Goal: Task Accomplishment & Management: Manage account settings

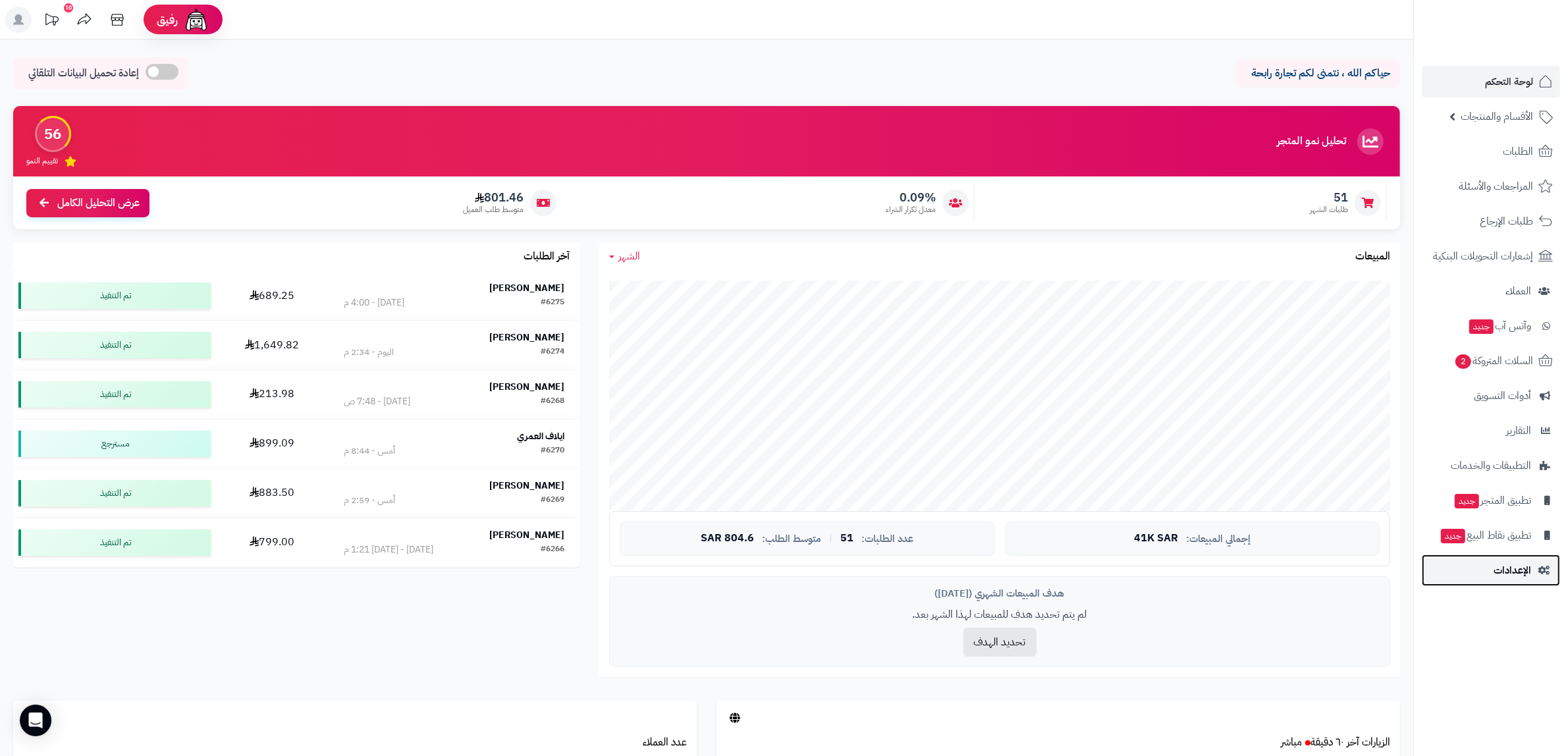
click at [1519, 566] on span "الإعدادات" at bounding box center [1511, 570] width 37 height 18
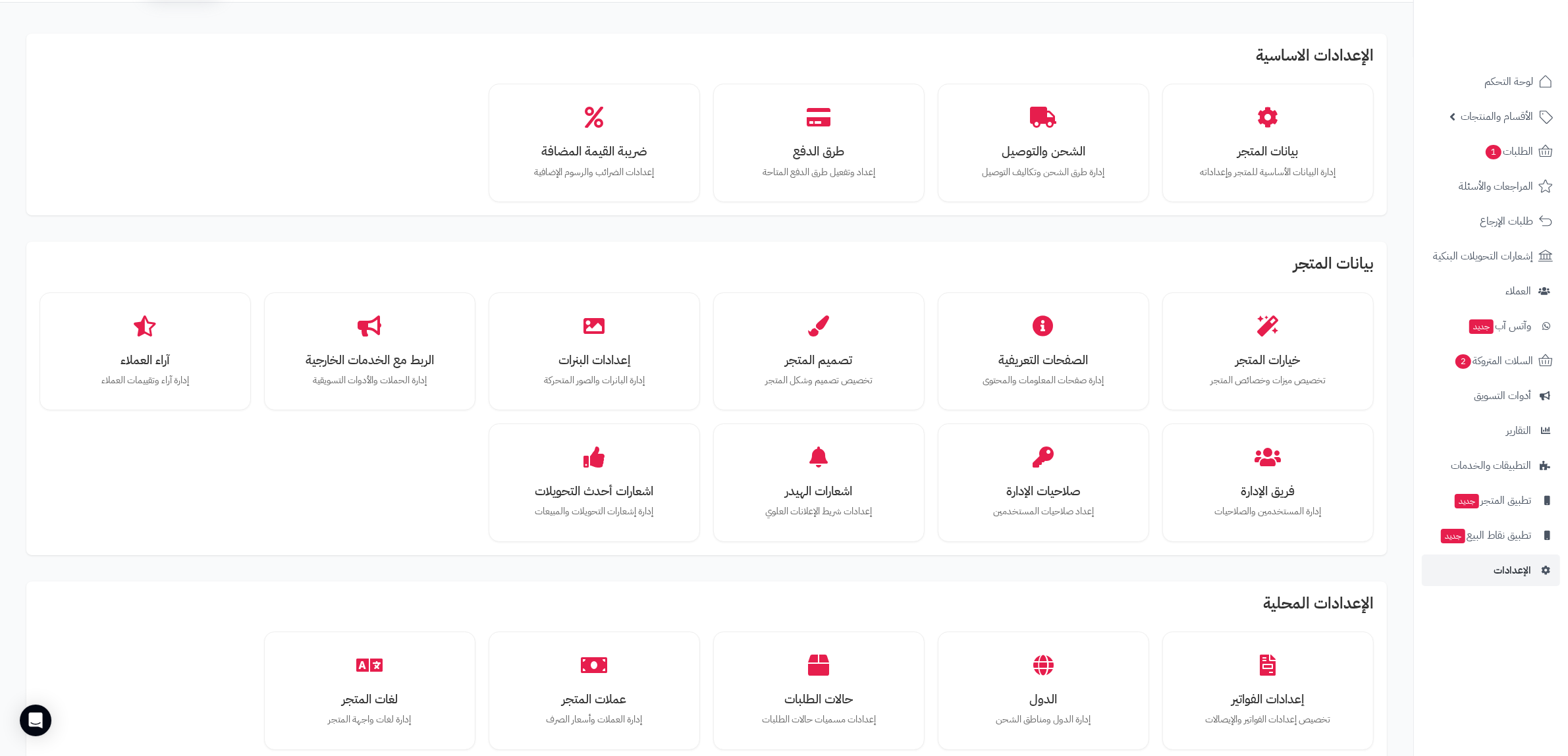
scroll to position [82, 0]
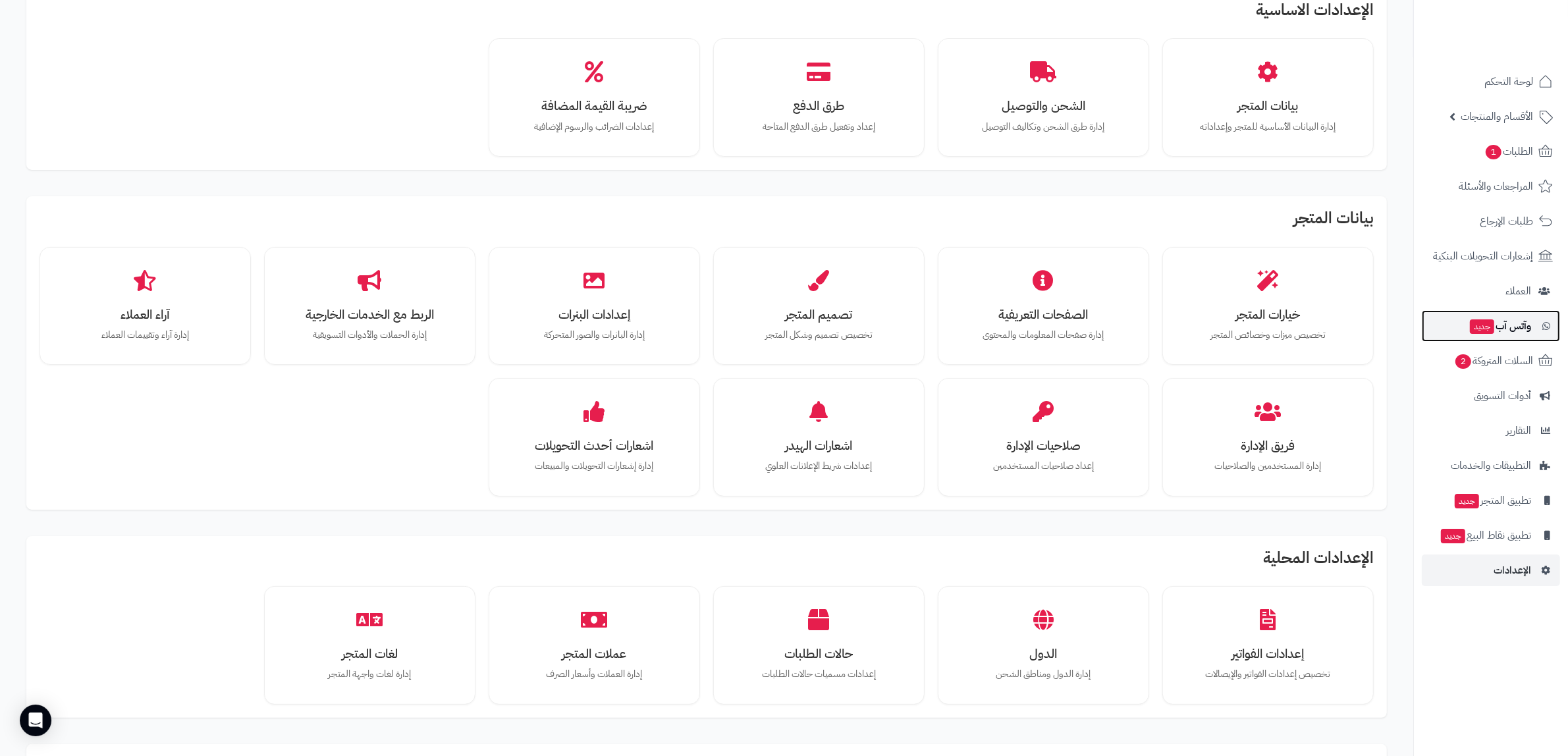
click at [1521, 330] on span "وآتس آب جديد" at bounding box center [1500, 325] width 63 height 18
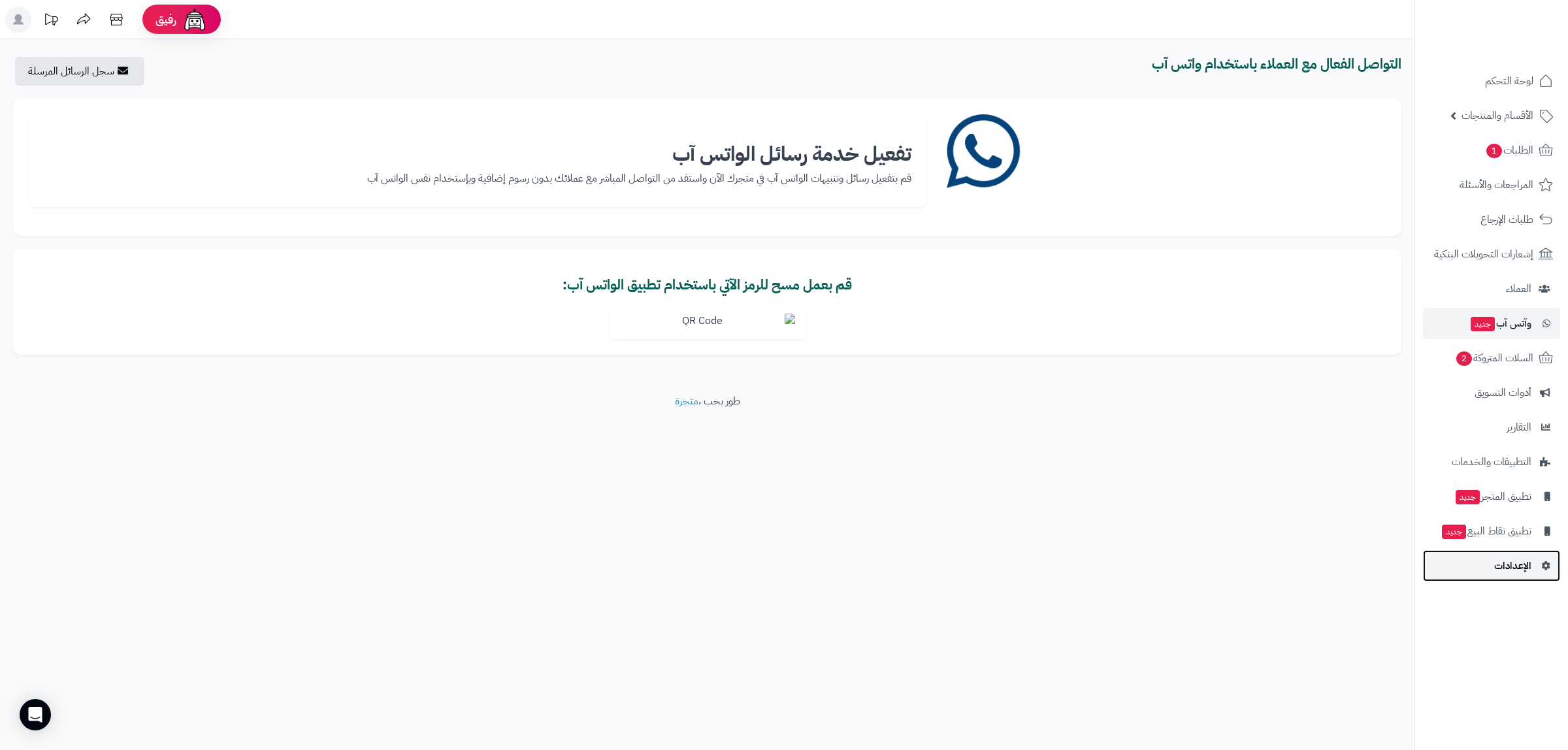
click at [1518, 569] on span "الإعدادات" at bounding box center [1513, 565] width 37 height 18
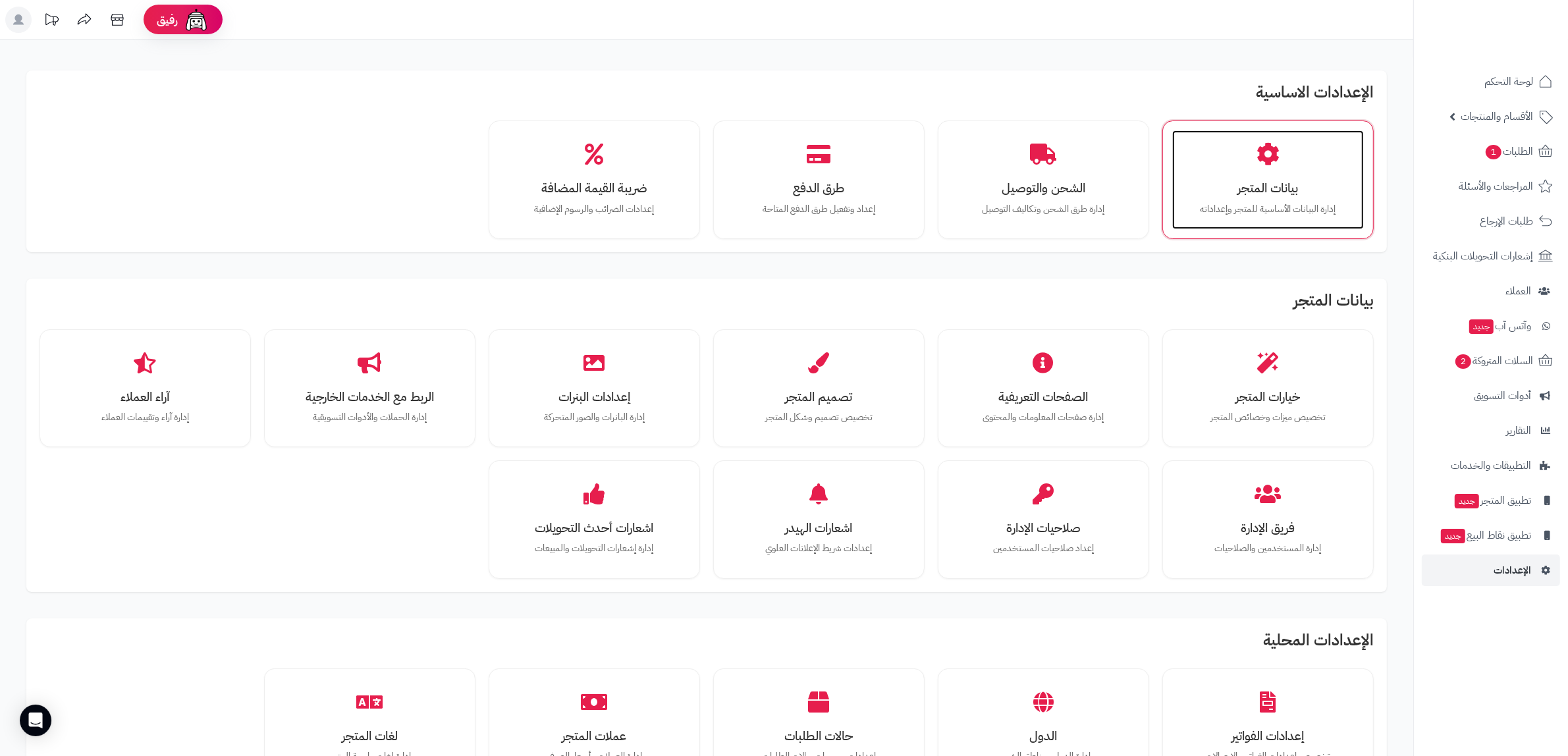
click at [1264, 189] on h3 "بيانات المتجر" at bounding box center [1268, 188] width 166 height 14
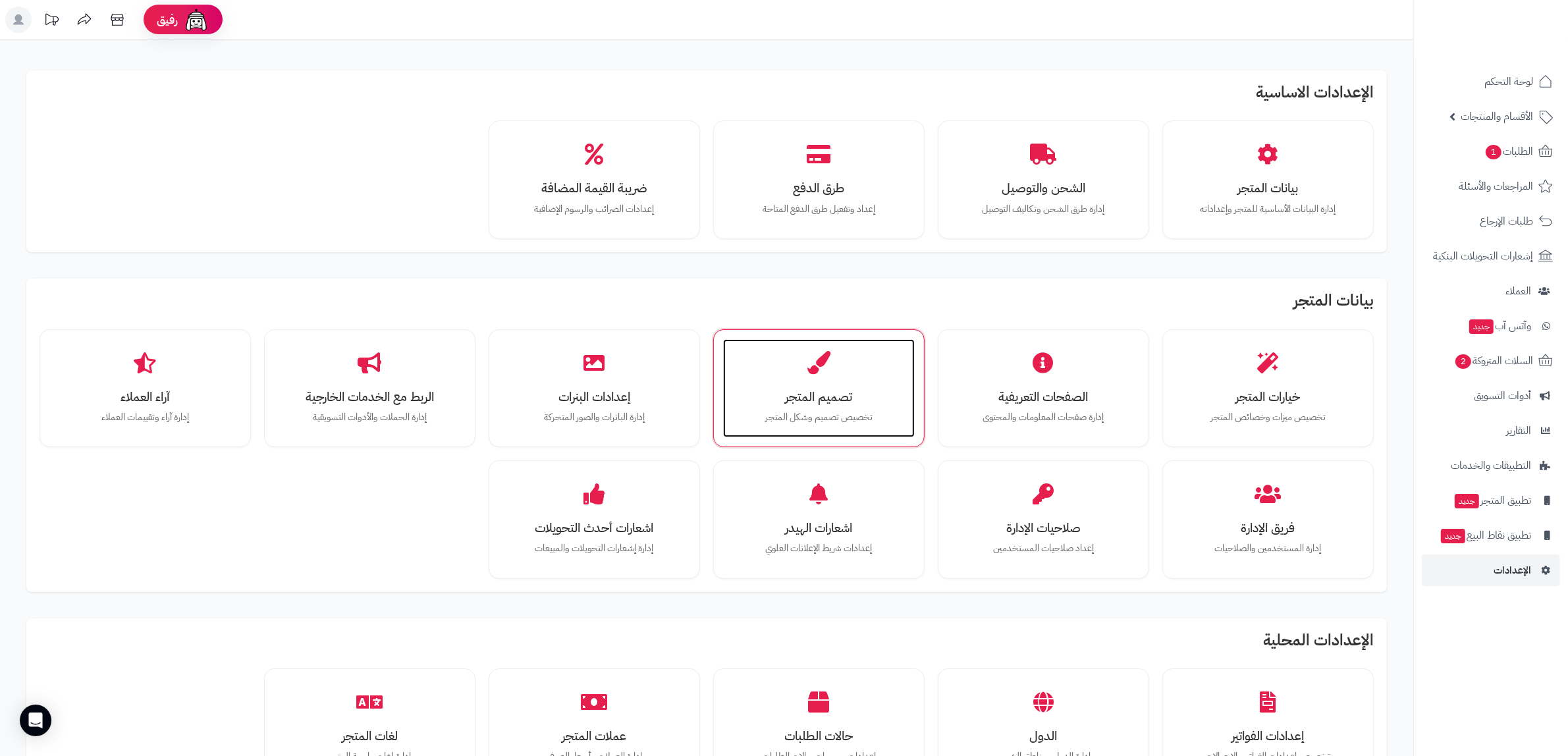
click at [804, 403] on h3 "تصميم المتجر" at bounding box center [819, 396] width 166 height 14
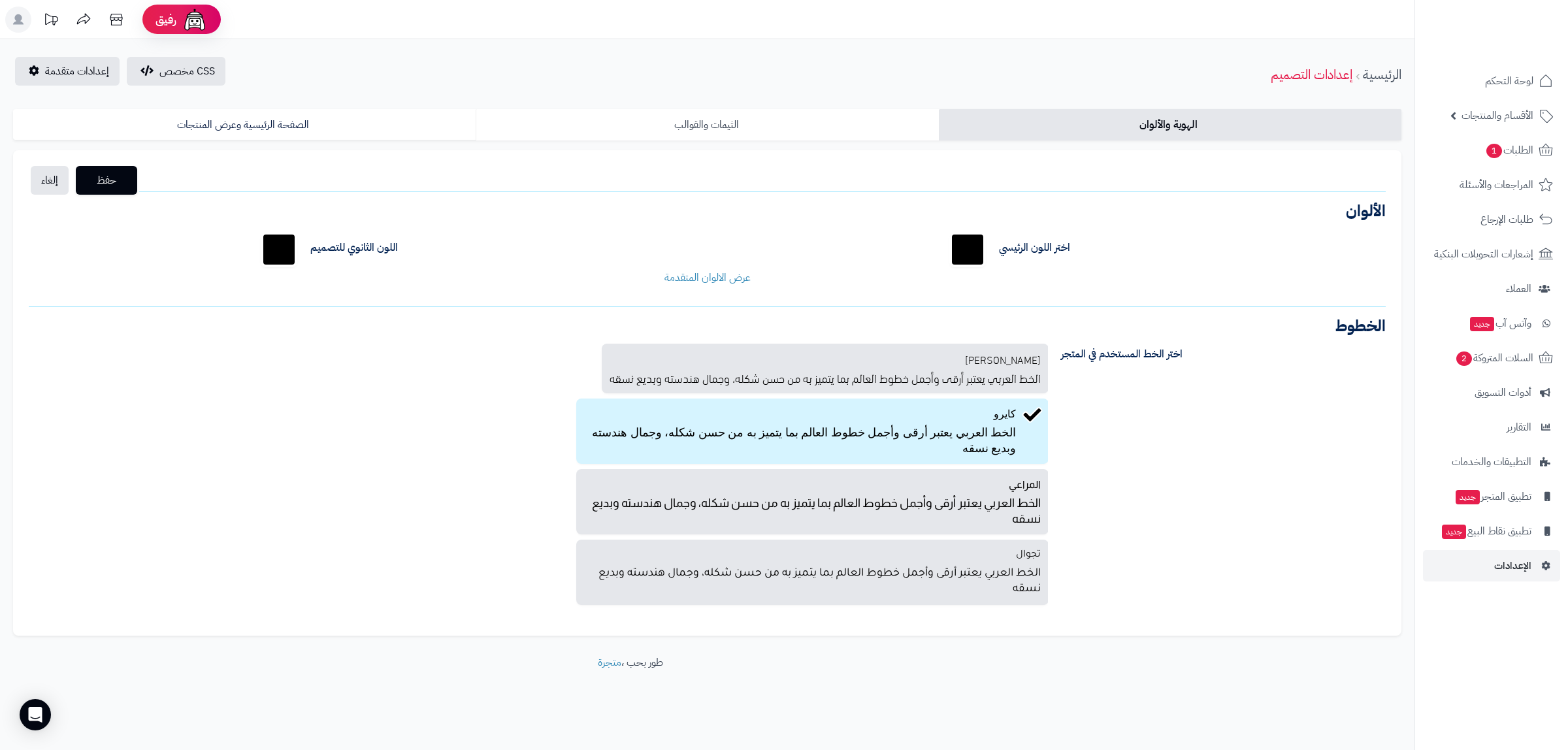
click at [770, 124] on link "الثيمات والقوالب" at bounding box center [707, 125] width 463 height 32
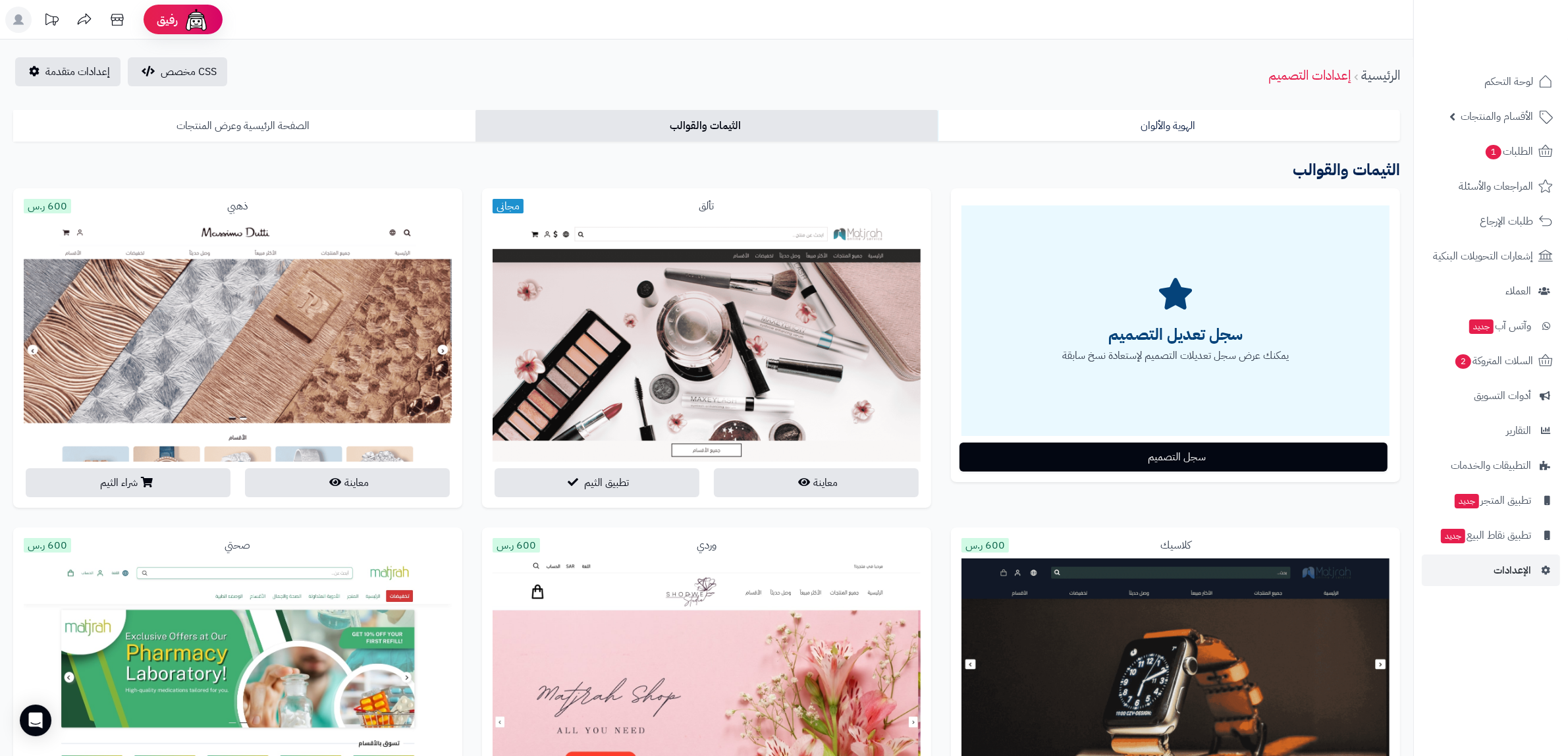
click at [371, 132] on link "الصفحة الرئيسية وعرض المنتجات" at bounding box center [244, 126] width 462 height 32
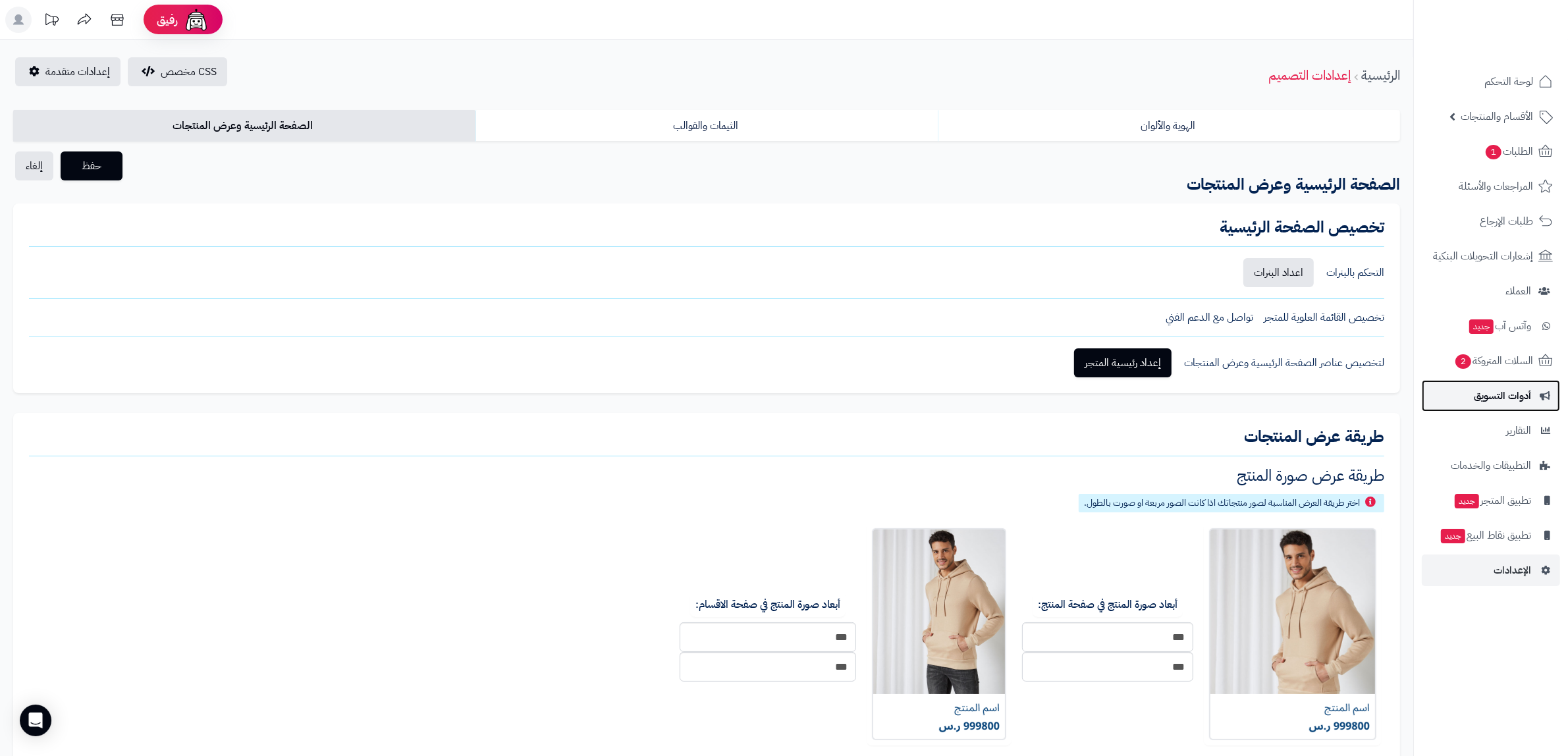
click at [1516, 389] on span "أدوات التسويق" at bounding box center [1502, 396] width 57 height 18
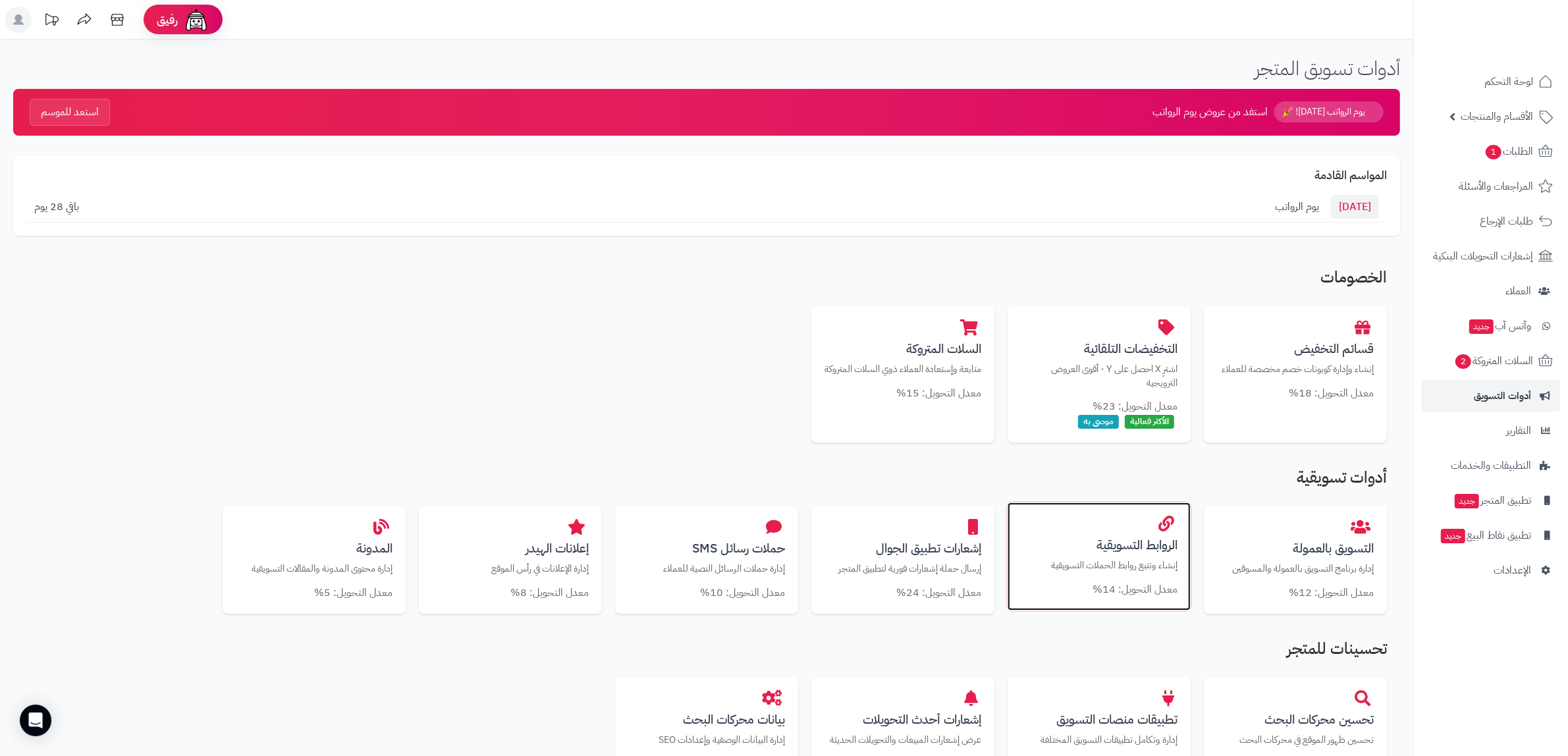
click at [1090, 571] on p "إنشاء وتتبع روابط الحملات التسويقية" at bounding box center [1098, 565] width 157 height 14
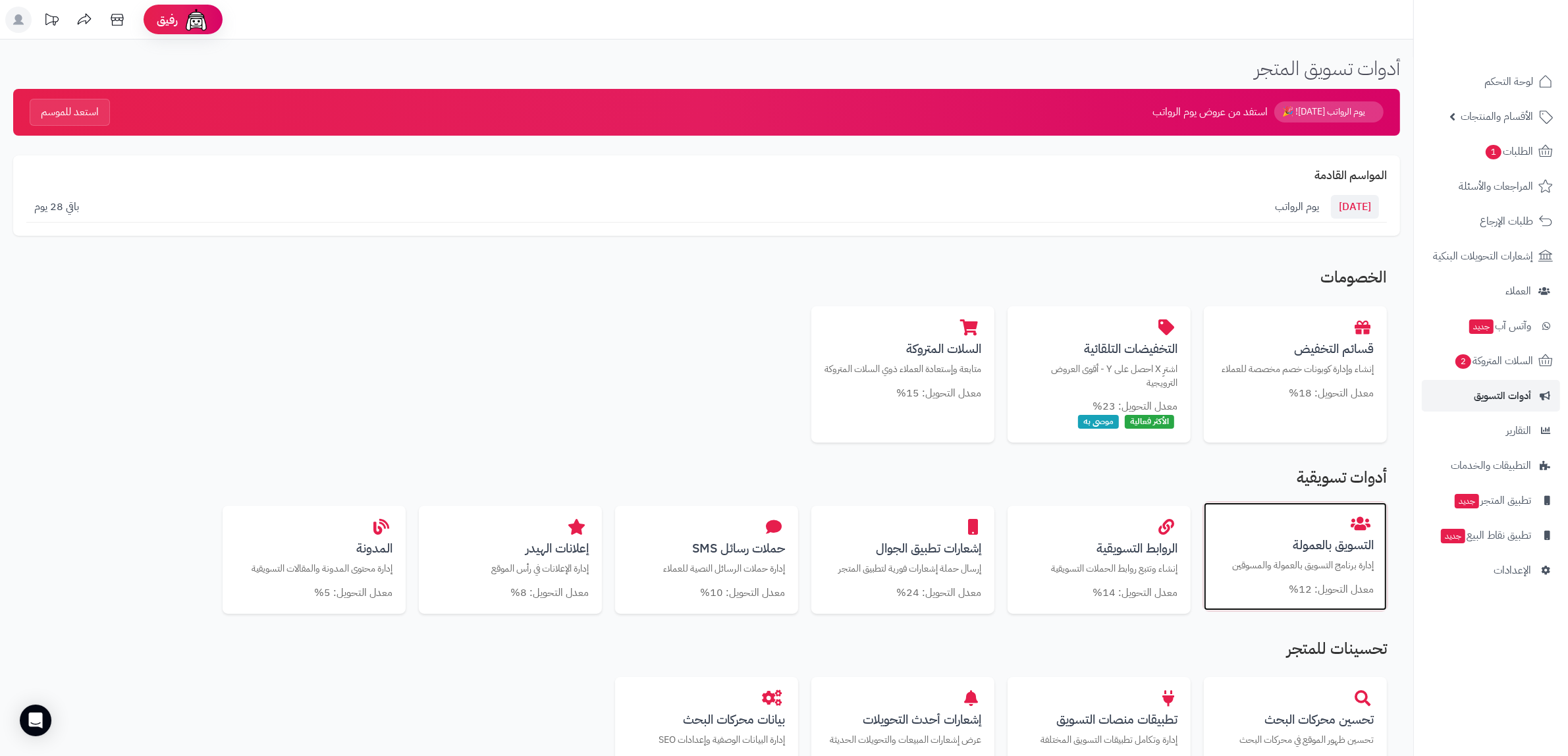
click at [1256, 567] on p "إدارة برنامج التسويق بالعمولة والمسوقين" at bounding box center [1295, 565] width 157 height 14
click at [1276, 579] on div "التسويق بالعمولة إدارة برنامج التسويق بالعمولة والمسوقين معدل التحويل: 12%" at bounding box center [1295, 556] width 183 height 108
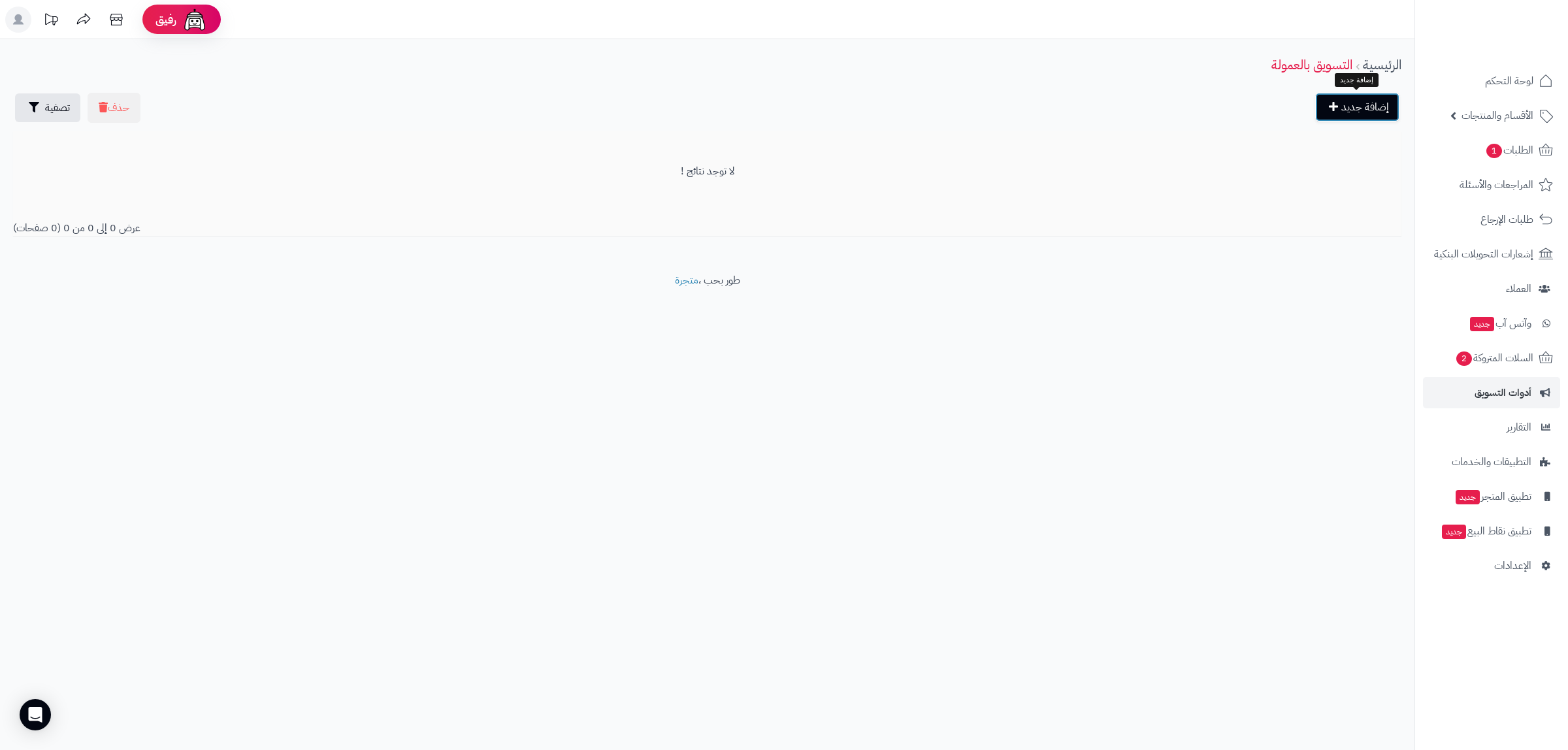
click at [1383, 108] on link "إضافة جديد" at bounding box center [1357, 107] width 85 height 28
click at [1516, 564] on span "الإعدادات" at bounding box center [1513, 565] width 37 height 18
click at [1510, 489] on span "تطبيق المتجر جديد" at bounding box center [1494, 496] width 77 height 18
click at [1528, 576] on link "الإعدادات" at bounding box center [1492, 566] width 137 height 32
click at [1520, 572] on span "الإعدادات" at bounding box center [1513, 565] width 37 height 18
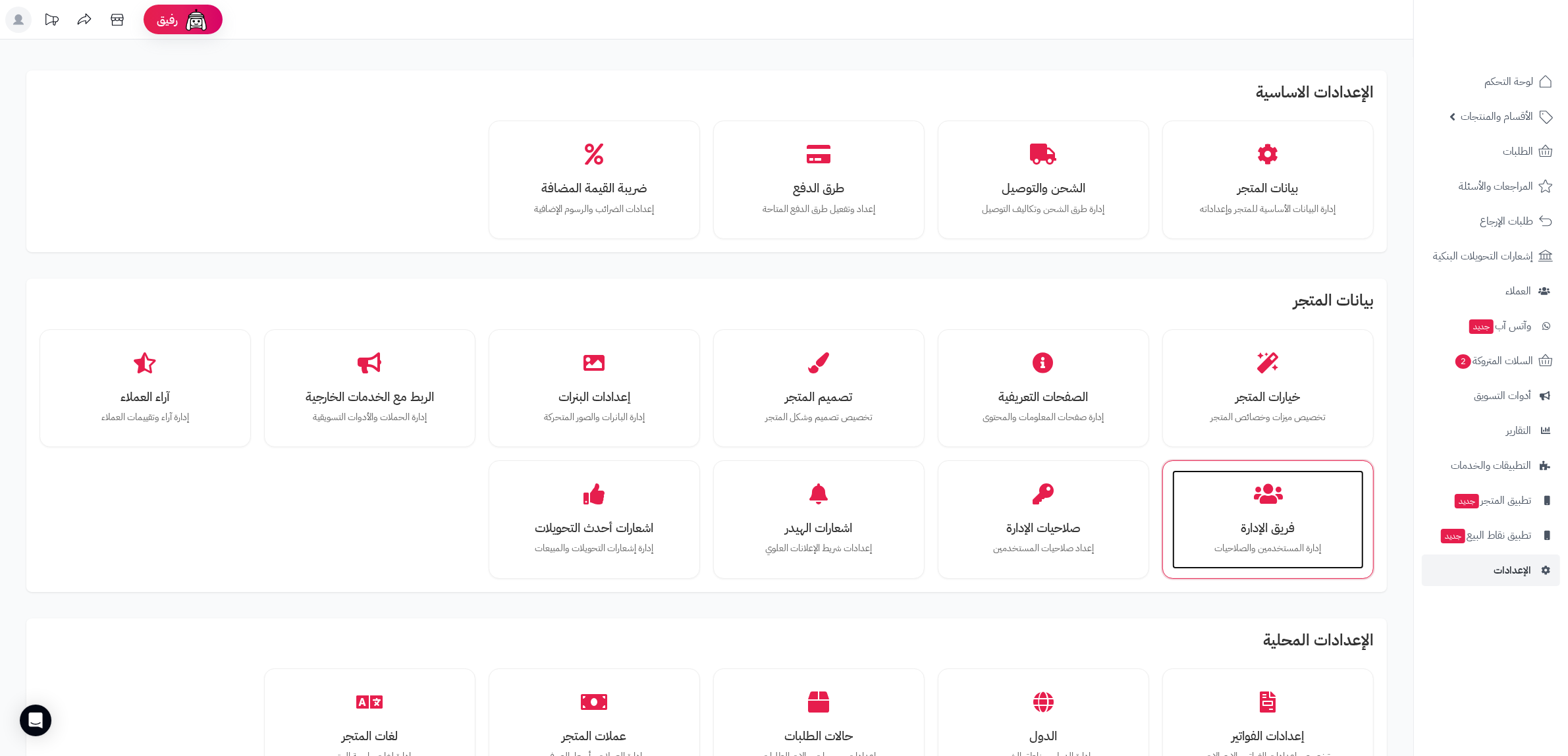
click at [1285, 544] on p "إدارة المستخدمين والصلاحيات" at bounding box center [1268, 548] width 166 height 14
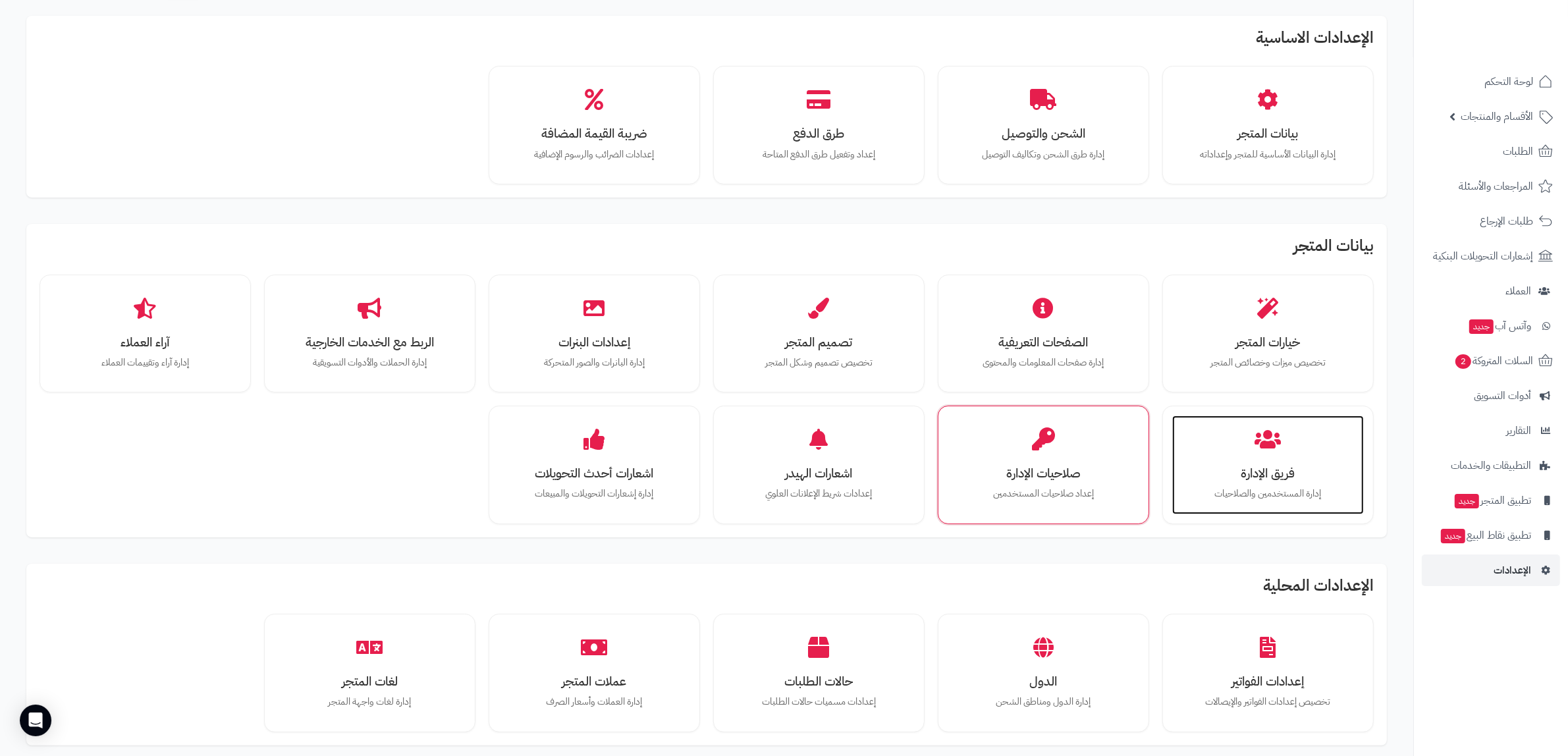
scroll to position [247, 0]
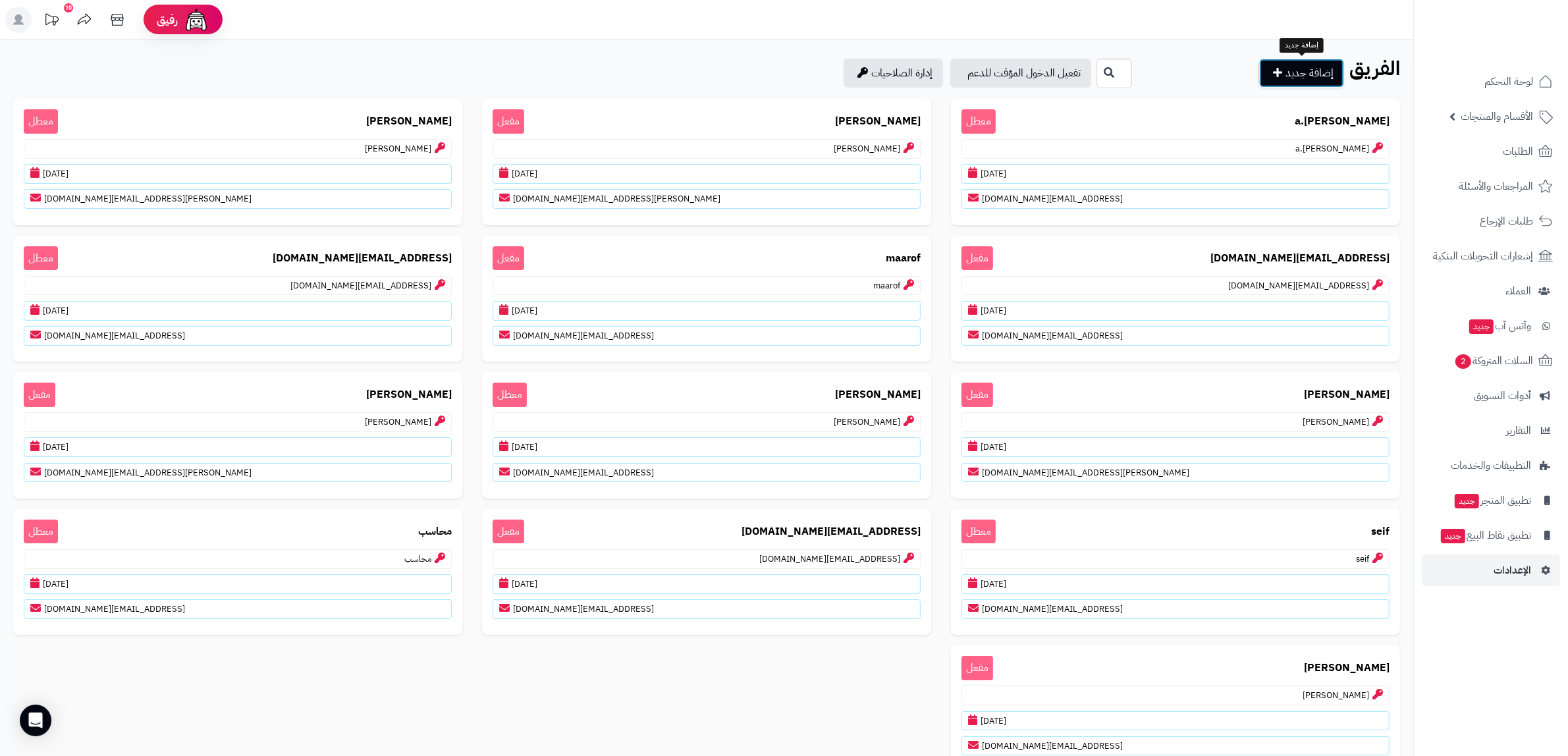
click at [1305, 76] on link "إضافة جديد" at bounding box center [1301, 73] width 85 height 29
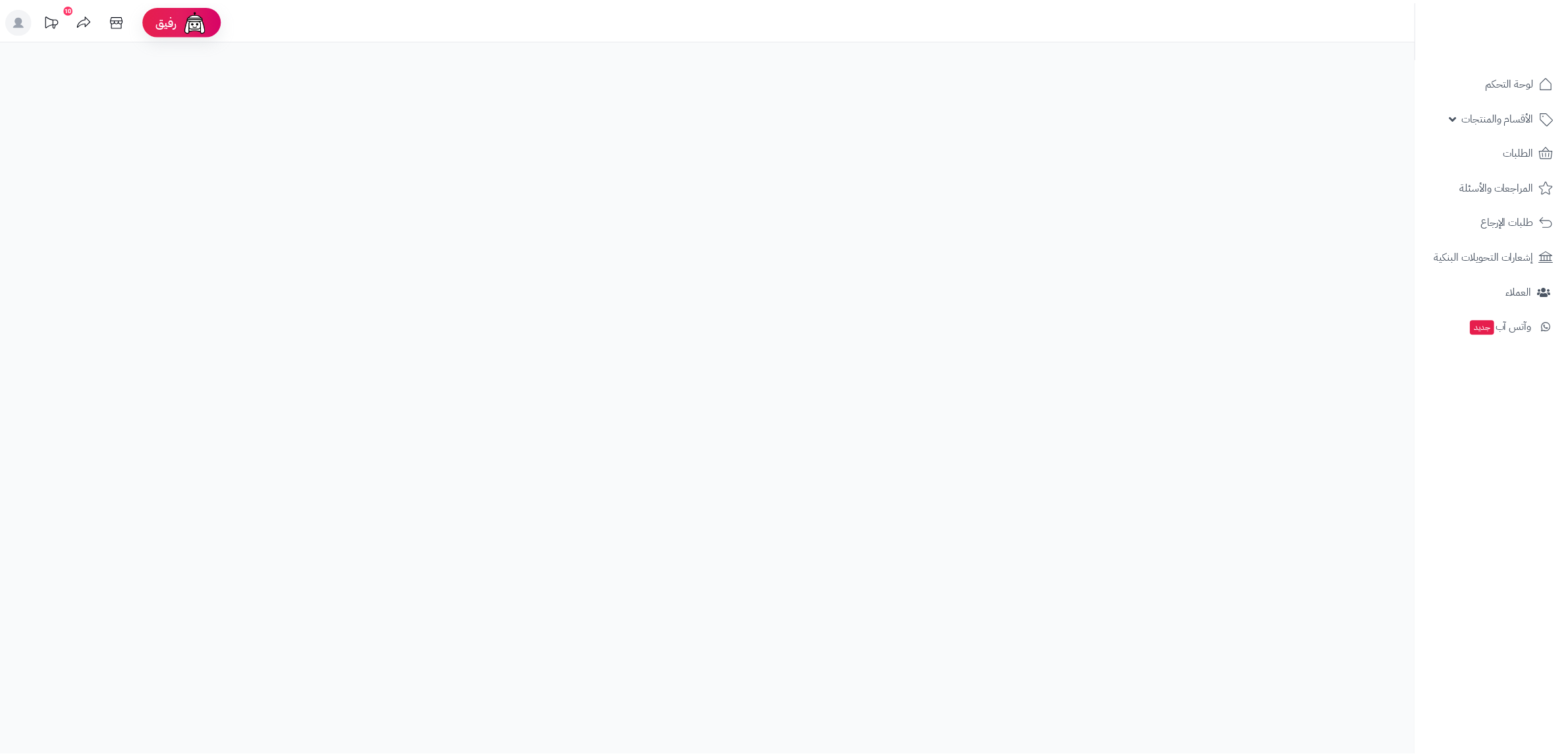
scroll to position [247, 0]
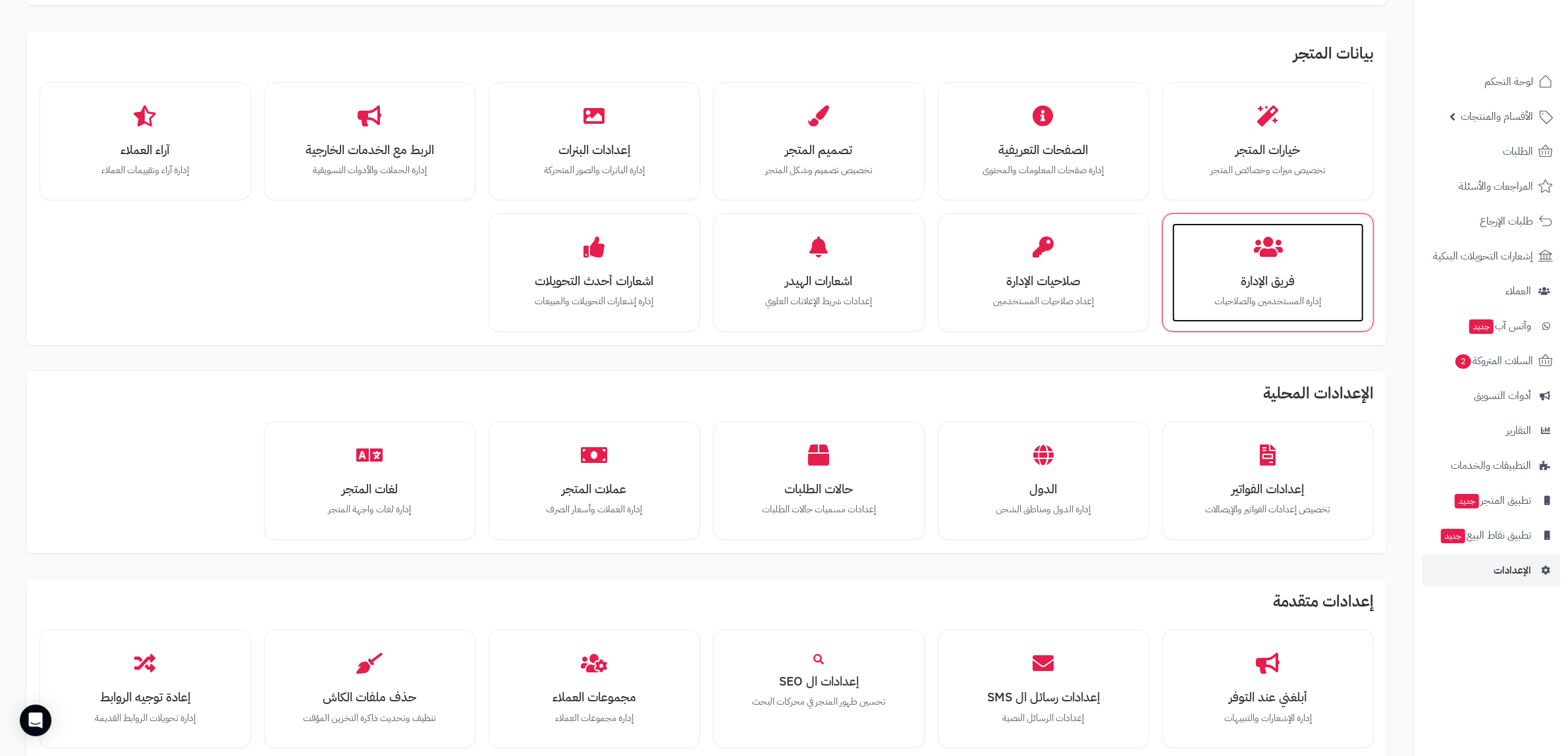
click at [1266, 270] on div "فريق الإدارة إدارة المستخدمين والصلاحيات" at bounding box center [1268, 272] width 192 height 99
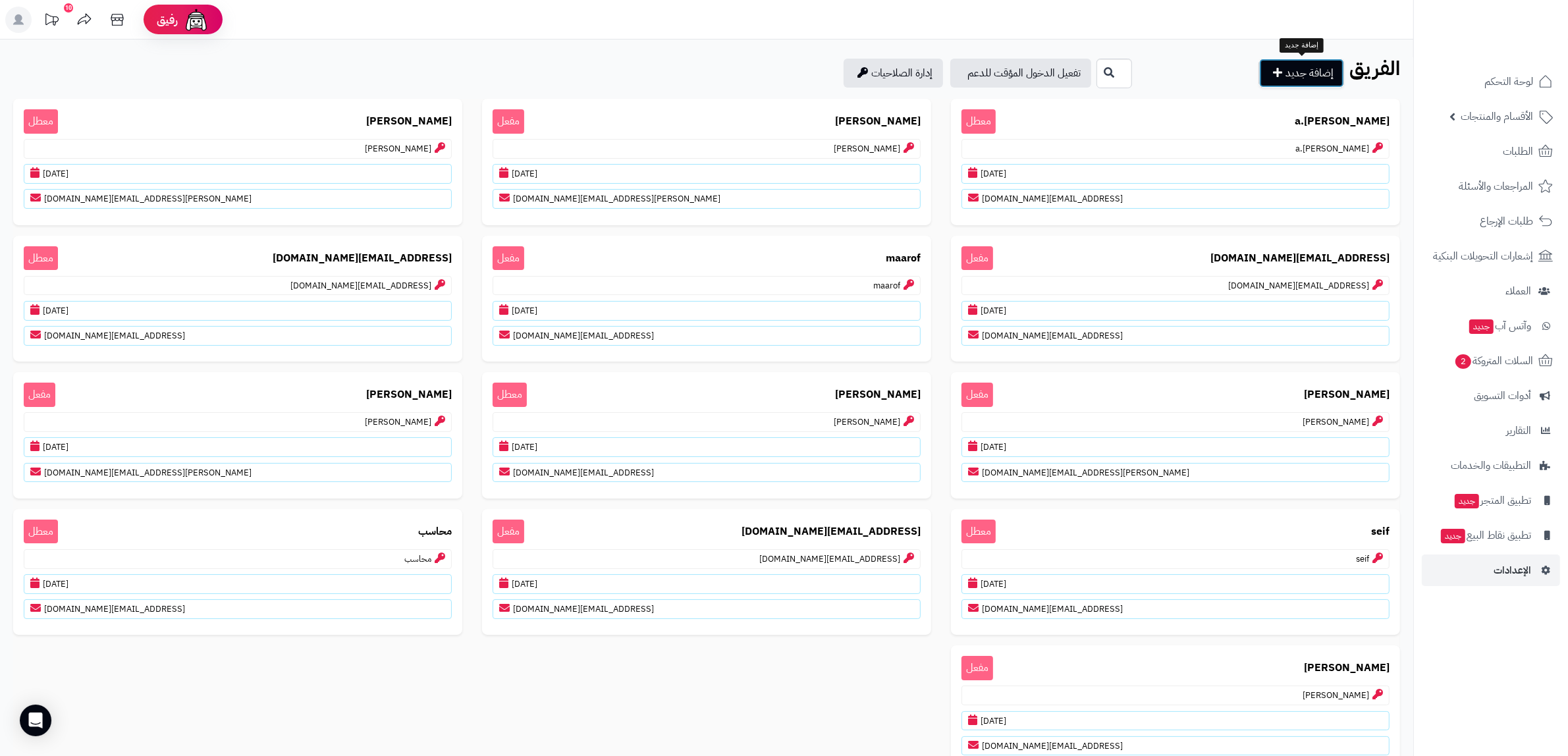
click at [1311, 72] on link "إضافة جديد" at bounding box center [1301, 73] width 85 height 29
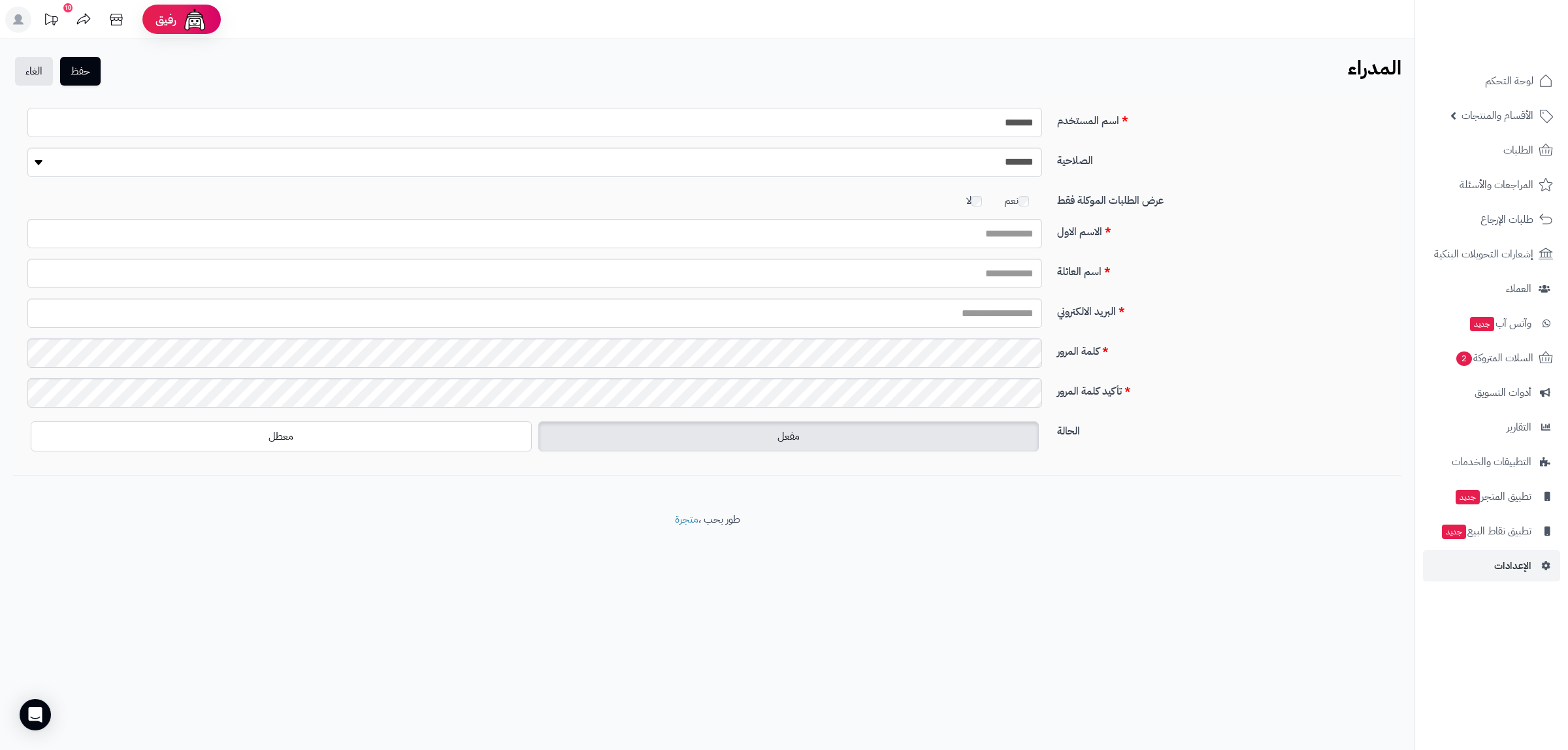
drag, startPoint x: 923, startPoint y: 119, endPoint x: 1159, endPoint y: 121, distance: 236.0
click at [1159, 121] on div "اسم المستخدم *******" at bounding box center [707, 128] width 1379 height 39
type input "*"
paste input "*****"
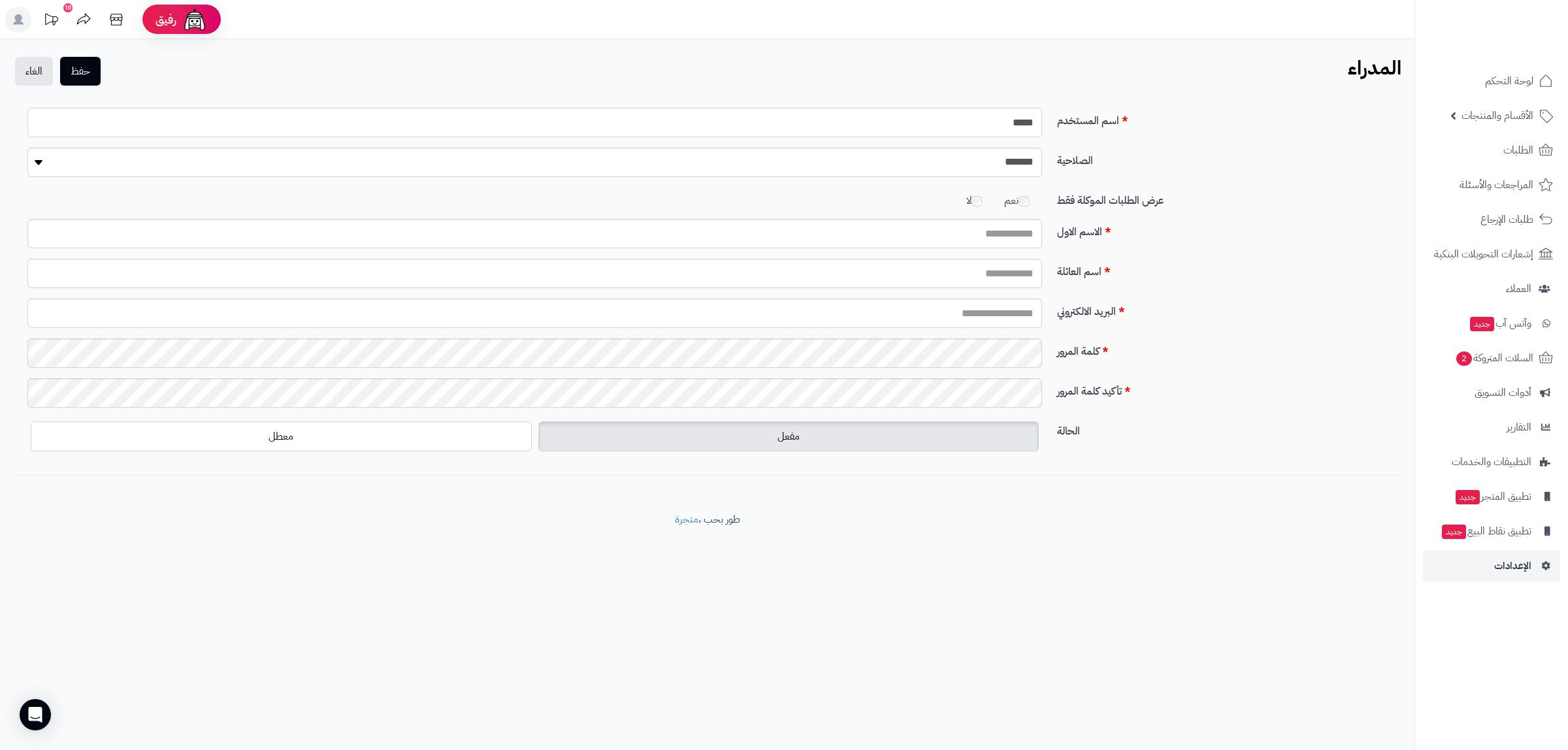
type input "*****"
click at [985, 231] on input "الاسم الاول" at bounding box center [535, 233] width 1015 height 29
drag, startPoint x: 958, startPoint y: 129, endPoint x: 1056, endPoint y: 124, distance: 98.1
click at [1056, 124] on div "اسم المستخدم *****" at bounding box center [707, 128] width 1379 height 39
click at [990, 230] on input "الاسم الاول" at bounding box center [535, 233] width 1015 height 29
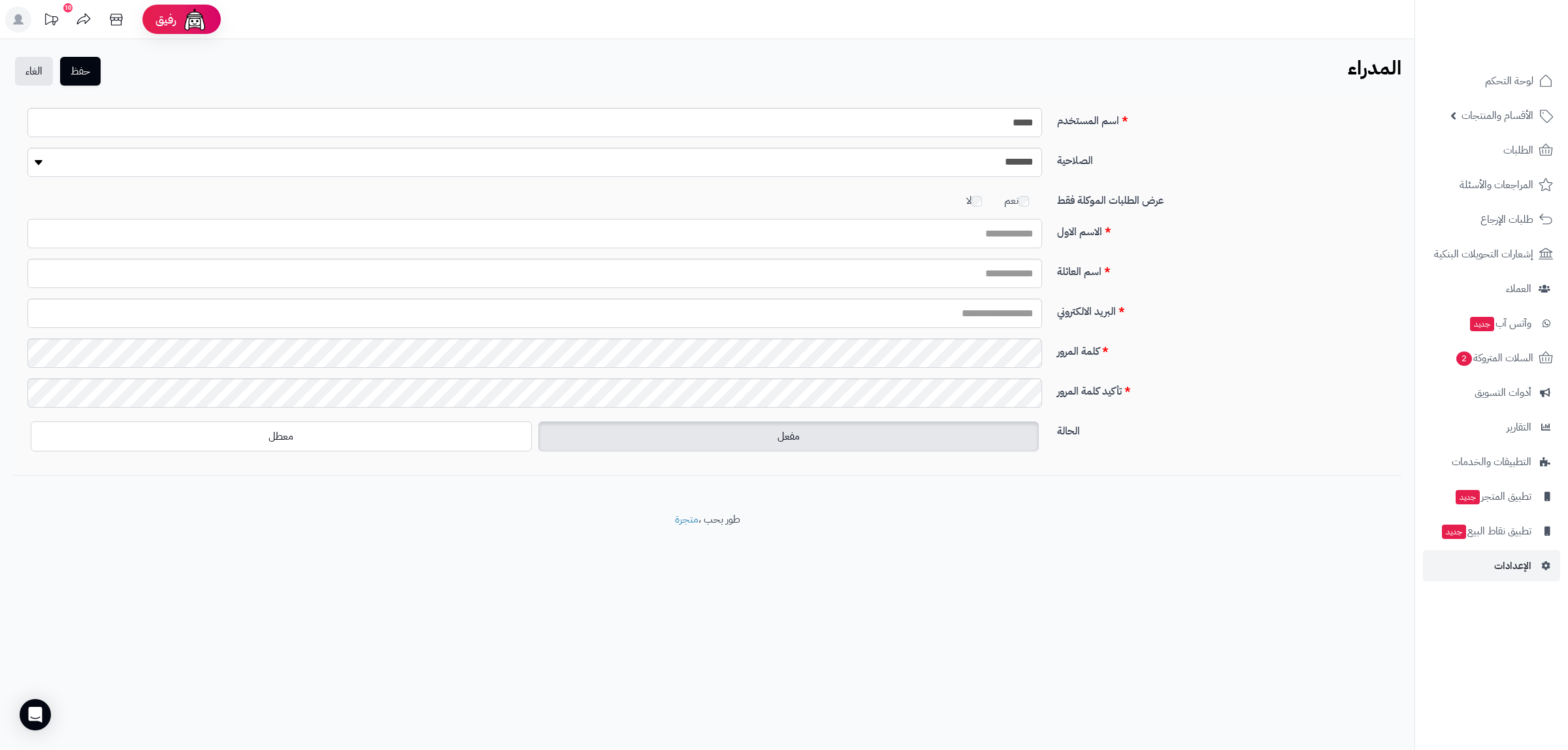
paste input "*****"
type input "*****"
click at [1006, 278] on input "اسم العائلة" at bounding box center [535, 273] width 1015 height 29
paste input "******"
type input "******"
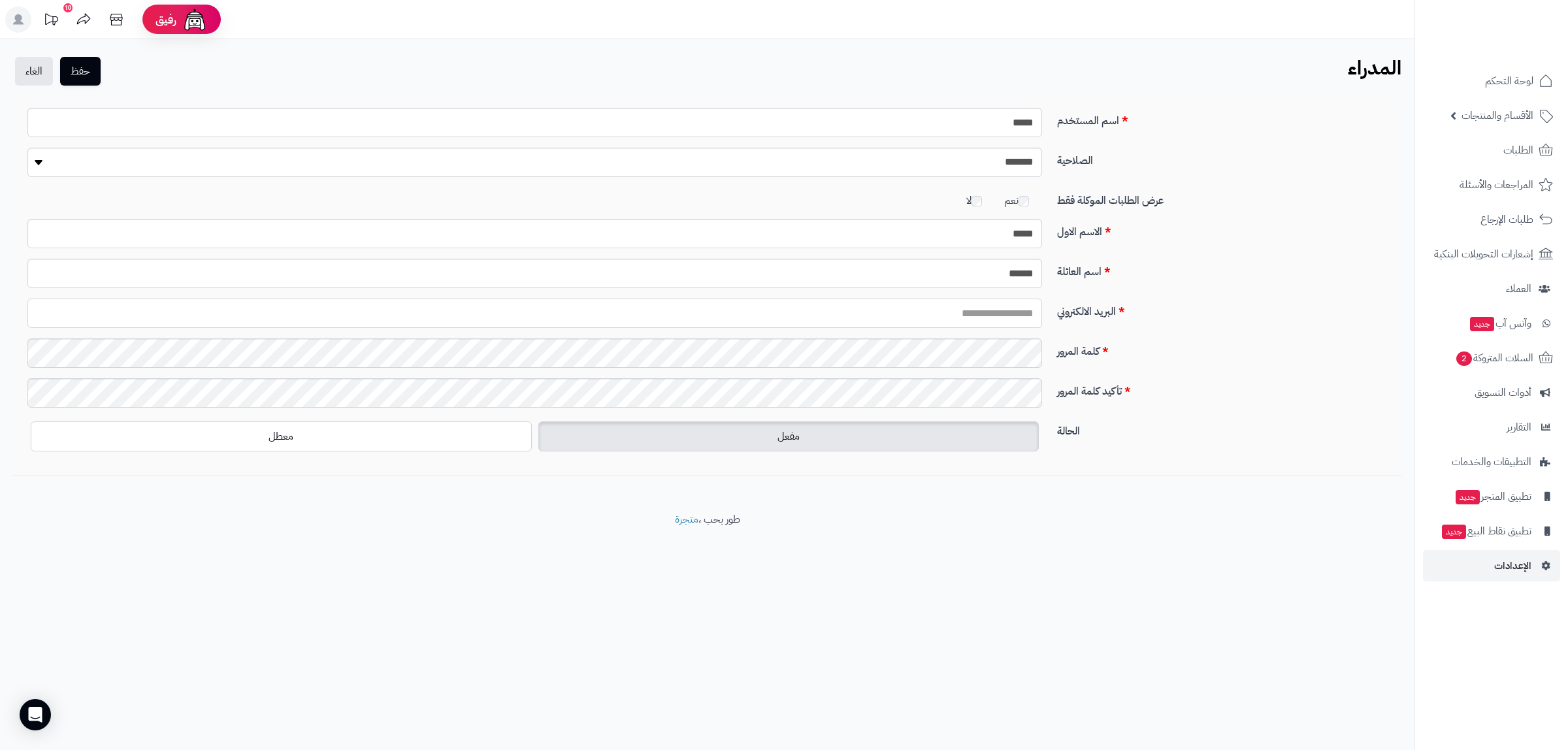
click at [1008, 313] on input "البريد الالكتروني" at bounding box center [535, 313] width 1015 height 29
paste input "**********"
type input "**********"
click at [1100, 345] on div "كلمة المرور" at bounding box center [707, 358] width 1379 height 39
click at [379, 541] on footer "طور بحب ، متجرة" at bounding box center [707, 545] width 1415 height 66
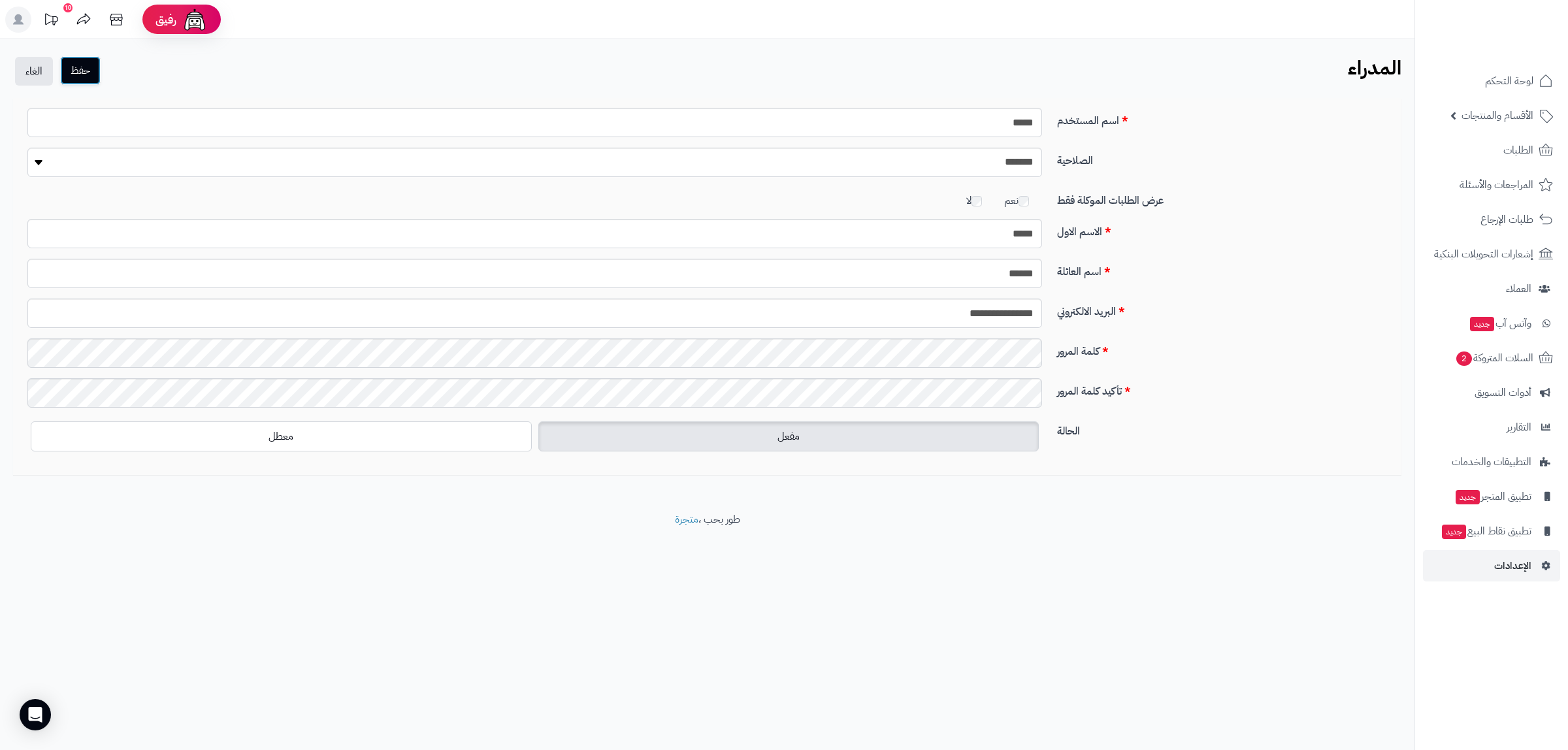
click at [81, 77] on button "حفظ" at bounding box center [80, 70] width 40 height 28
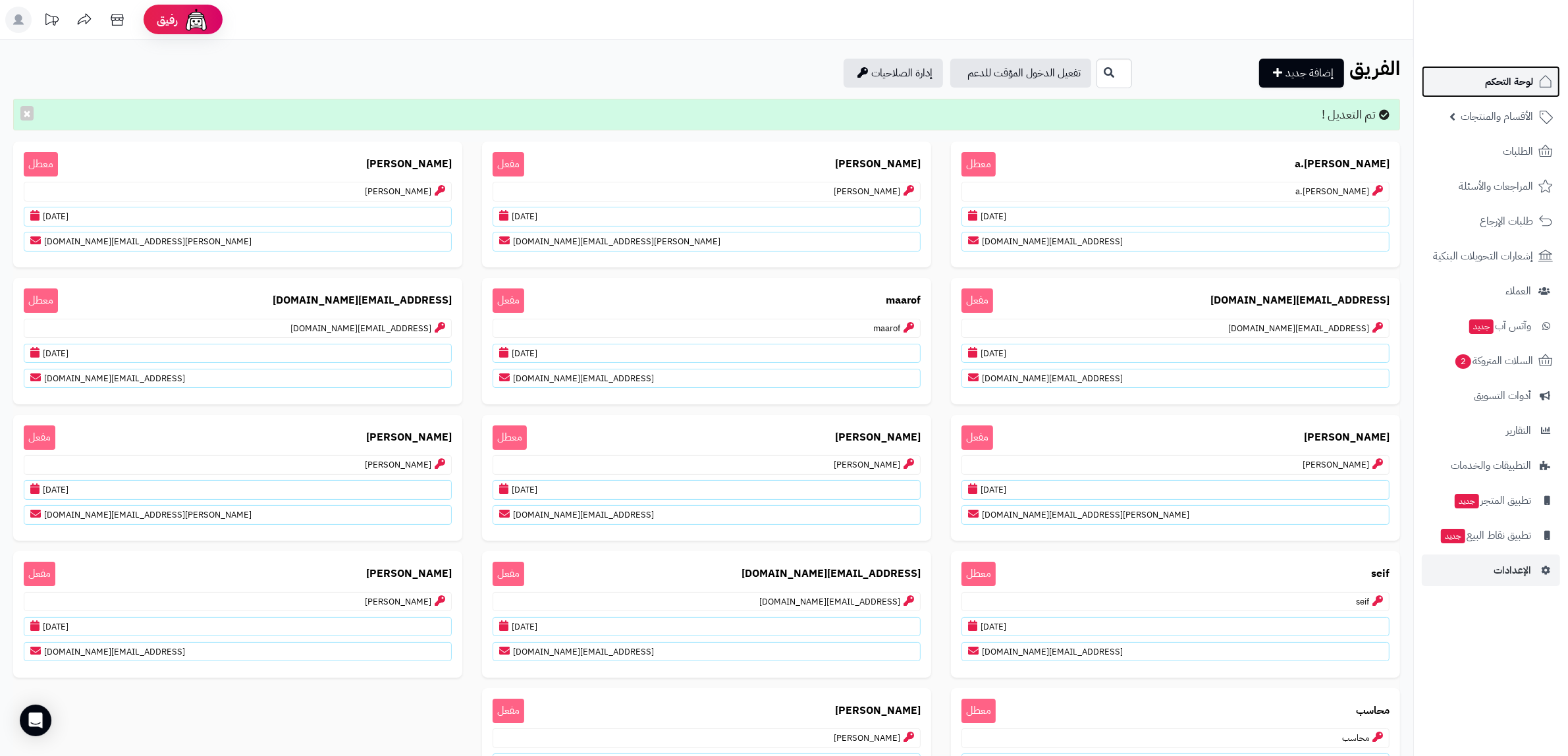
click at [1515, 82] on span "لوحة التحكم" at bounding box center [1509, 81] width 48 height 18
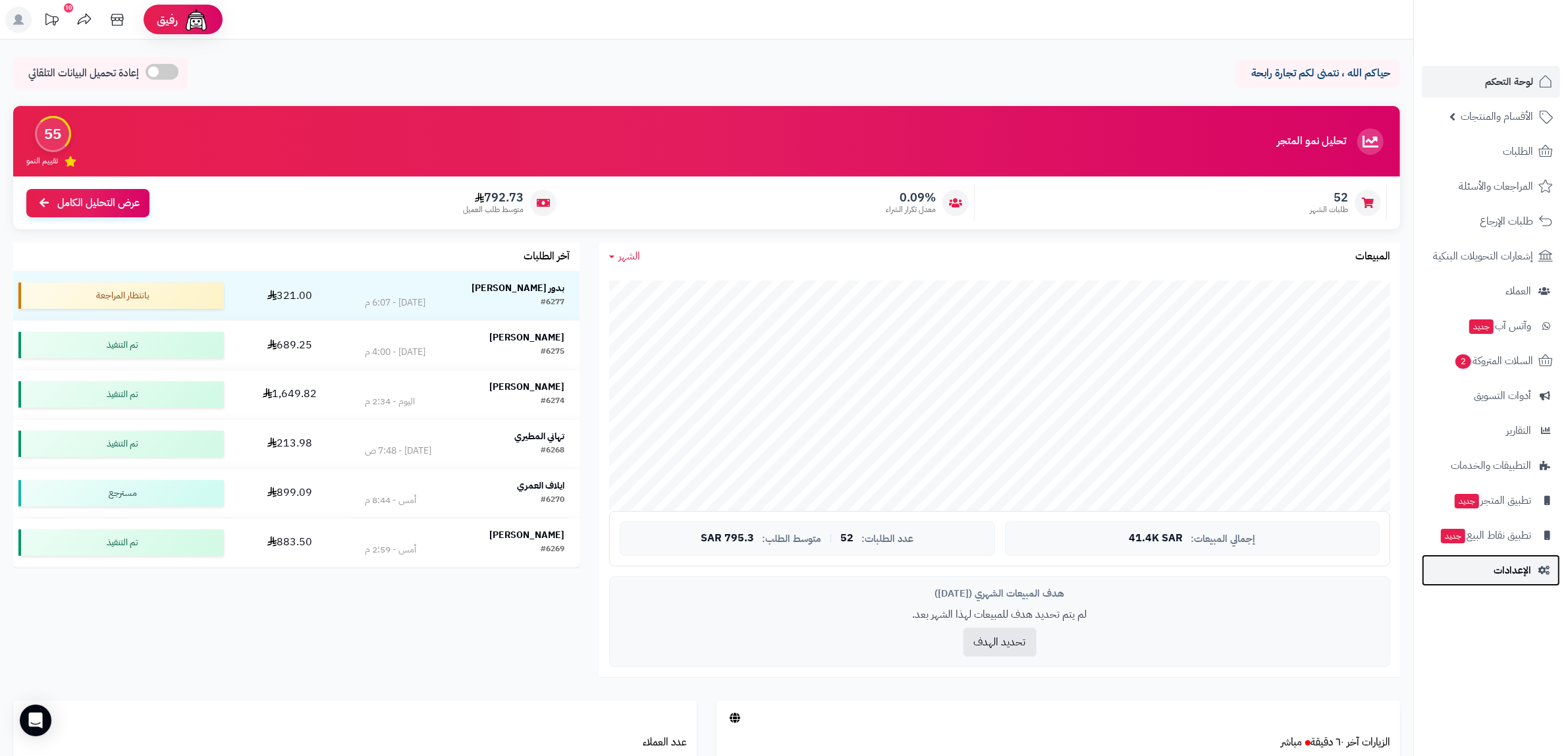
click at [1539, 555] on link "الإعدادات" at bounding box center [1491, 571] width 138 height 32
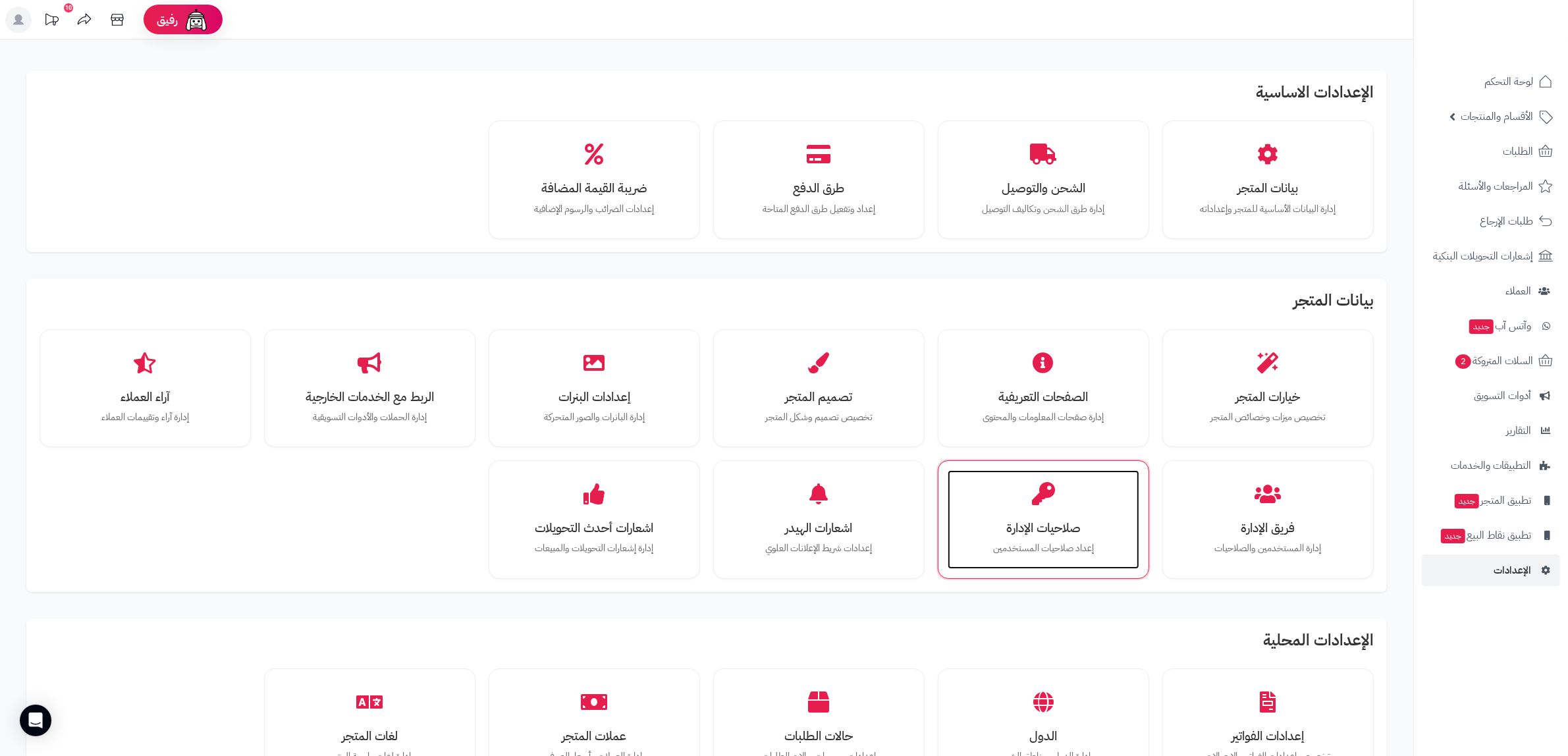
click at [1026, 514] on div "صلاحيات الإدارة إعداد صلاحيات المستخدمين" at bounding box center [1043, 520] width 192 height 99
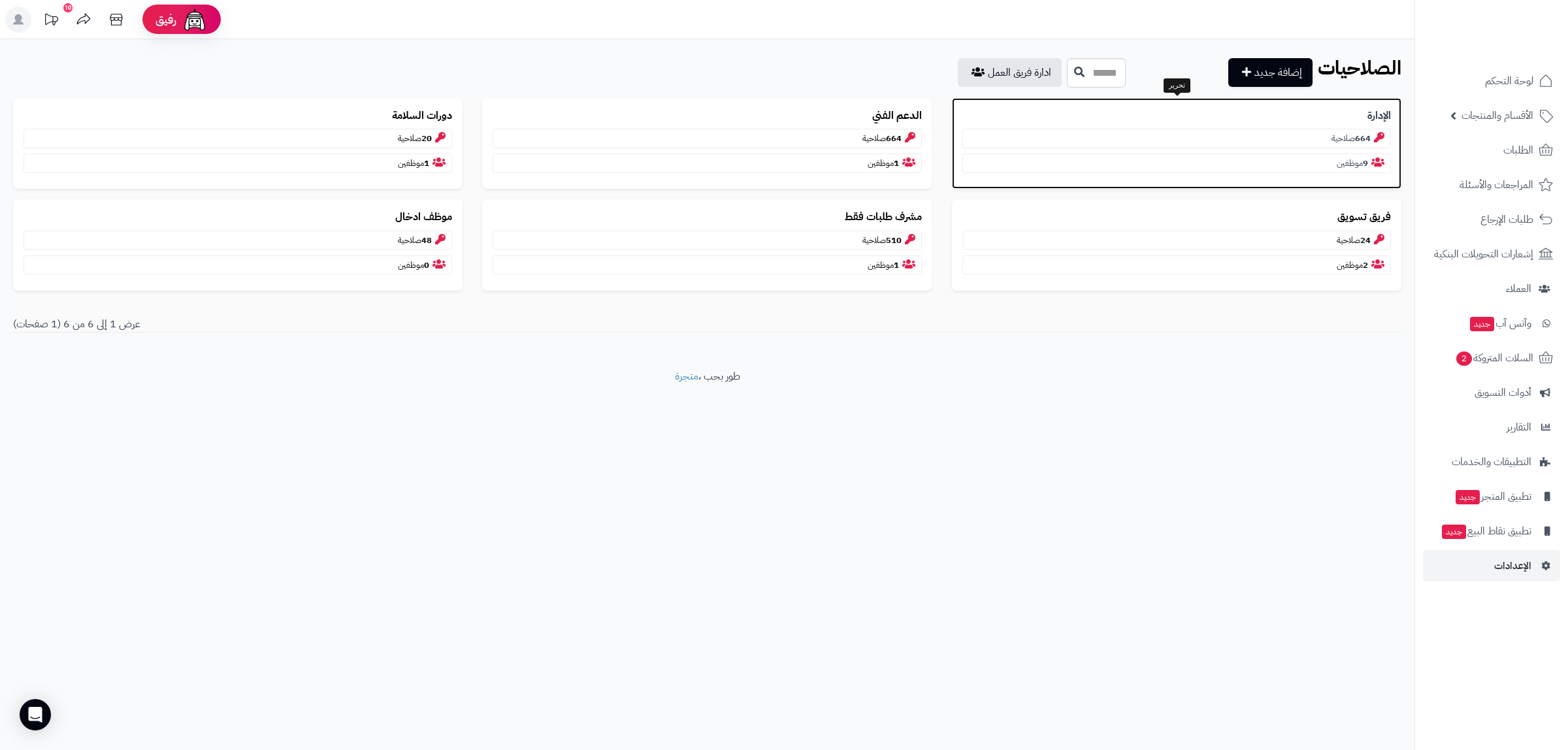
click at [1155, 132] on p "664 صلاحية" at bounding box center [1177, 138] width 429 height 20
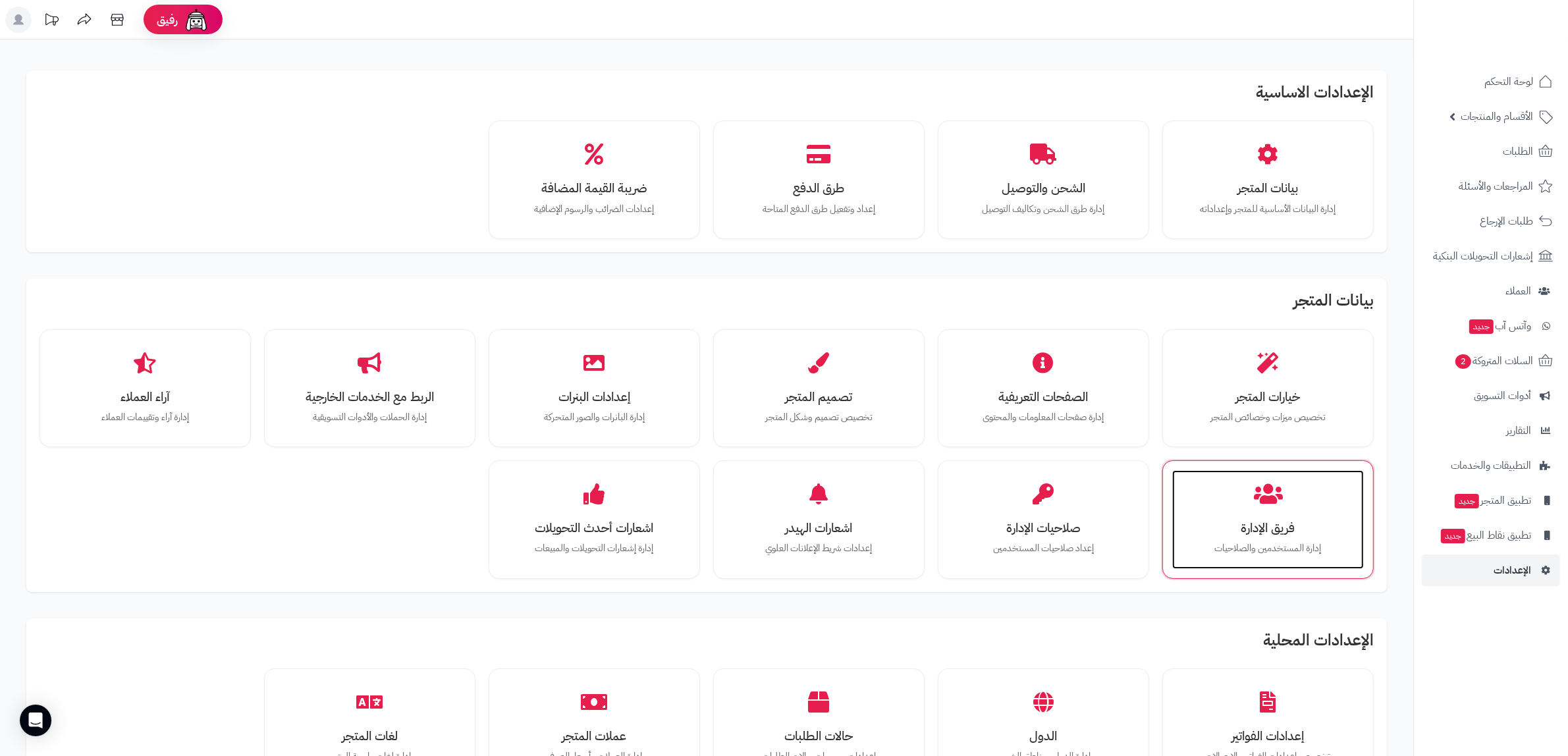
click at [1294, 488] on div "فريق الإدارة إدارة المستخدمين والصلاحيات" at bounding box center [1268, 520] width 192 height 99
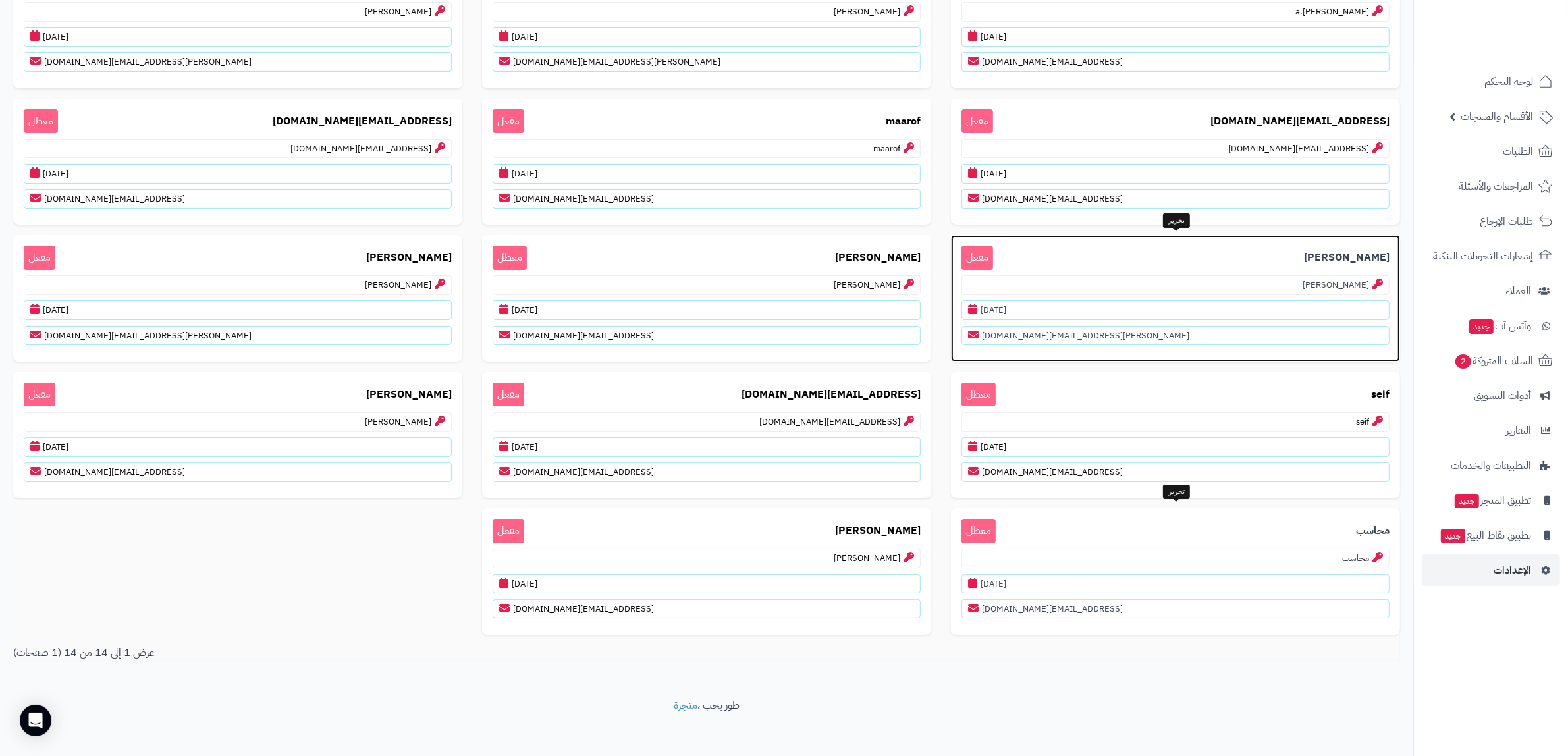
scroll to position [139, 0]
click at [1160, 324] on p "mohamed.algader@yahoo.com" at bounding box center [1176, 333] width 428 height 20
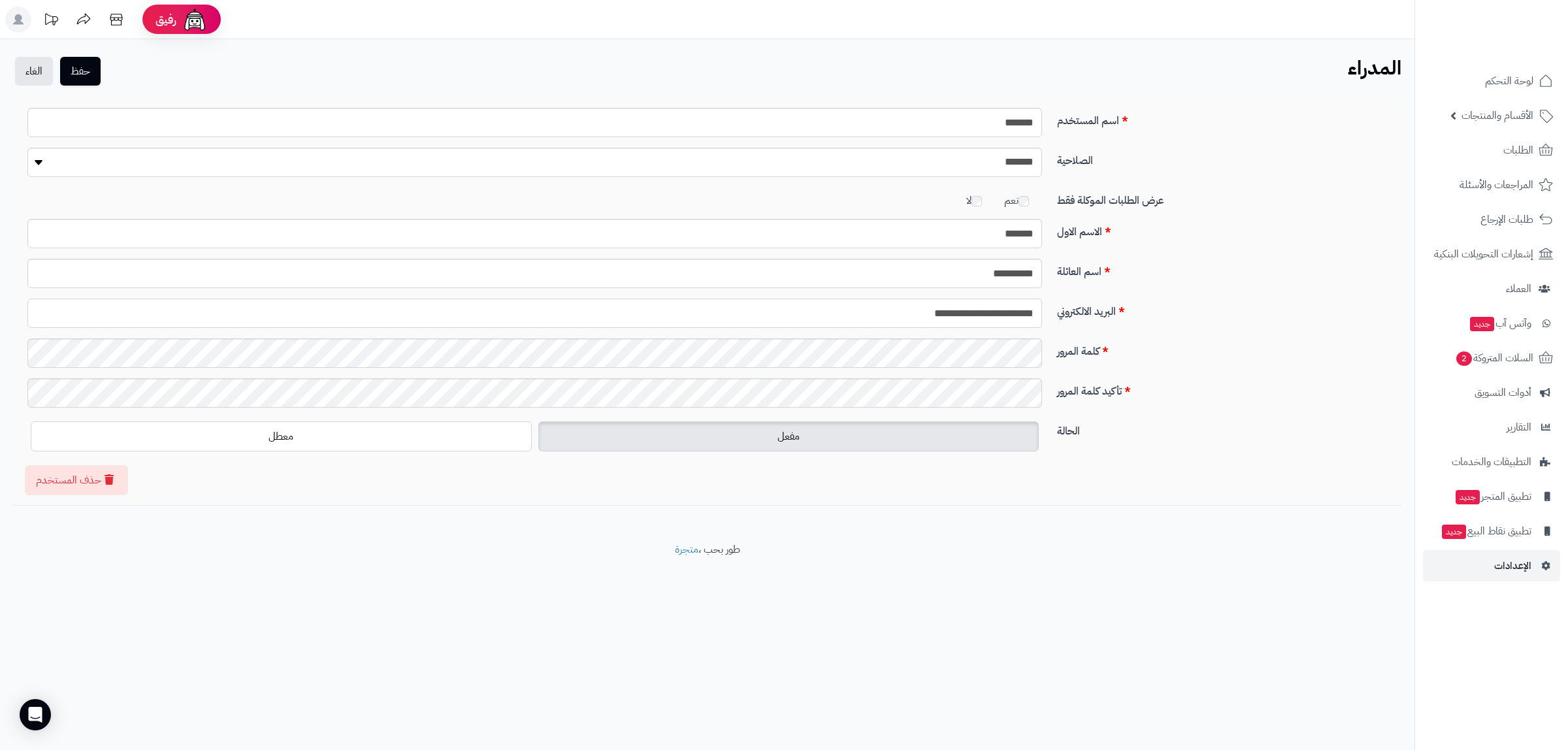
drag, startPoint x: 876, startPoint y: 315, endPoint x: 1069, endPoint y: 313, distance: 193.0
click at [1069, 313] on div "**********" at bounding box center [707, 318] width 1379 height 39
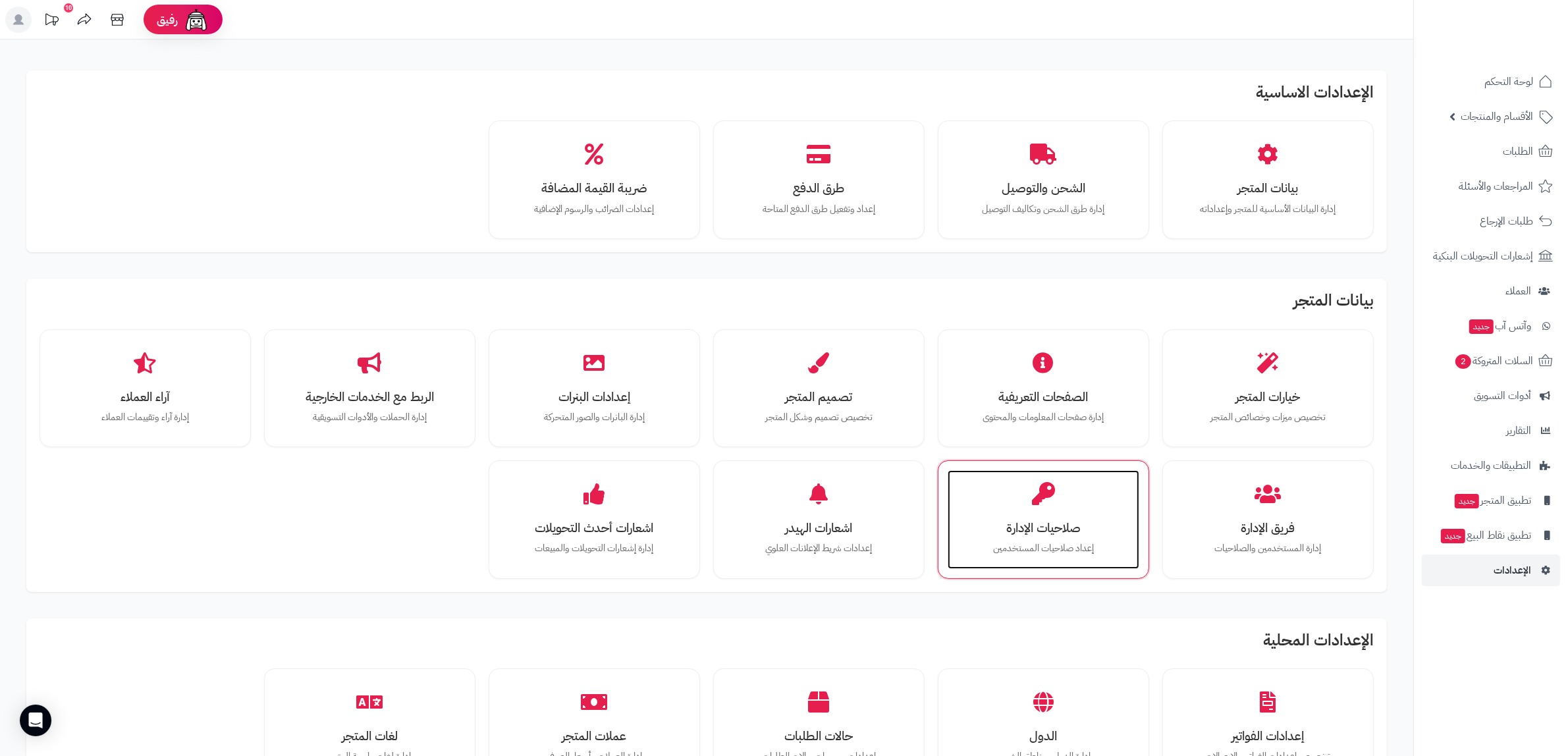
click at [1036, 524] on h3 "صلاحيات الإدارة" at bounding box center [1043, 527] width 166 height 14
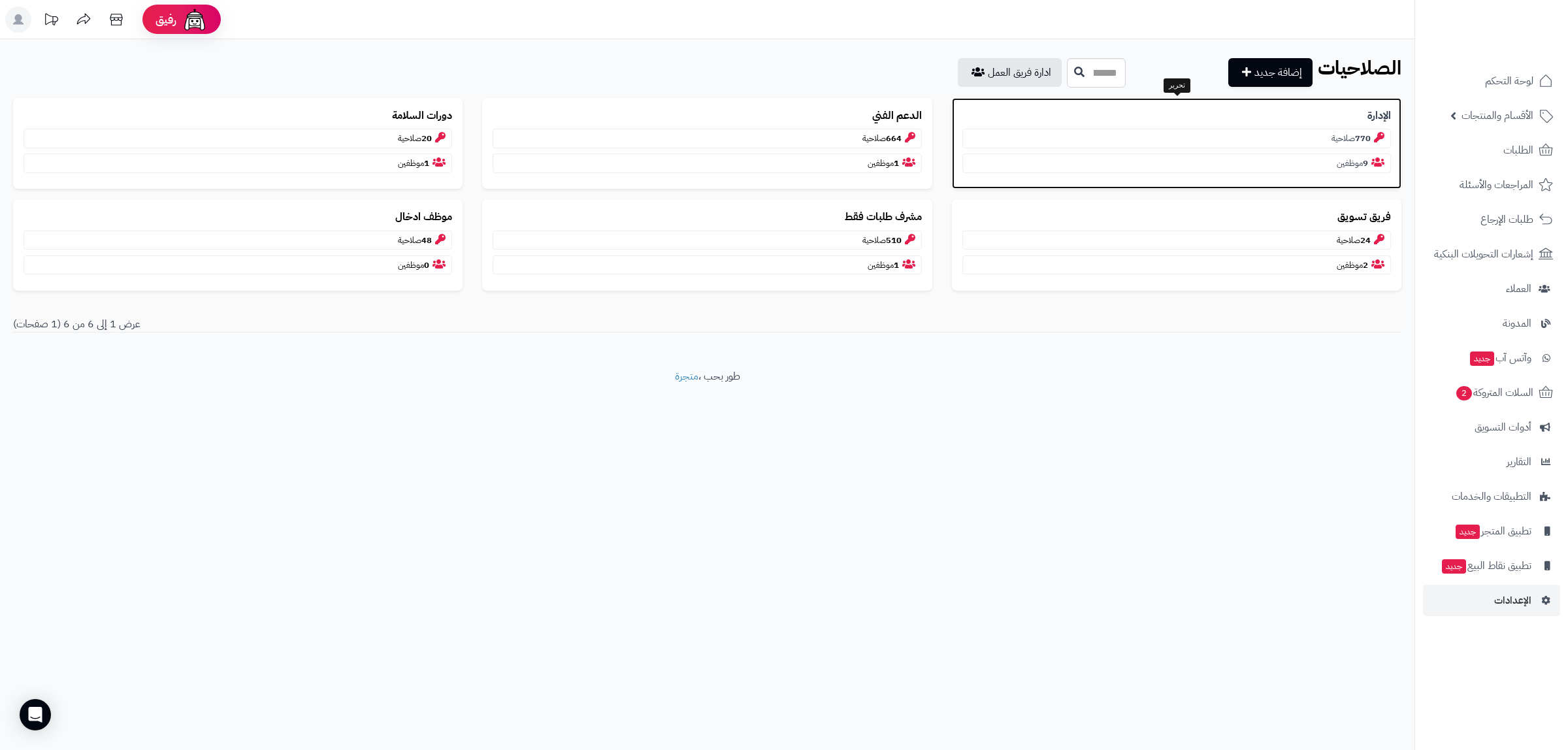
click at [1282, 136] on p "770 صلاحية" at bounding box center [1177, 138] width 429 height 20
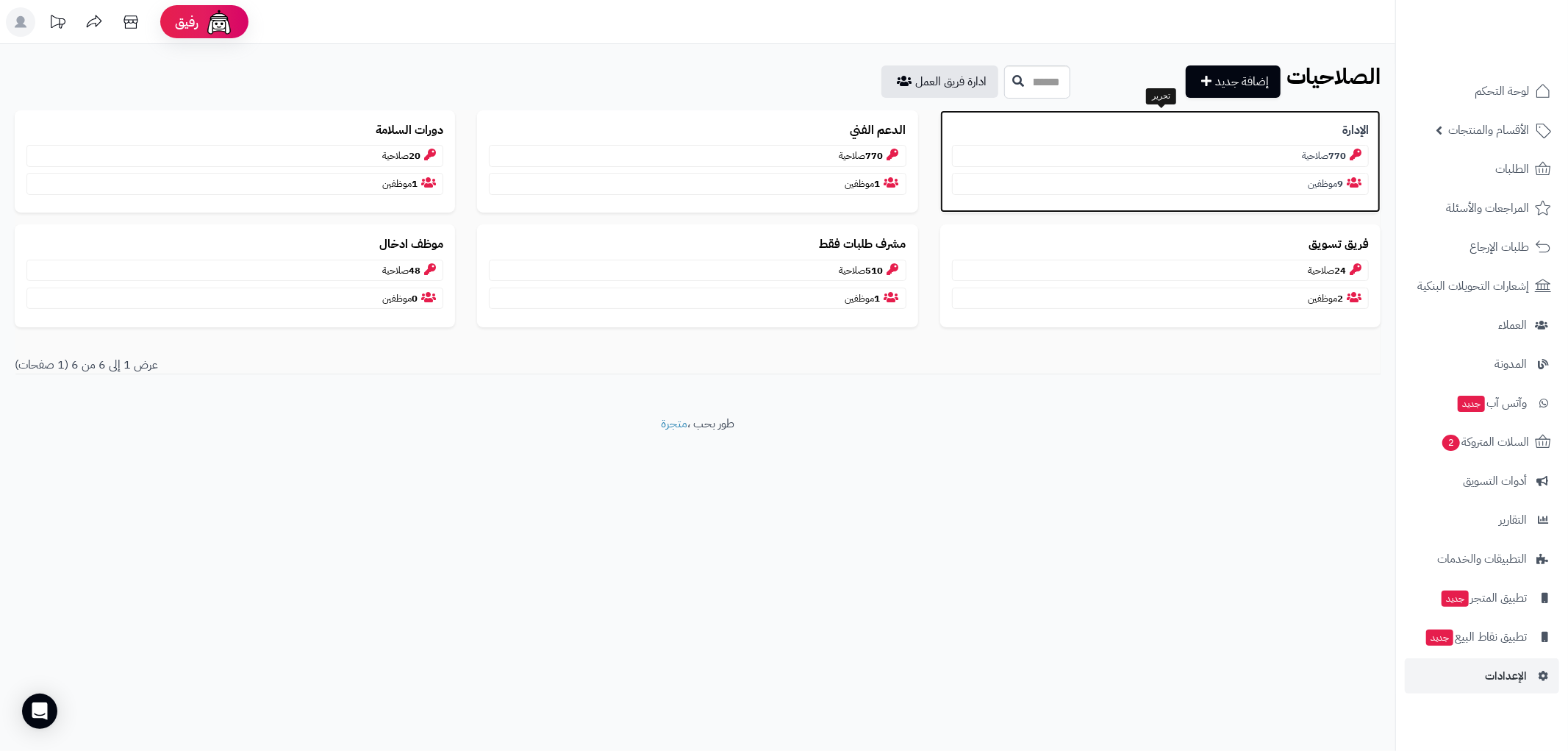
click at [1171, 152] on p "770 صلاحية" at bounding box center [1159, 156] width 417 height 22
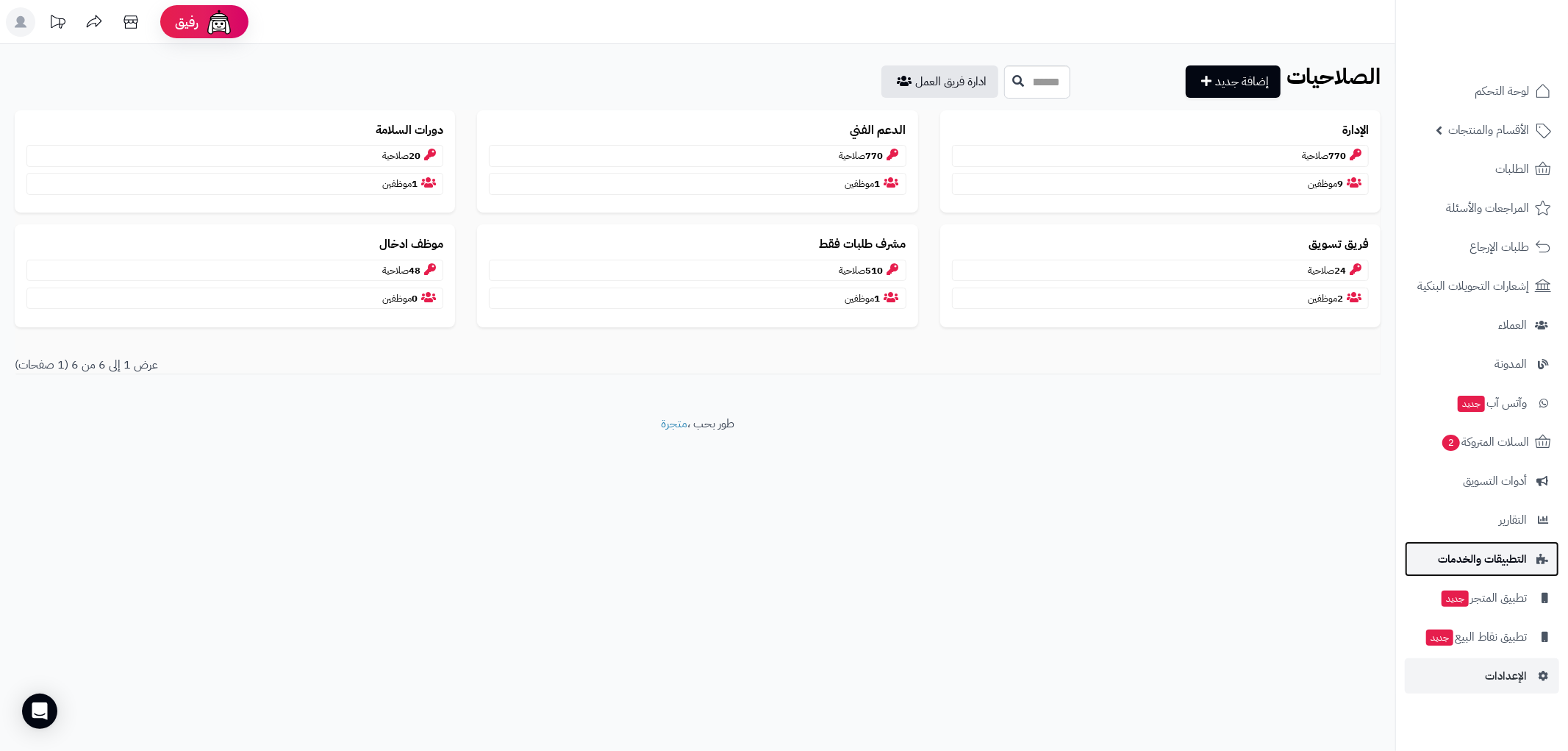
click at [1521, 560] on span "التطبيقات والخدمات" at bounding box center [1482, 558] width 89 height 20
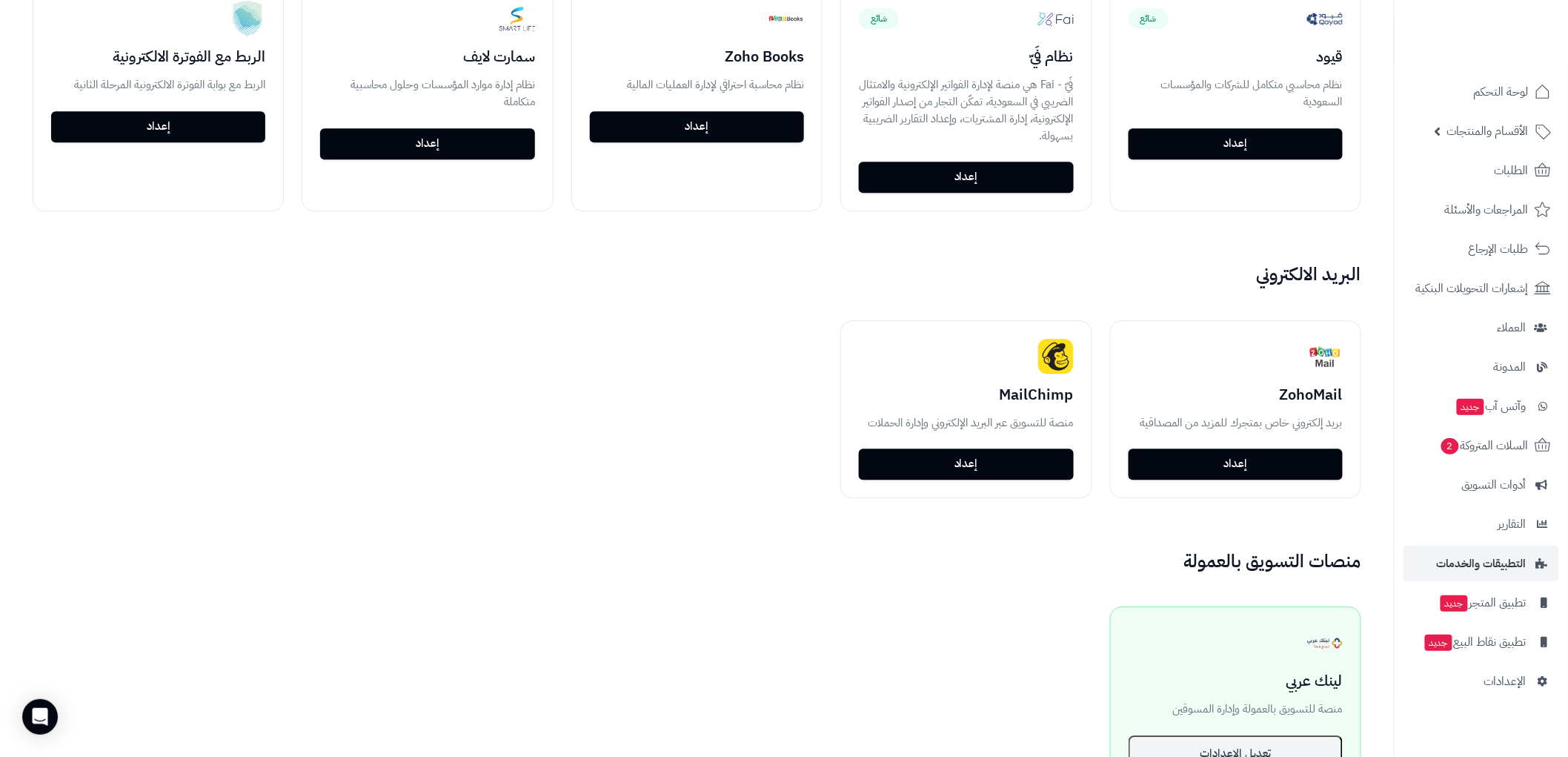
scroll to position [1564, 0]
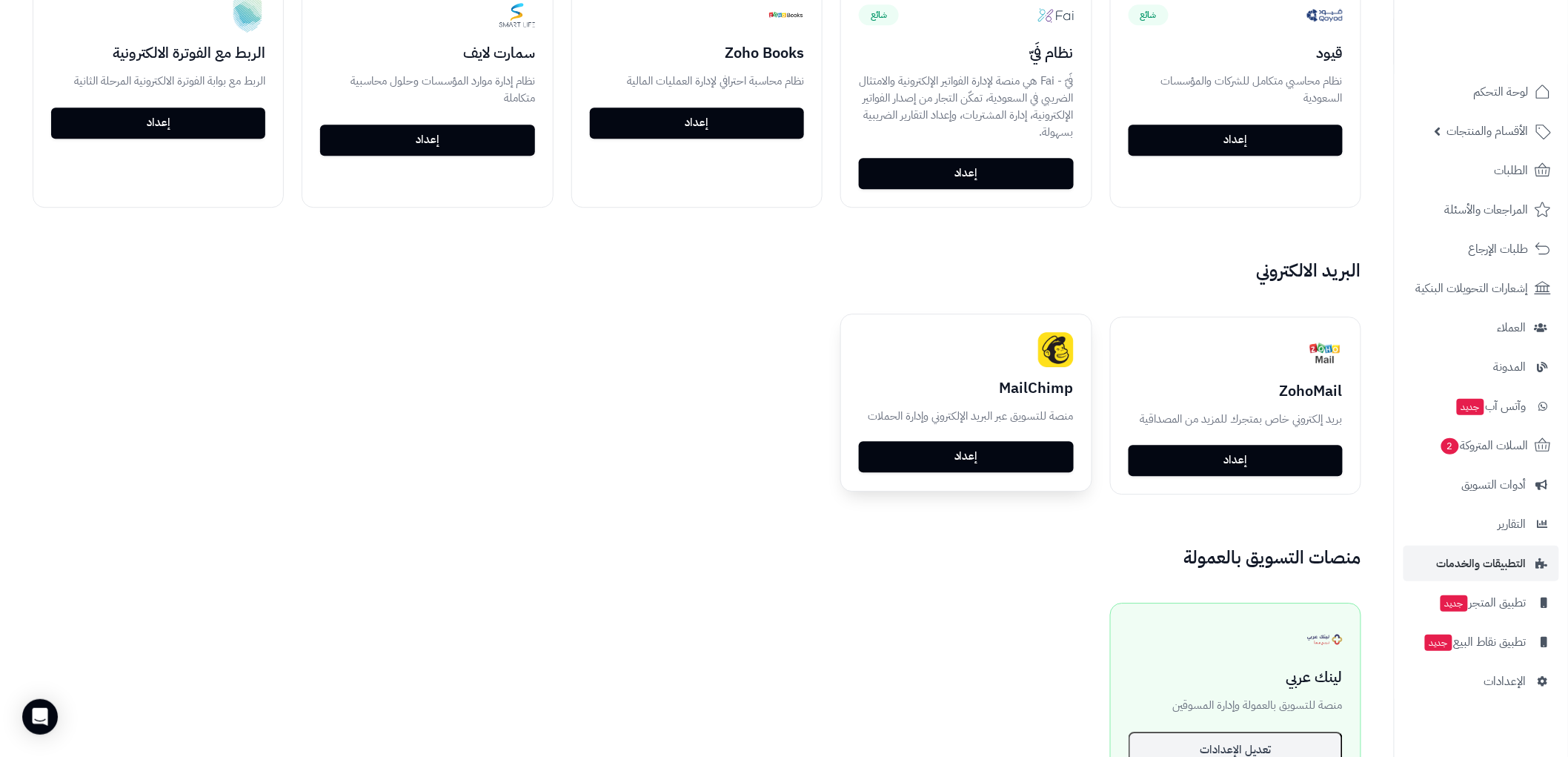
click at [985, 450] on link "إعداد" at bounding box center [965, 456] width 214 height 31
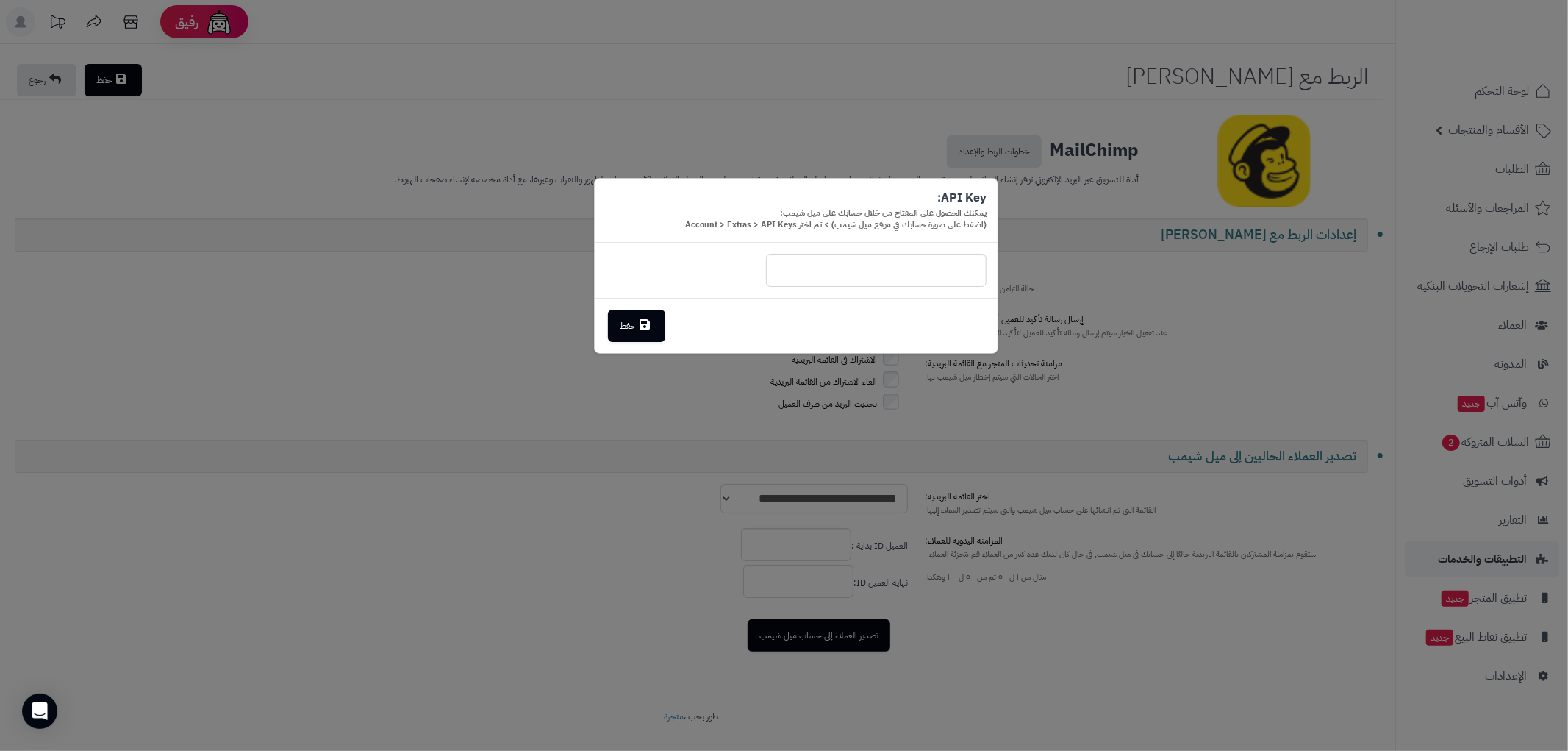
click at [630, 326] on link "حفظ" at bounding box center [636, 325] width 58 height 32
click at [482, 591] on div "API Key: يمكنك الحصول على المفتاح من خلال حسابك على ميل شيمب: (اضغط على صورة حس…" at bounding box center [784, 375] width 1568 height 751
click at [1475, 3] on div "API Key: يمكنك الحصول على المفتاح من خلال حسابك على ميل شيمب: (اضغط على صورة حس…" at bounding box center [784, 375] width 1568 height 751
click at [643, 321] on icon at bounding box center [645, 324] width 11 height 12
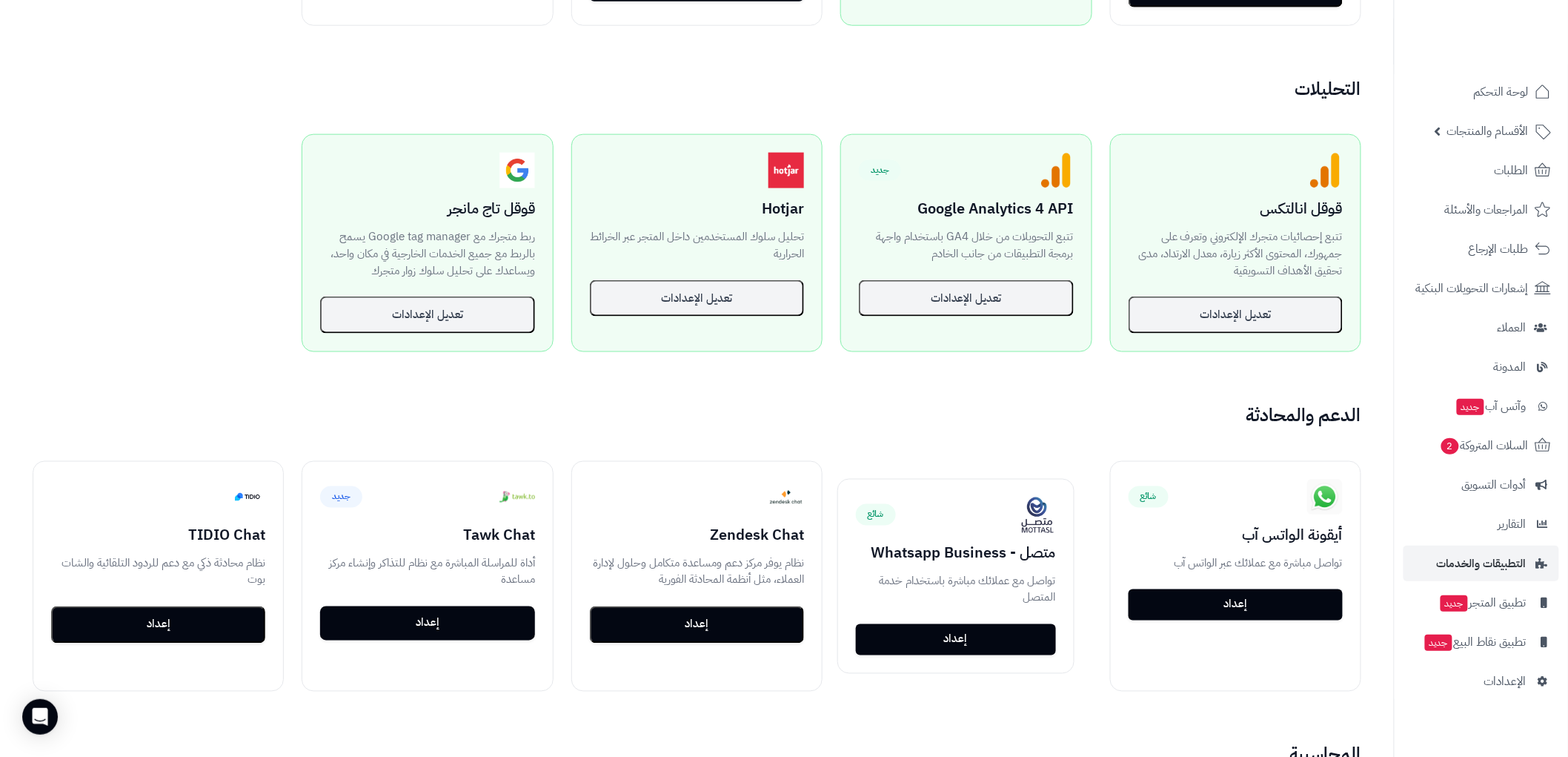
scroll to position [741, 0]
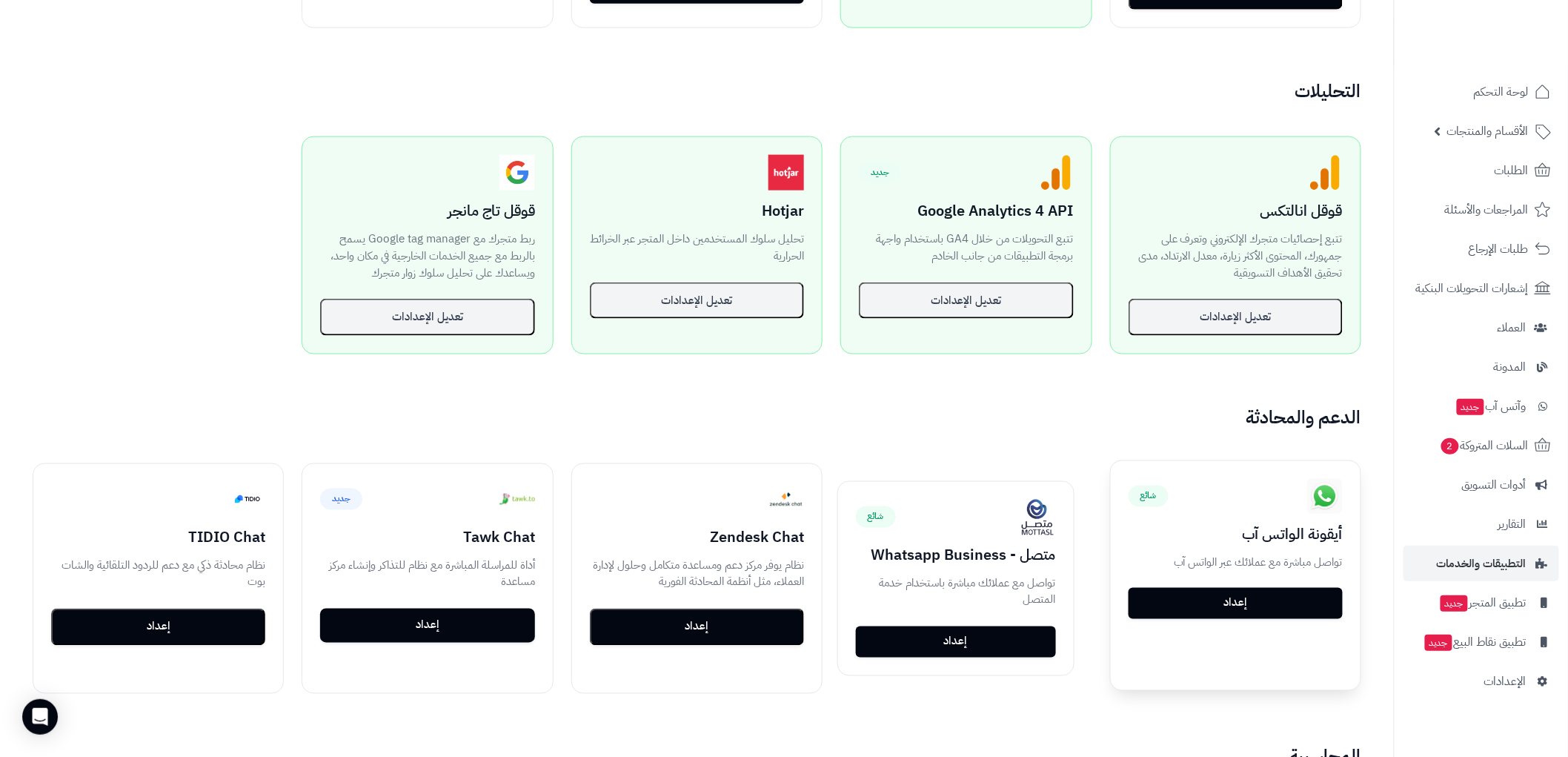
click at [1247, 604] on link "إعداد" at bounding box center [1235, 603] width 214 height 31
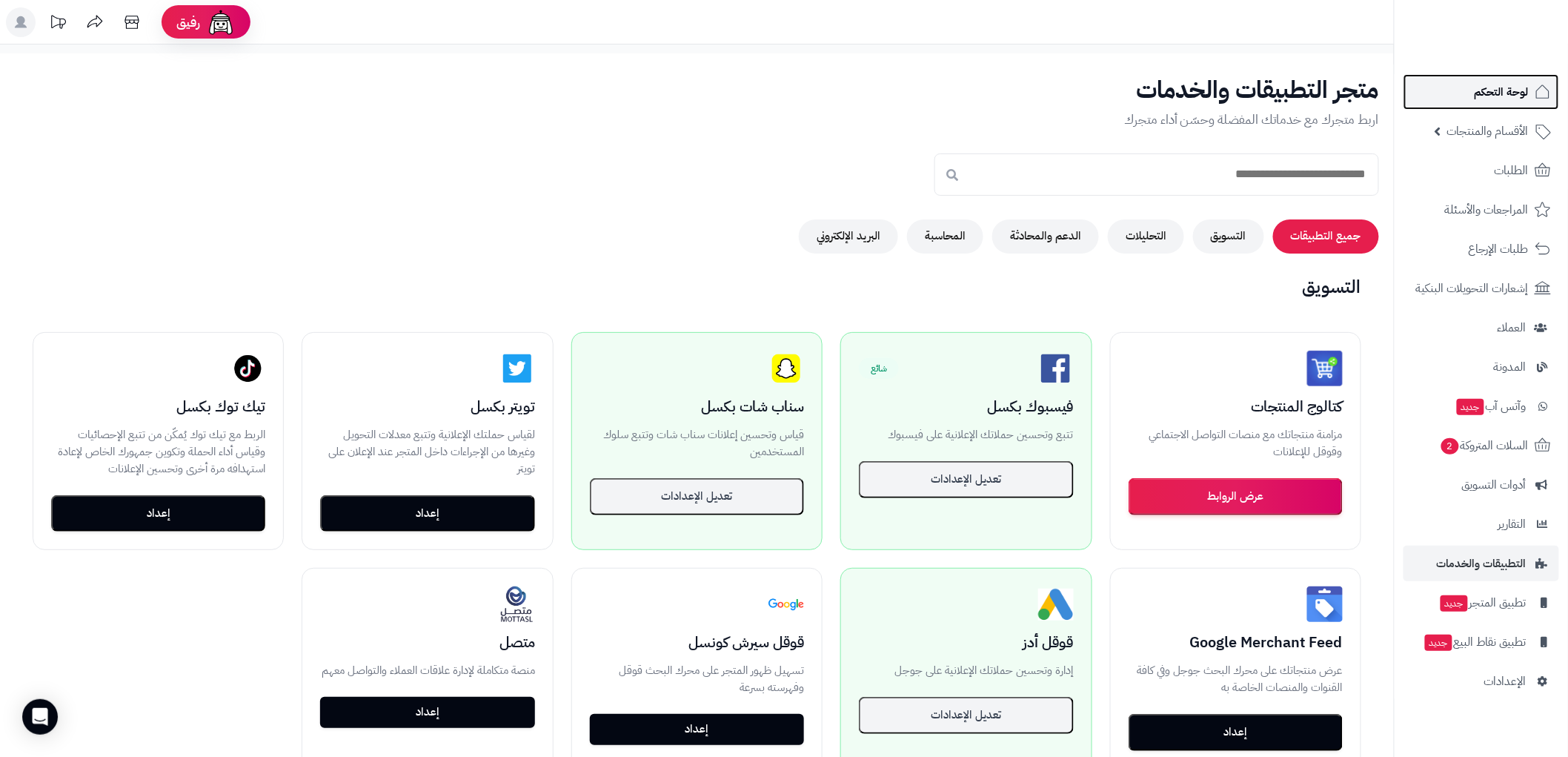
click at [1469, 86] on link "لوحة التحكم" at bounding box center [1481, 92] width 156 height 36
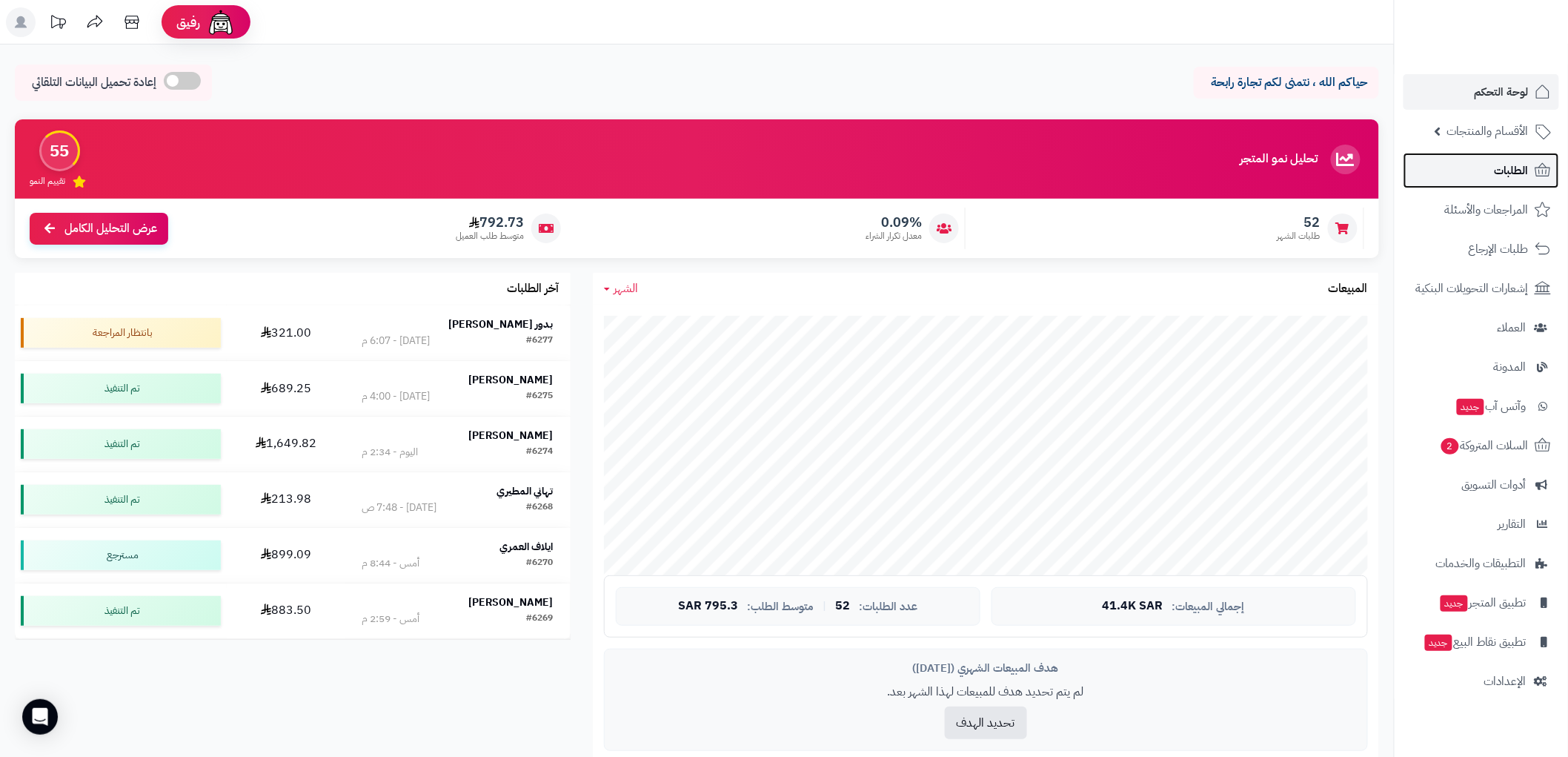
click at [1504, 165] on span "الطلبات" at bounding box center [1512, 170] width 34 height 21
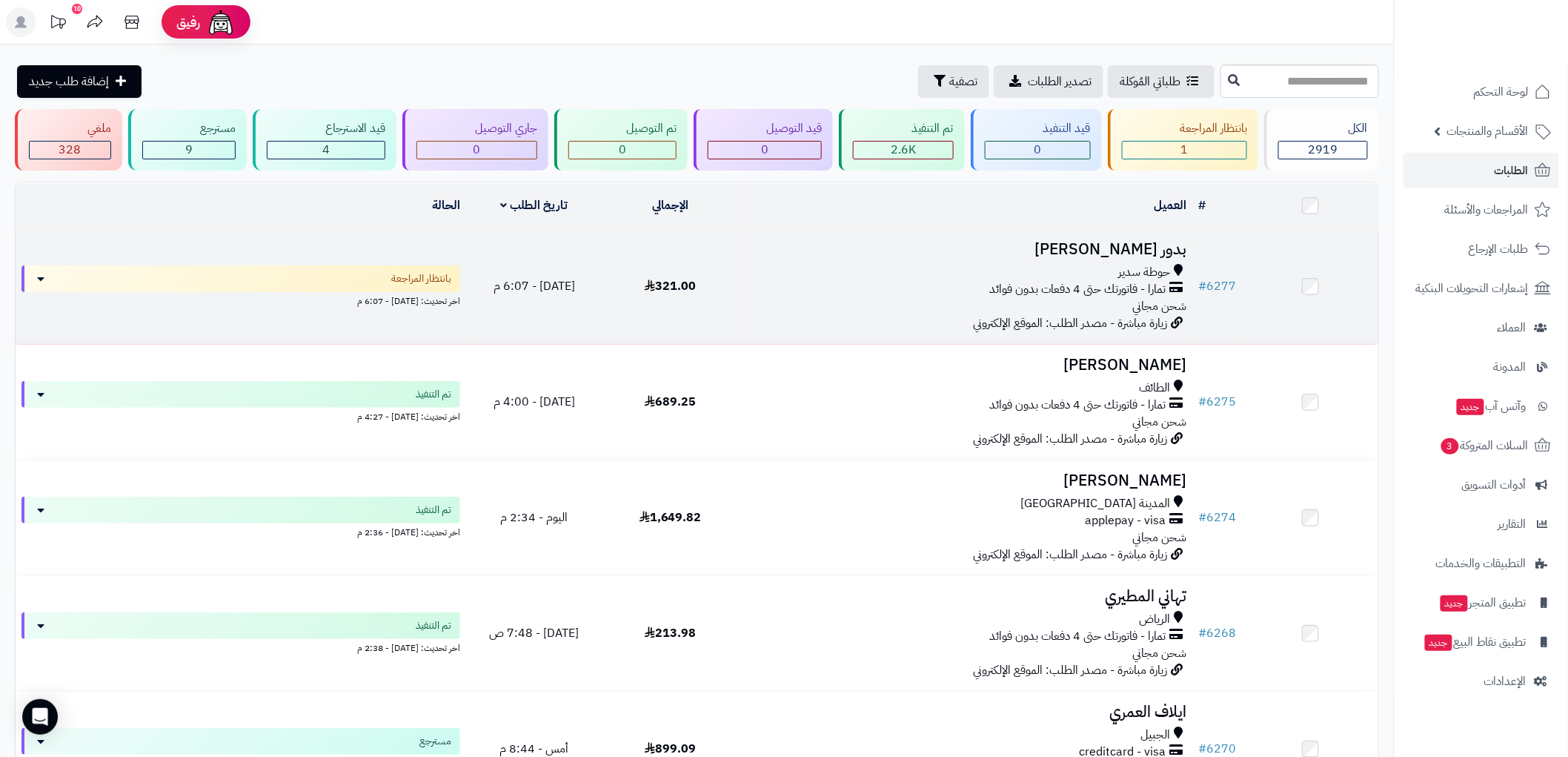
click at [965, 255] on h3 "بدور العيسى" at bounding box center [964, 249] width 441 height 17
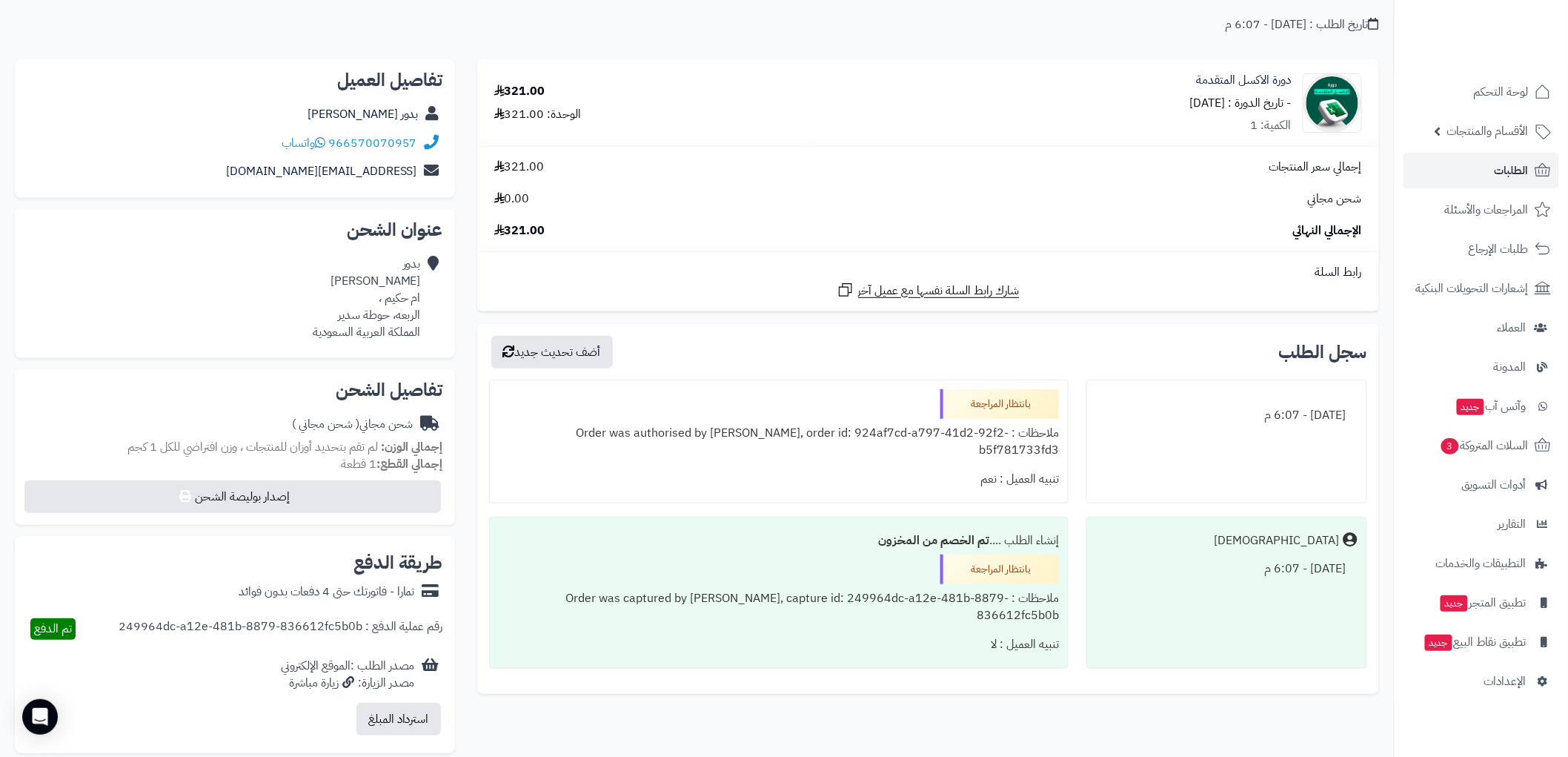
scroll to position [165, 0]
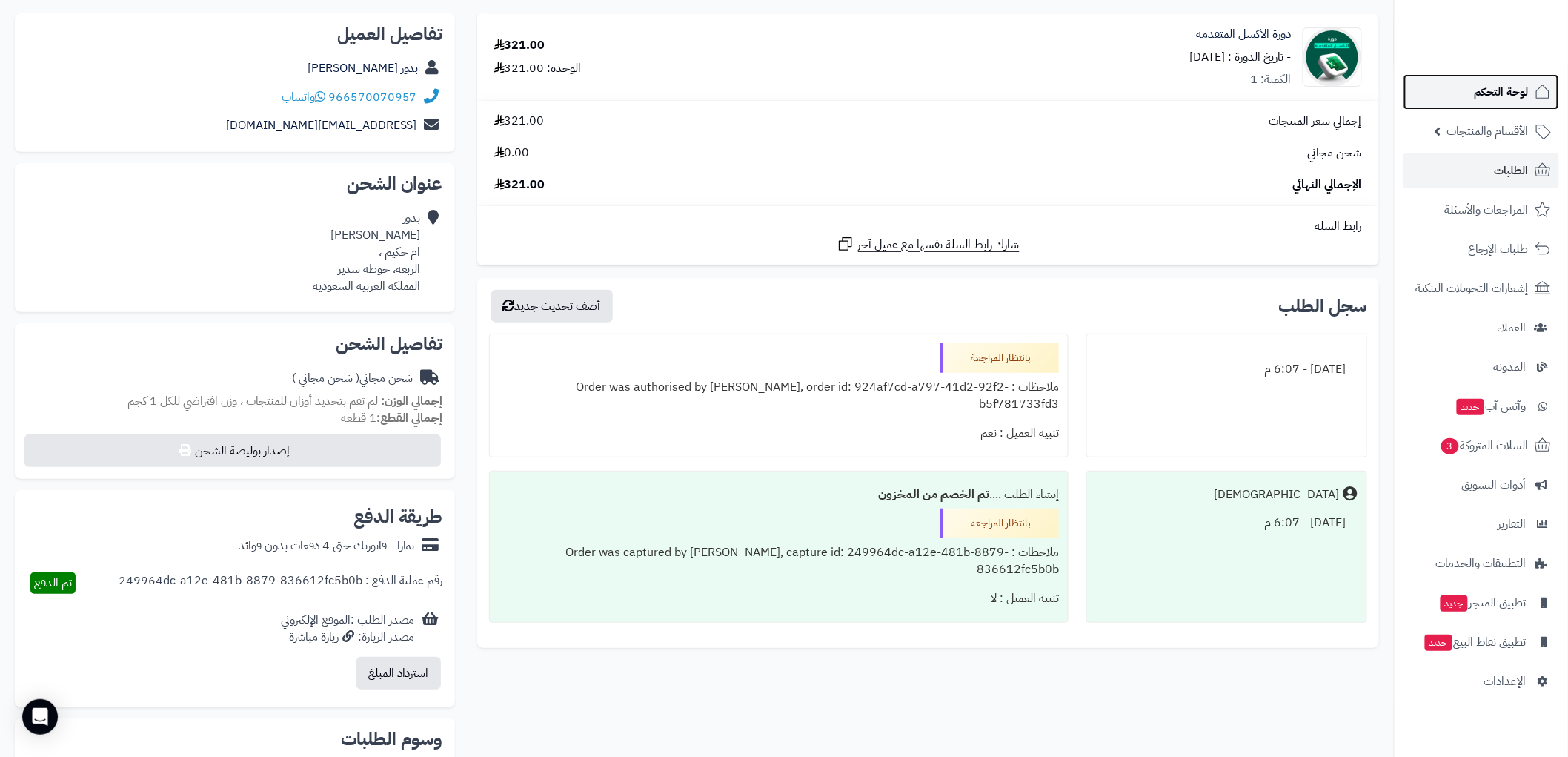
click at [1512, 85] on span "لوحة التحكم" at bounding box center [1501, 91] width 54 height 21
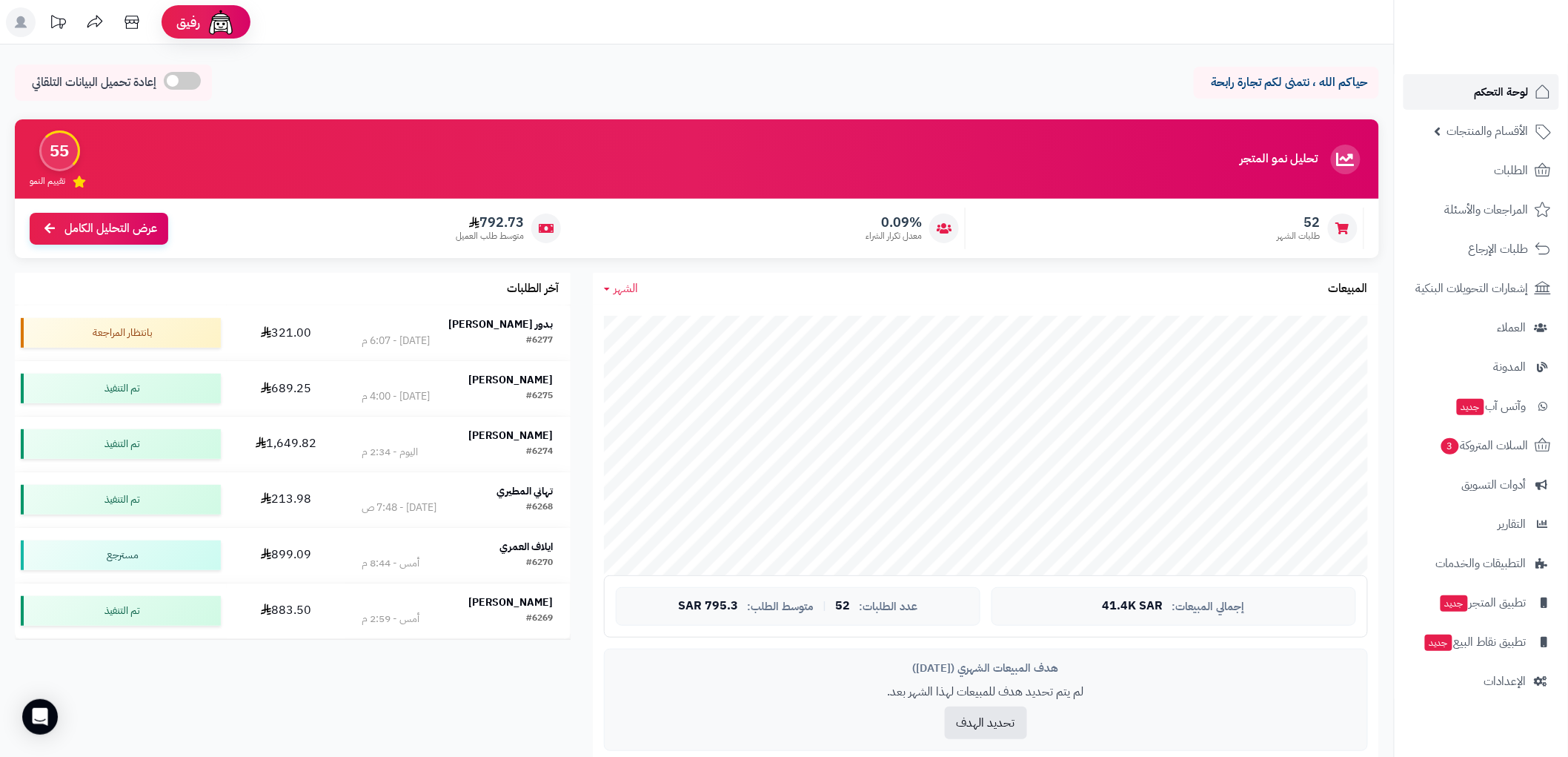
click at [1509, 82] on span "لوحة التحكم" at bounding box center [1501, 91] width 54 height 21
click at [1493, 134] on span "الأقسام والمنتجات" at bounding box center [1487, 131] width 81 height 21
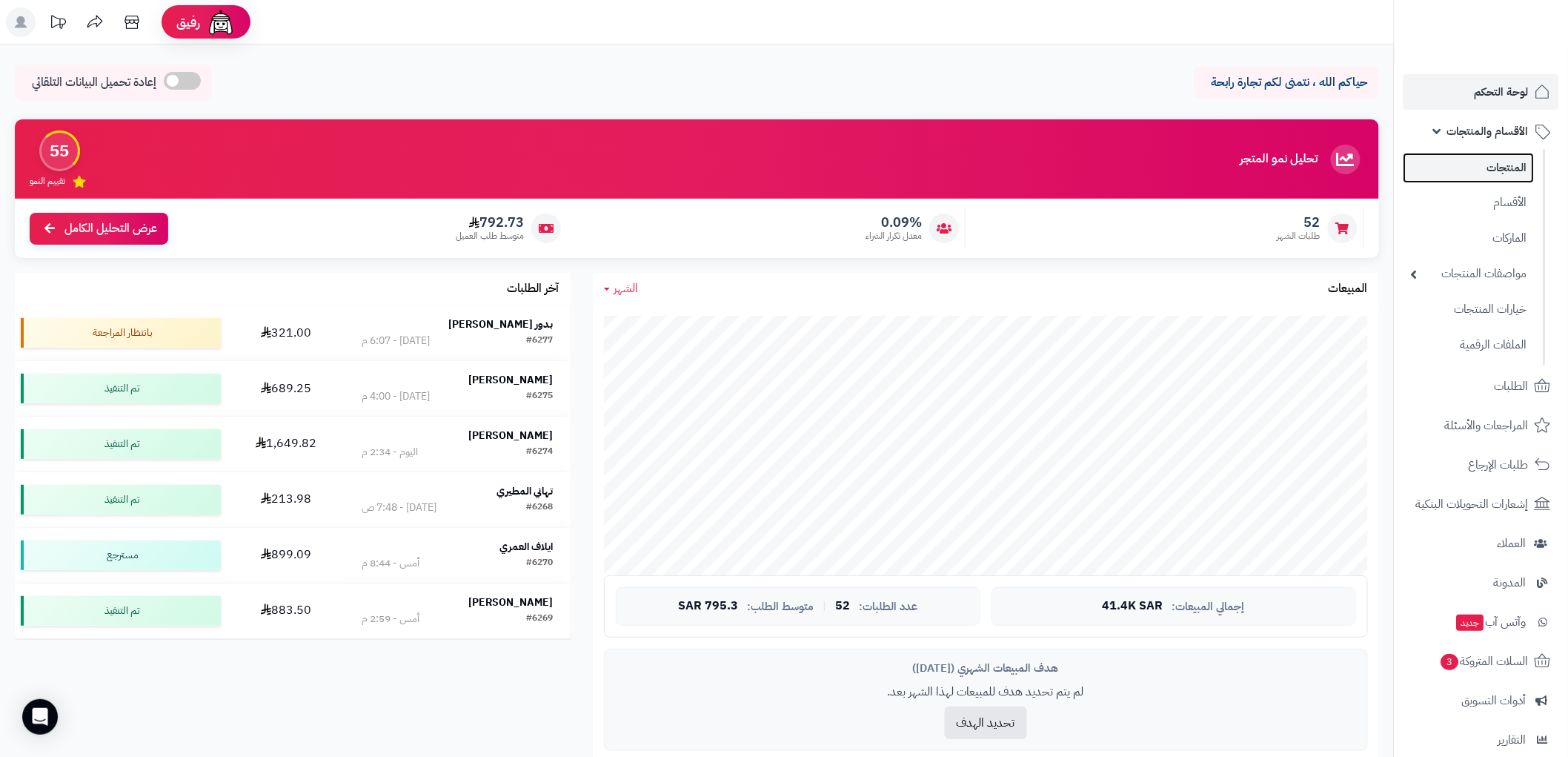
click at [1512, 165] on link "المنتجات" at bounding box center [1469, 168] width 131 height 30
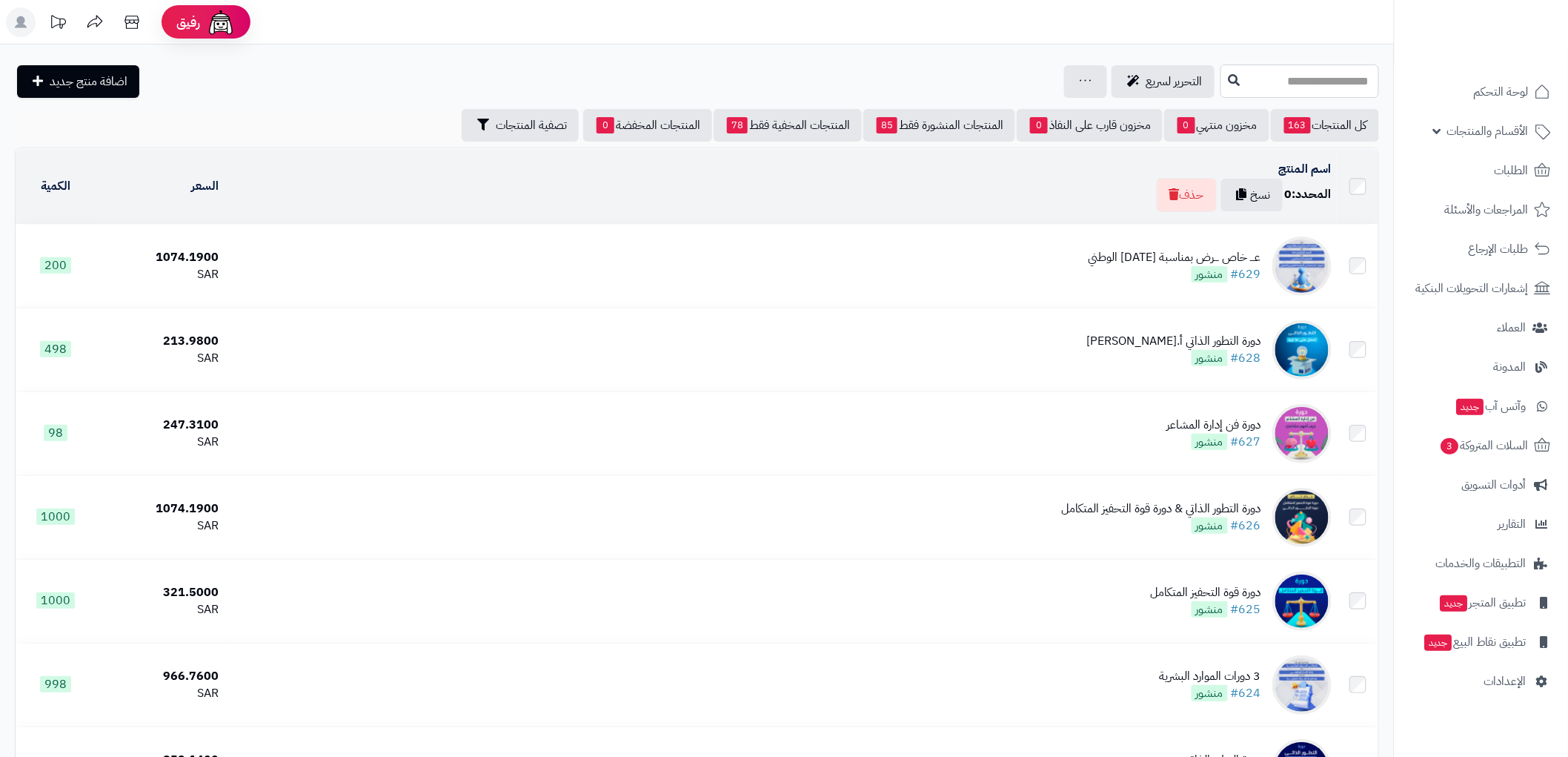
click at [1310, 78] on input "text" at bounding box center [1299, 81] width 159 height 33
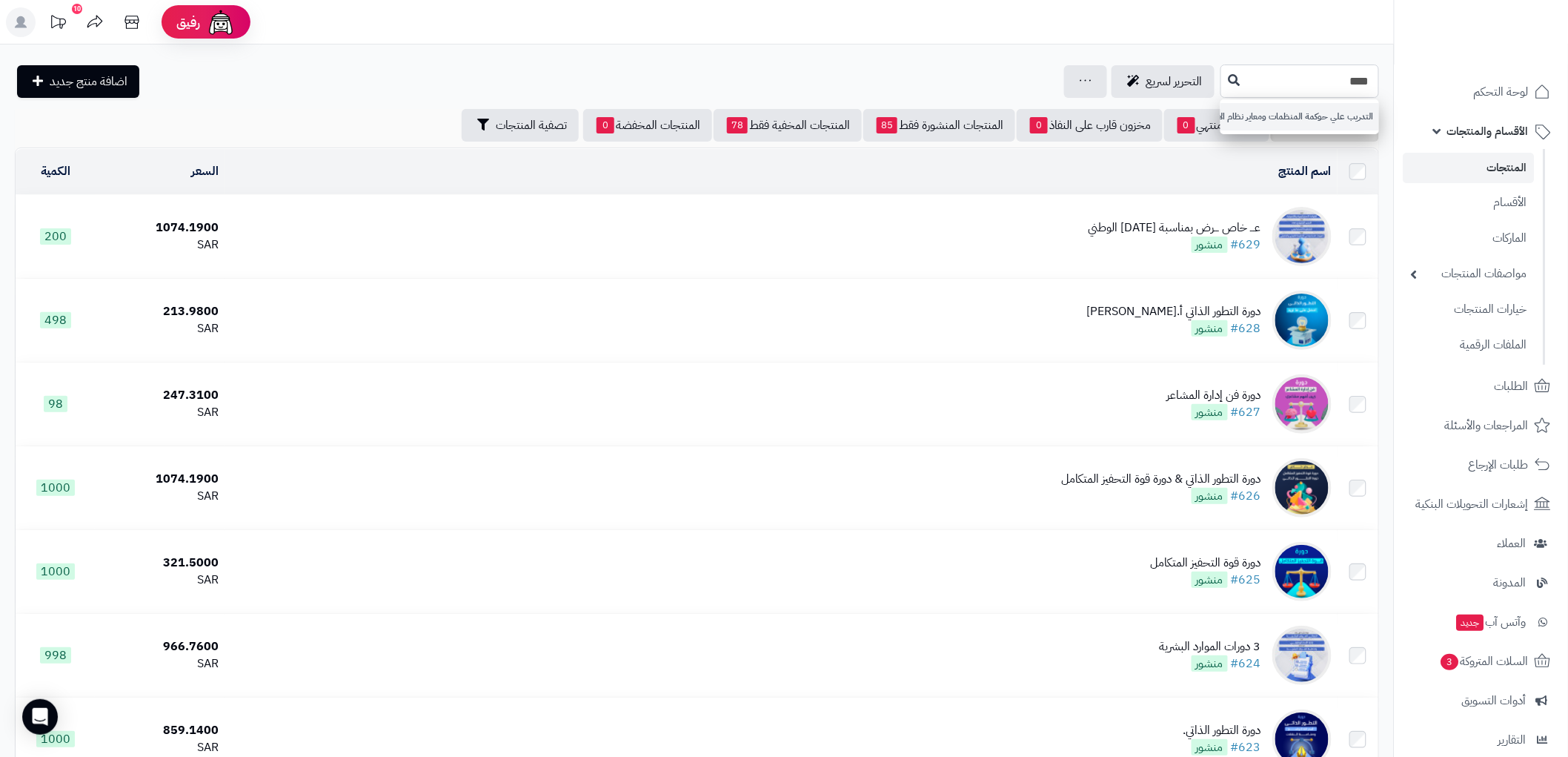
type input "****"
click at [1331, 114] on link "التدريب علي حوكمة المنظمات ومعاير نظام الايزو 37000 & تطوير مهارات نظام إدارة ا…" at bounding box center [1299, 116] width 159 height 28
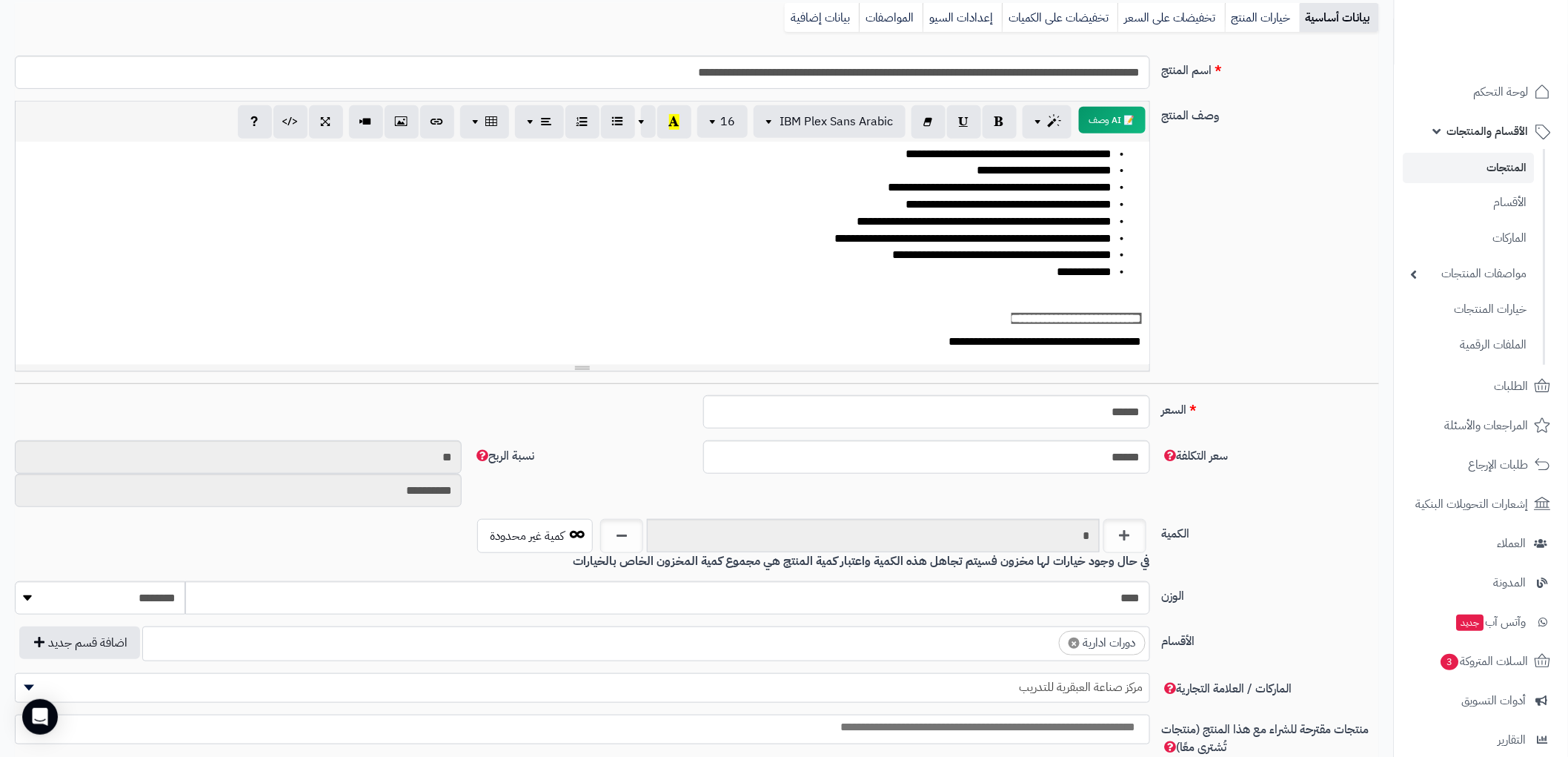
scroll to position [576, 0]
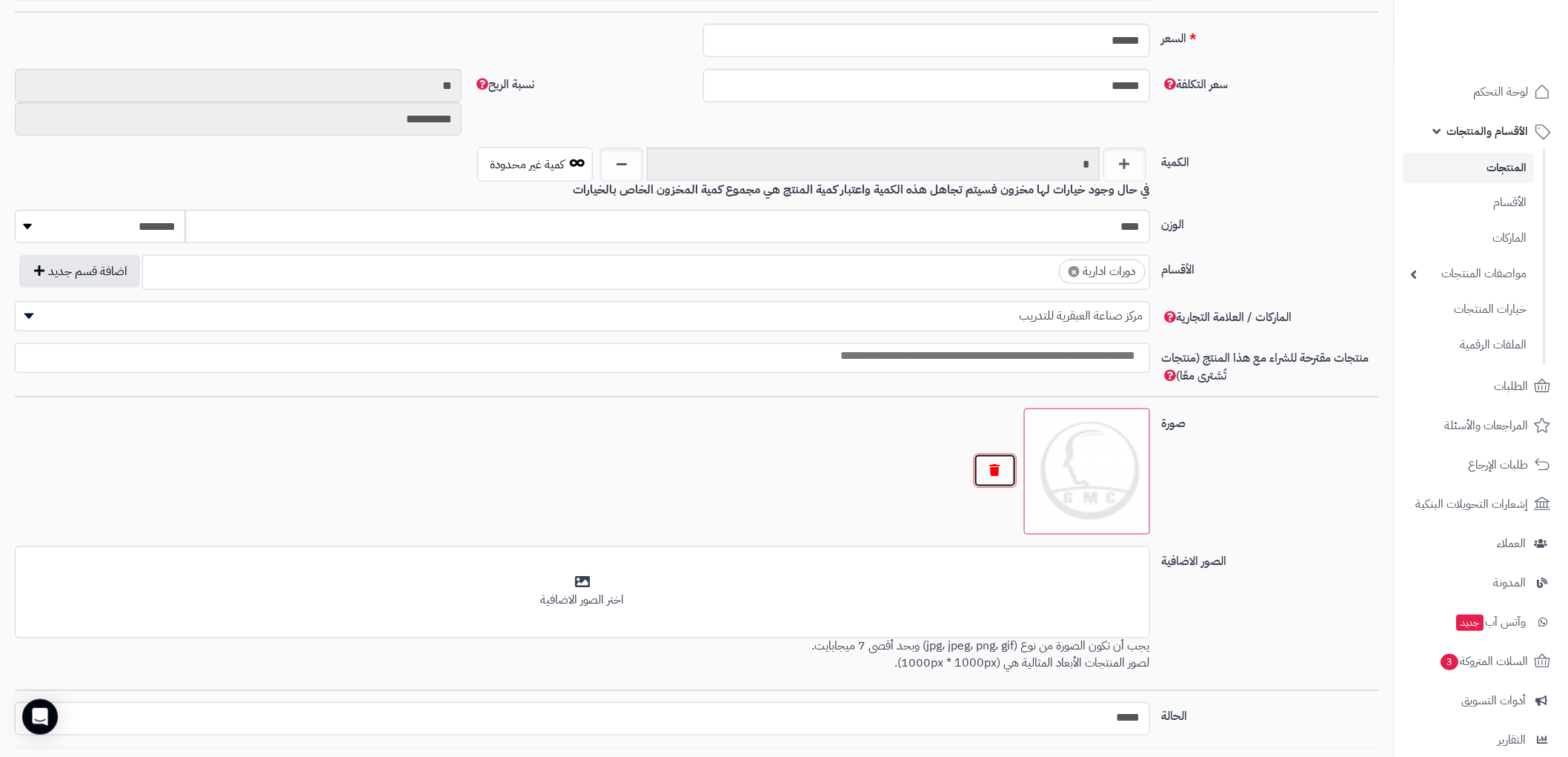
click at [997, 475] on button "button" at bounding box center [995, 470] width 43 height 34
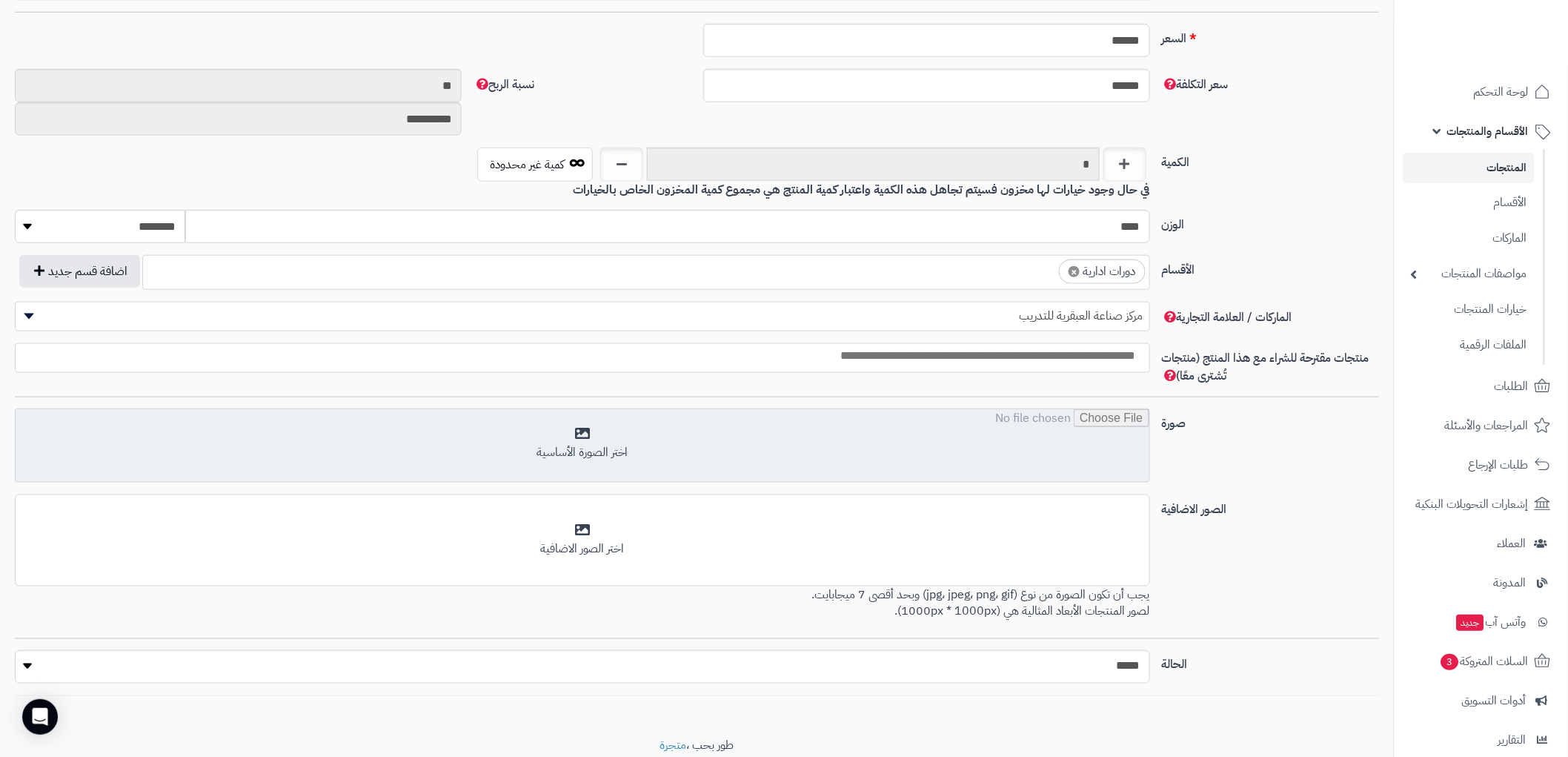
click at [571, 439] on input "file" at bounding box center [581, 446] width 1133 height 74
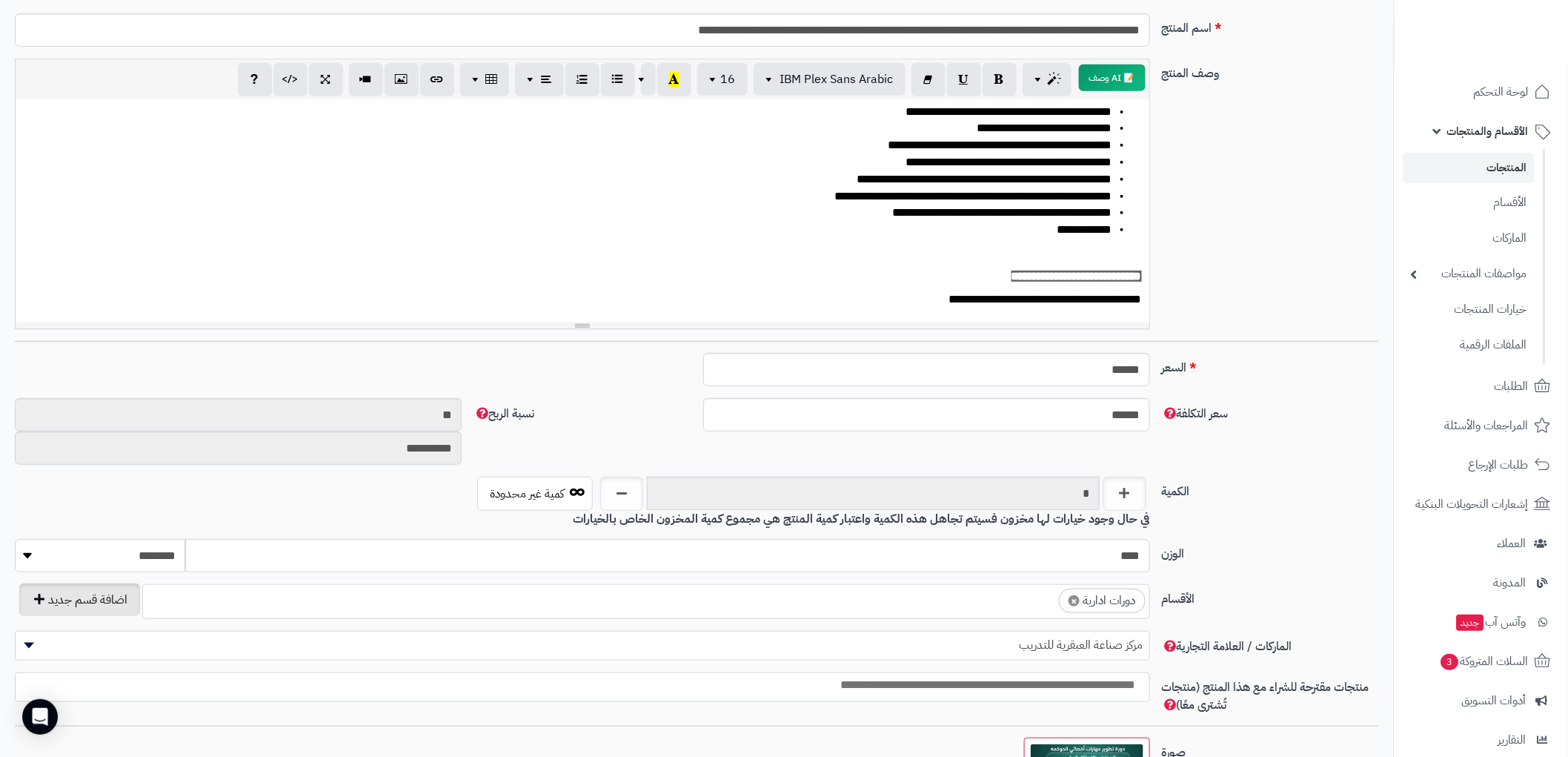
scroll to position [0, 0]
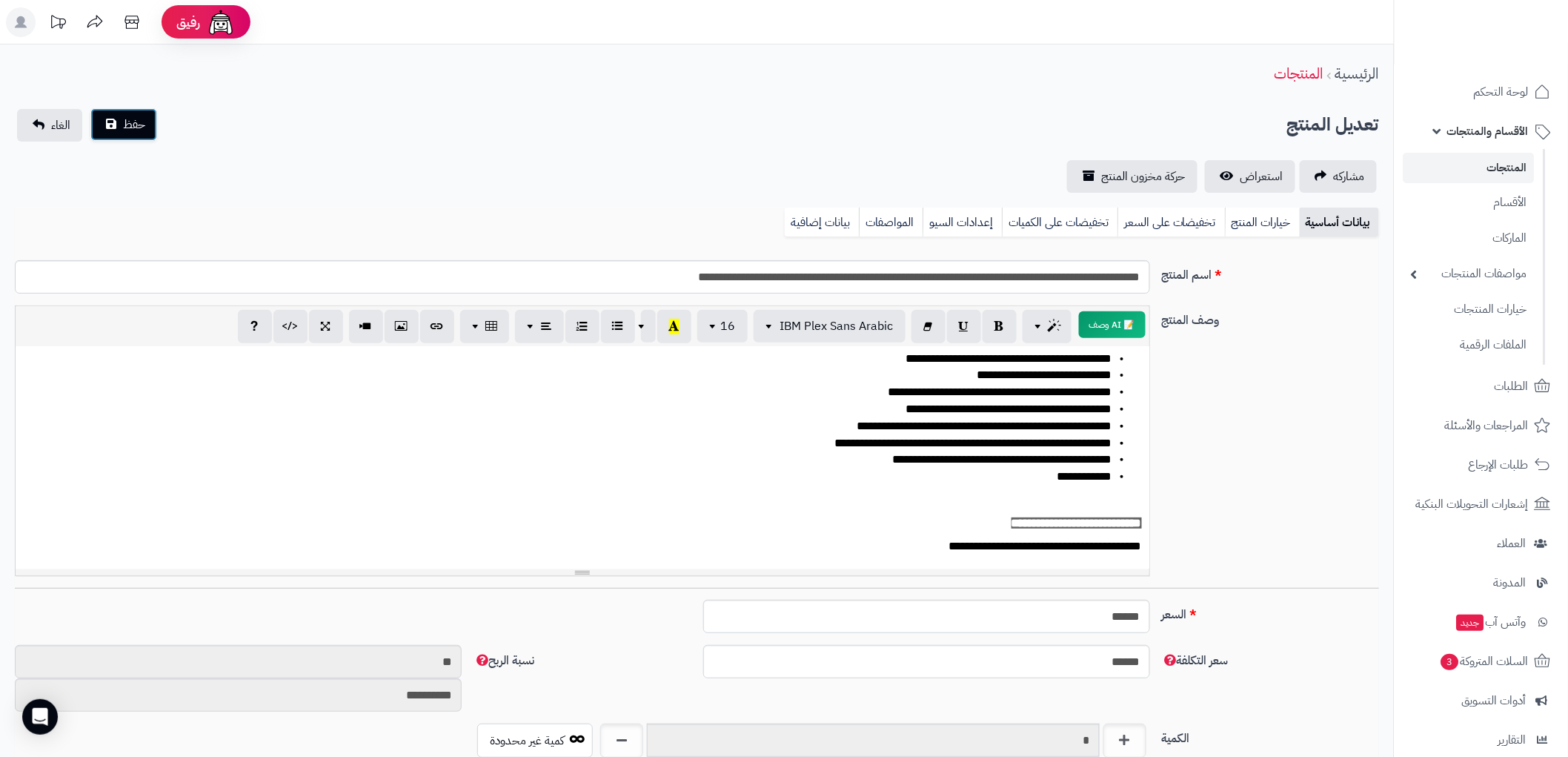
click at [131, 125] on span "حفظ" at bounding box center [133, 125] width 22 height 18
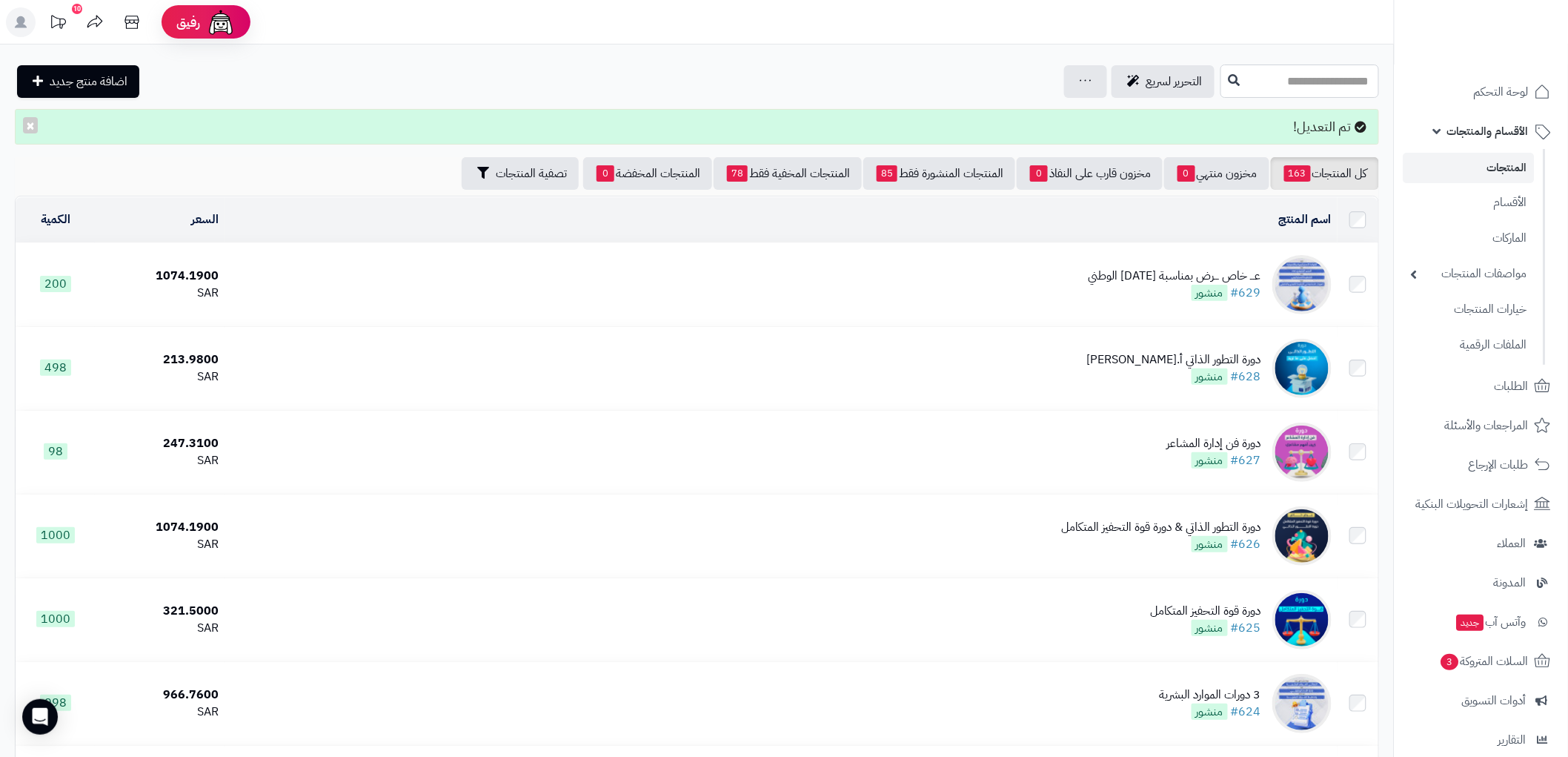
click at [1345, 79] on input "text" at bounding box center [1299, 81] width 159 height 33
paste input "**********"
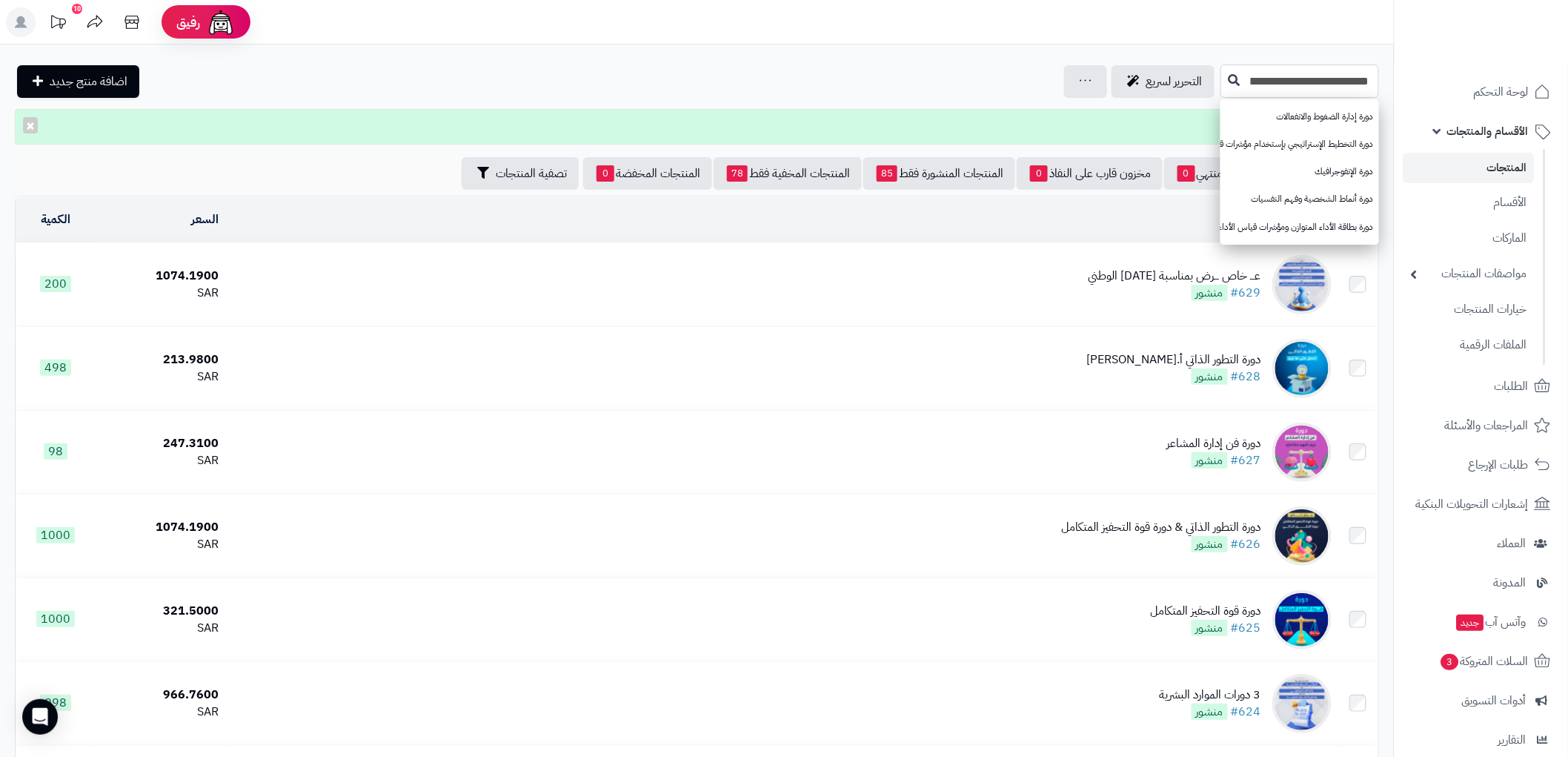
scroll to position [0, -17]
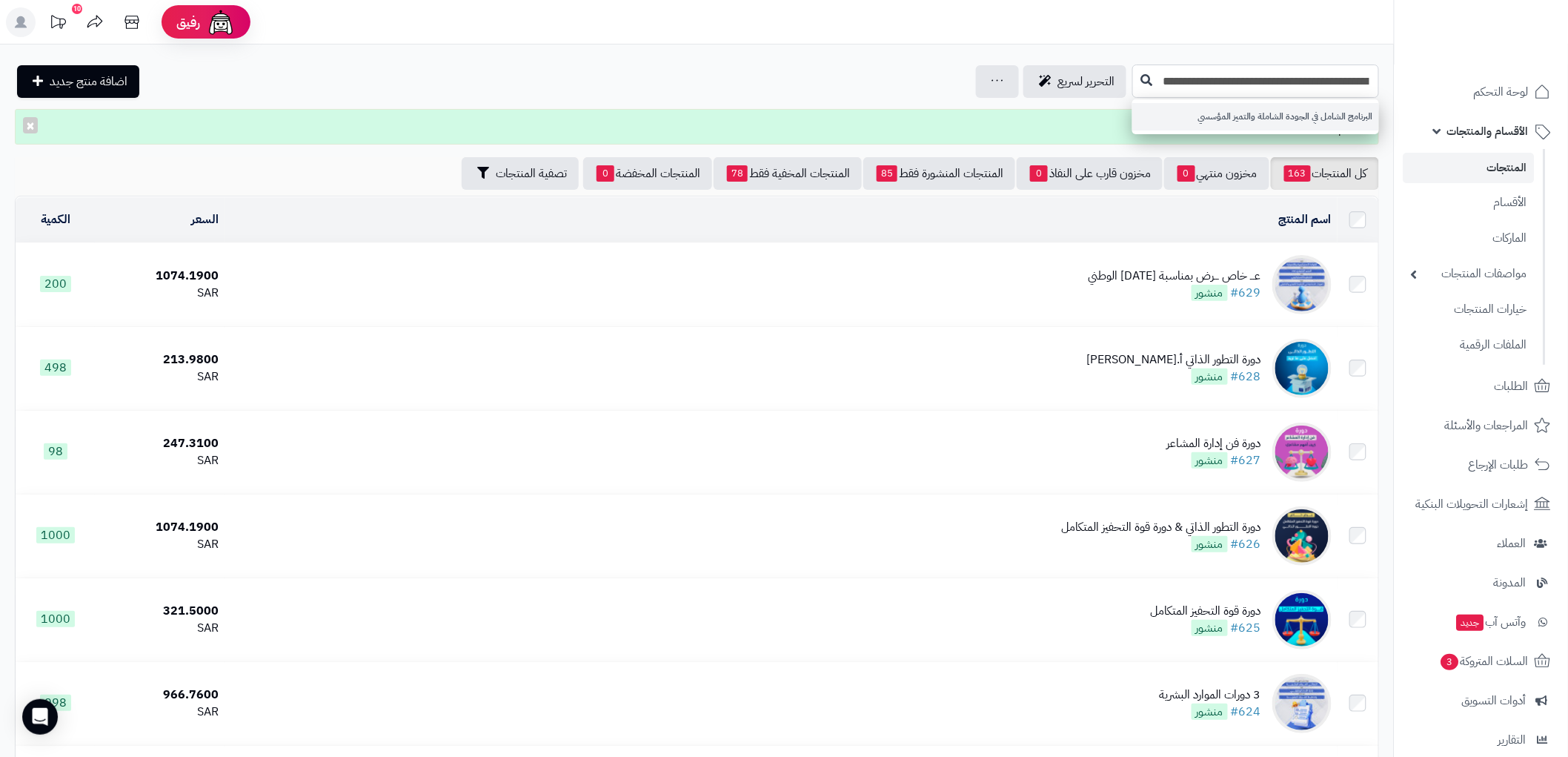
type input "**********"
click at [1297, 106] on link "البرنامج الشامل في الجودة الشاملة والتميز المؤسسي" at bounding box center [1255, 116] width 246 height 28
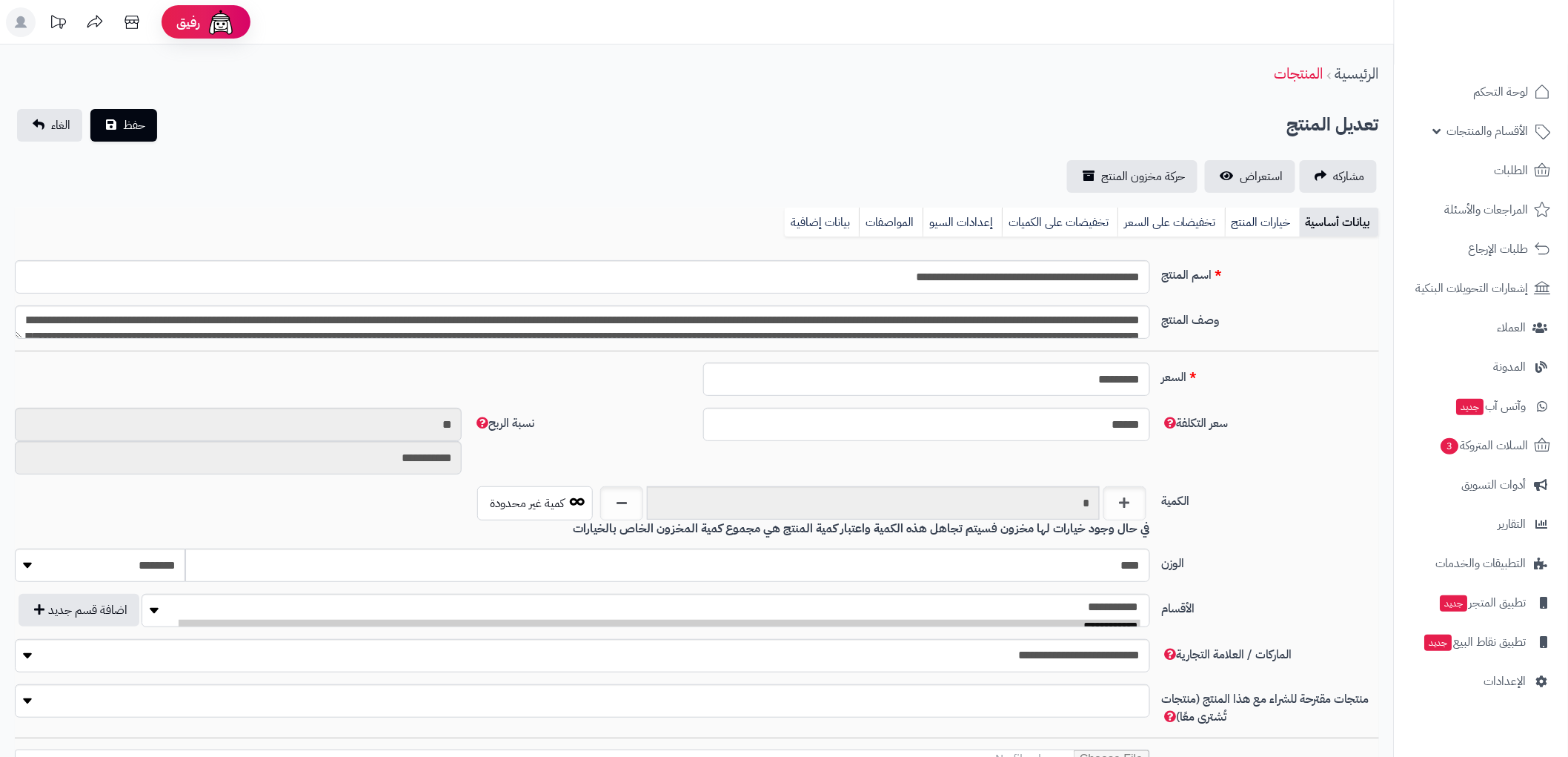
type input "*******"
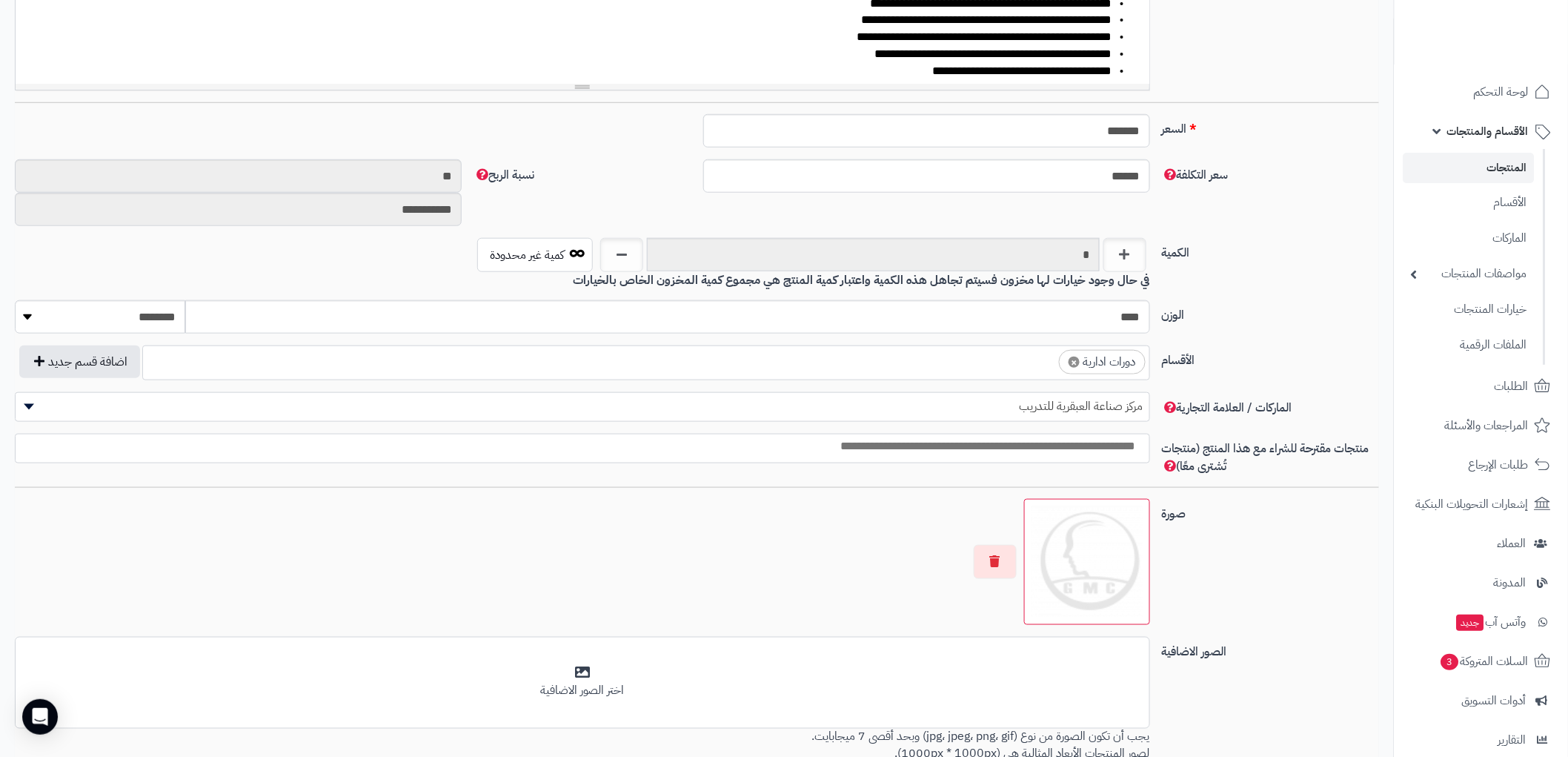
scroll to position [494, 0]
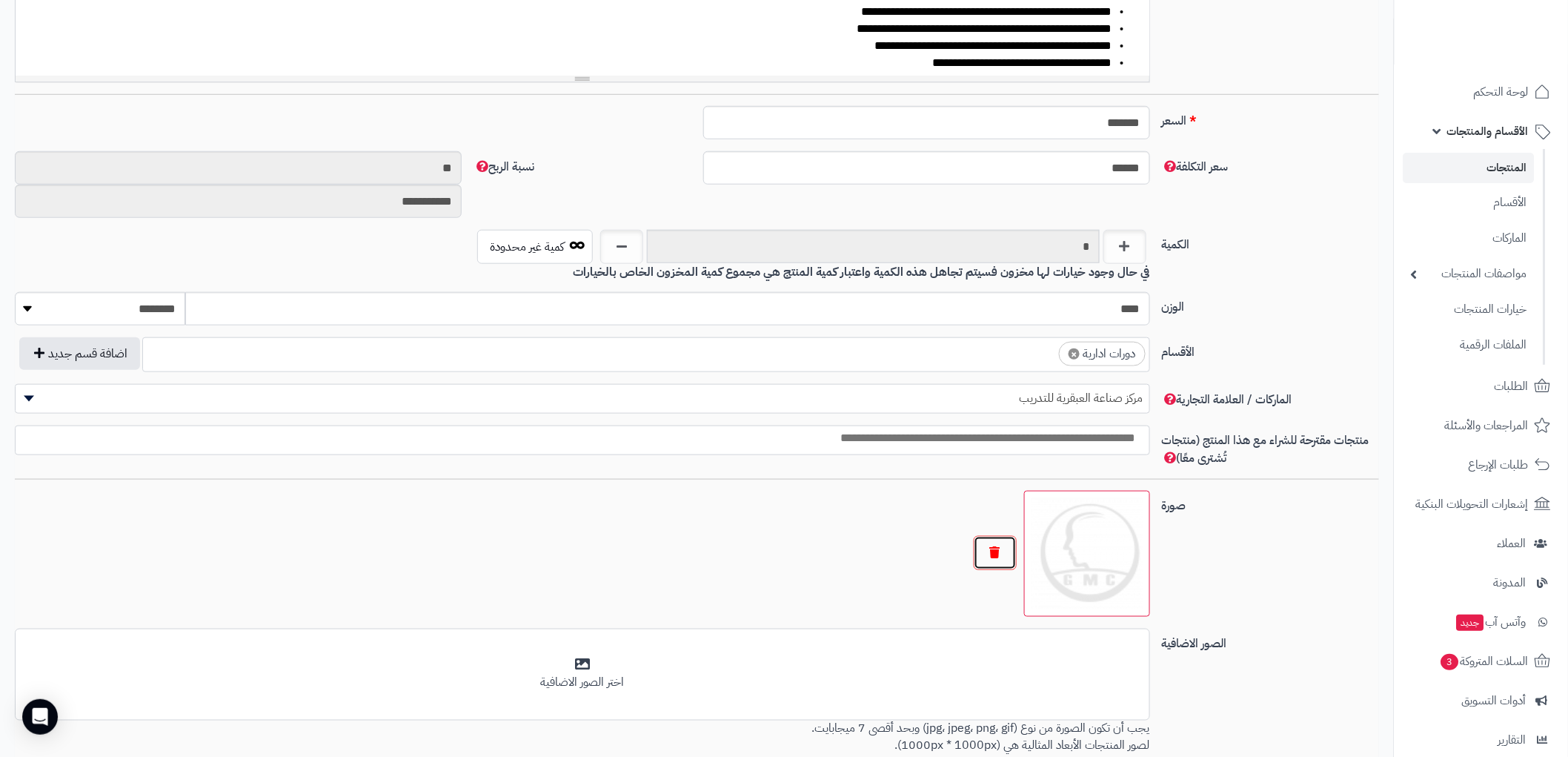
click at [1011, 555] on button "button" at bounding box center [995, 553] width 43 height 34
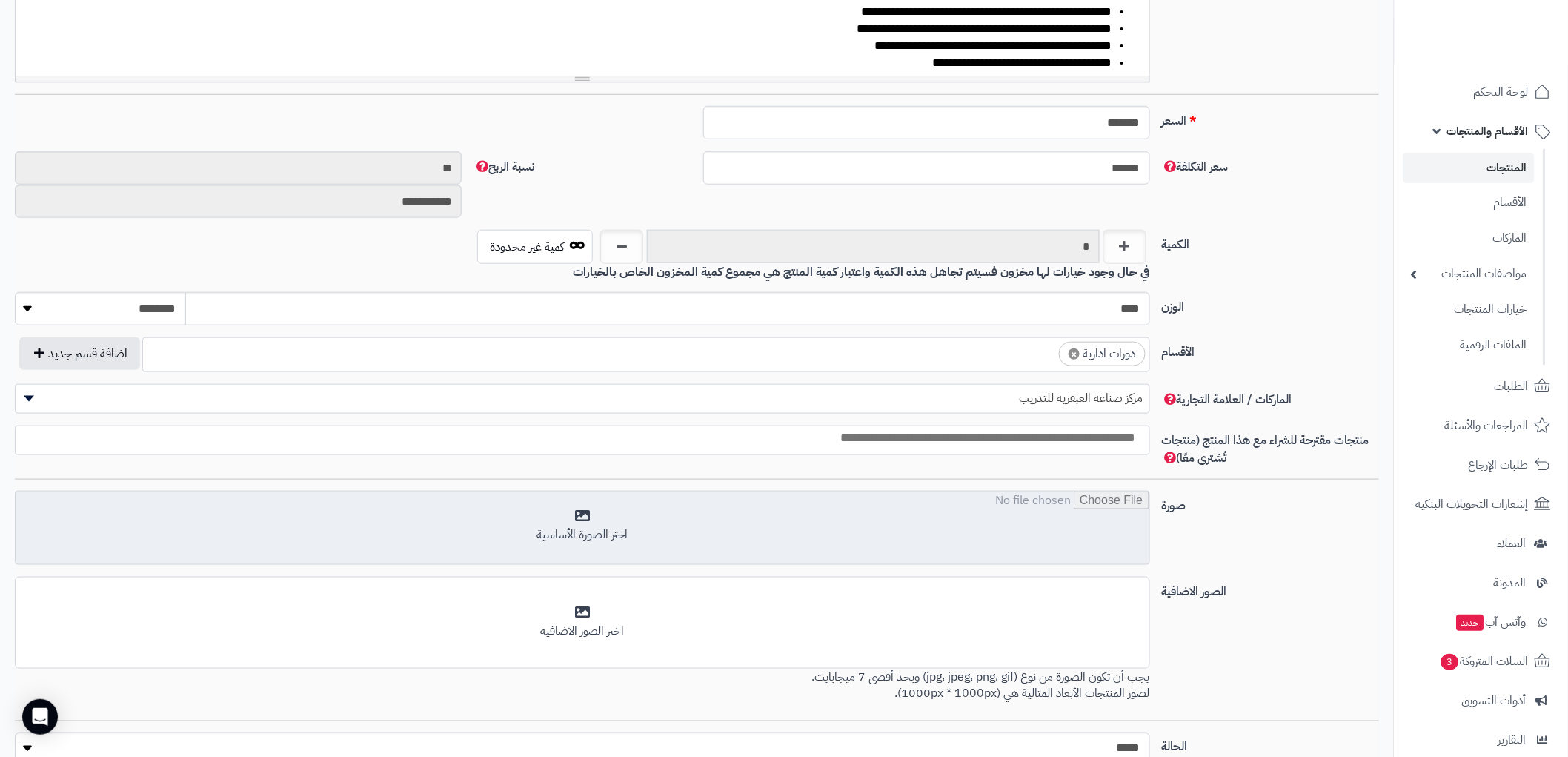
click at [857, 535] on input "file" at bounding box center [581, 528] width 1133 height 74
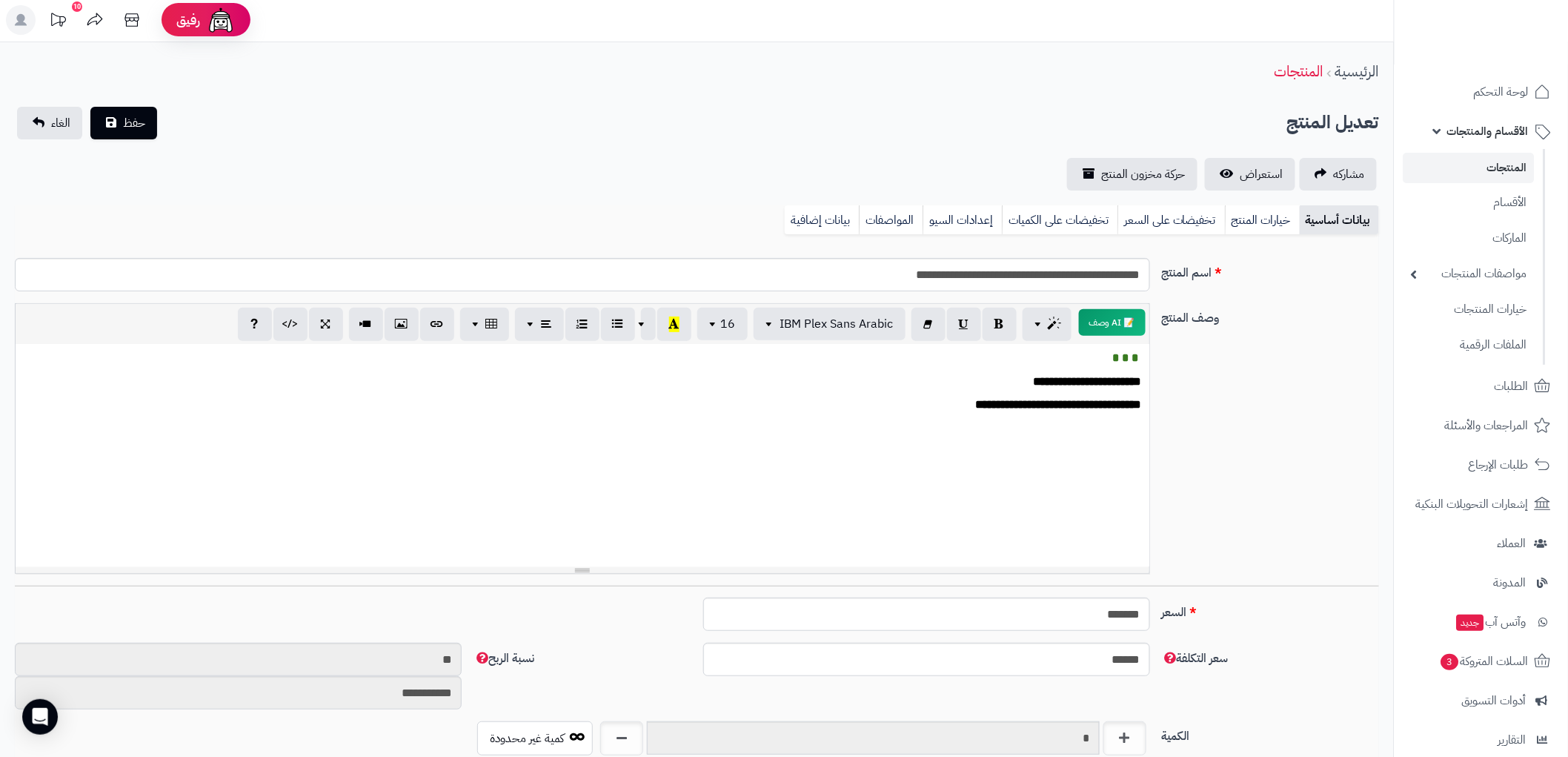
scroll to position [0, 0]
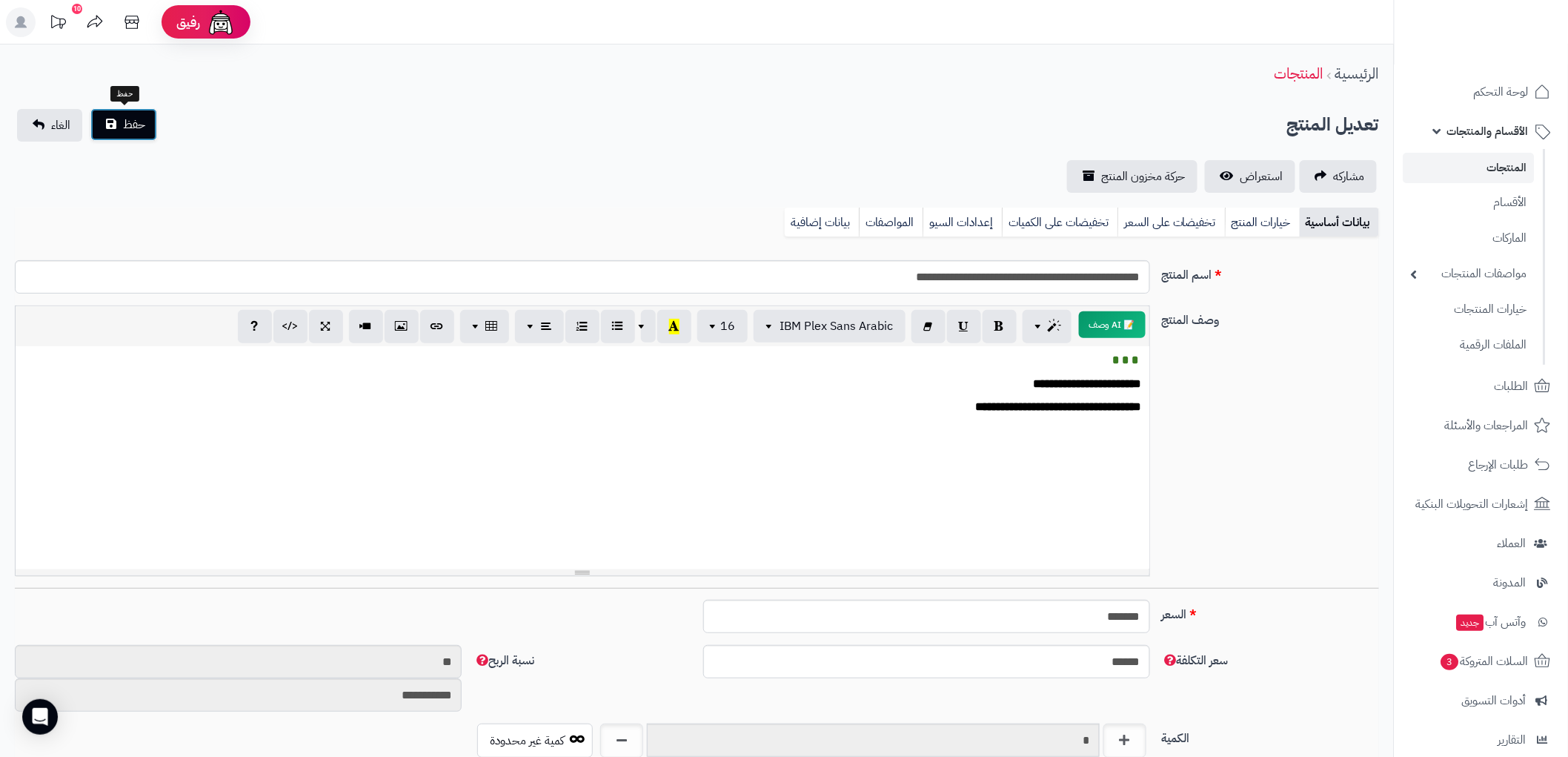
click at [147, 123] on button "حفظ" at bounding box center [124, 125] width 66 height 32
